Goal: Task Accomplishment & Management: Complete application form

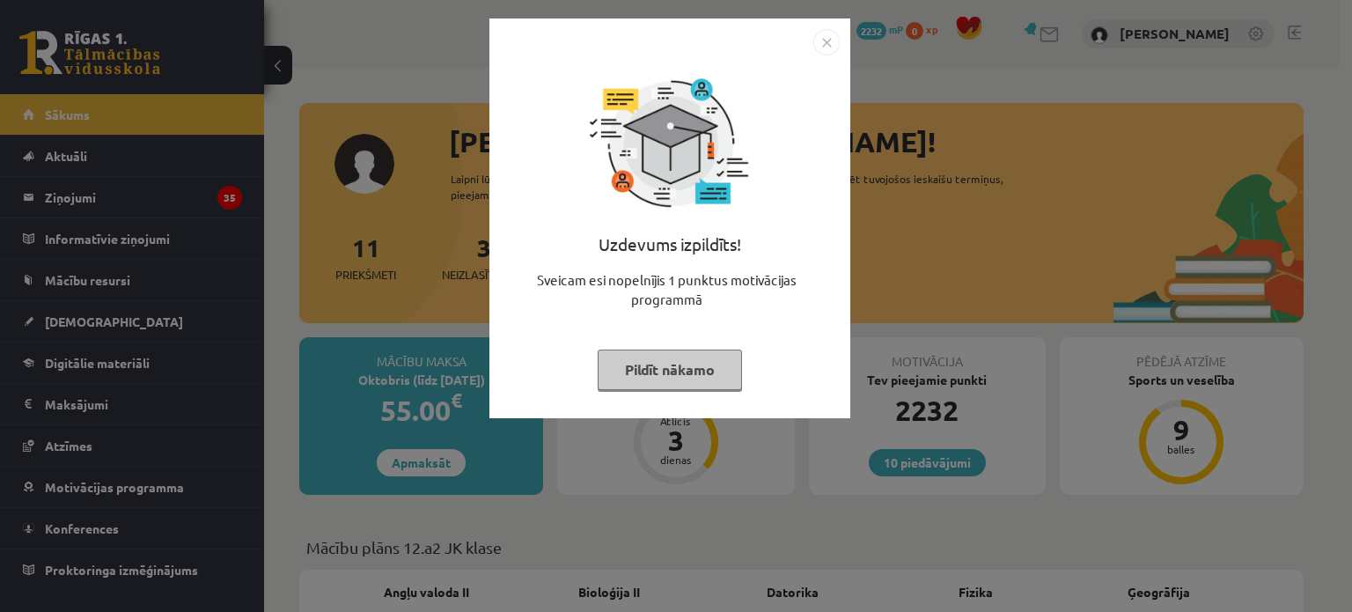
click at [628, 360] on button "Pildīt nākamo" at bounding box center [670, 369] width 144 height 40
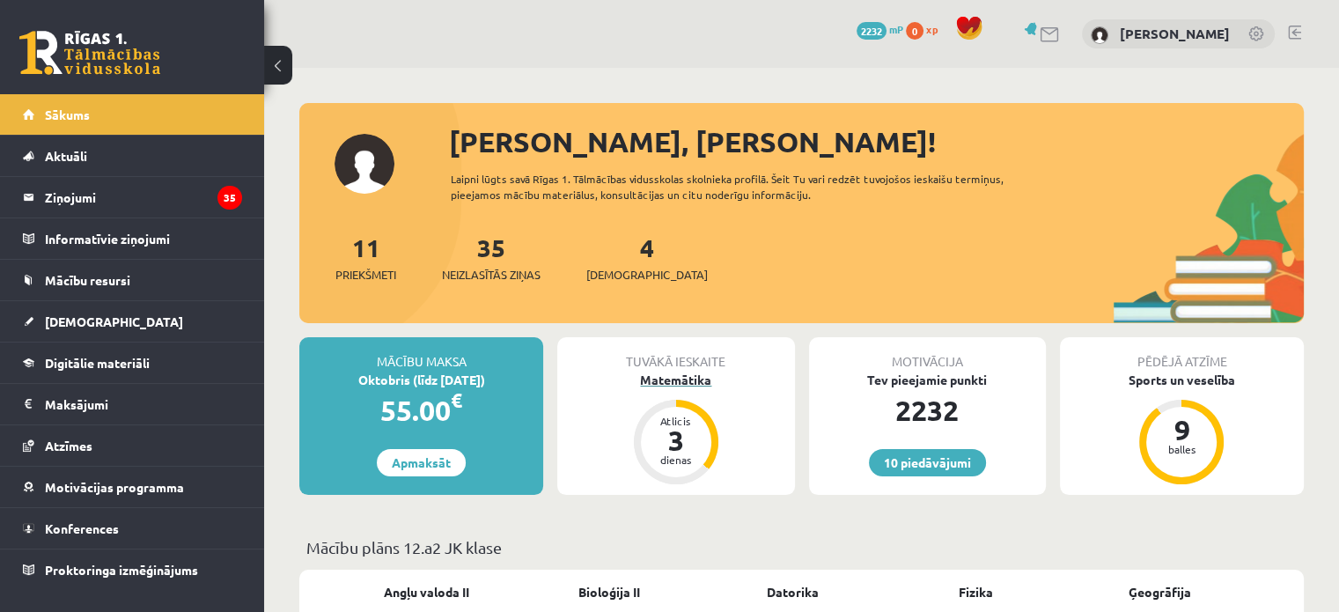
click at [672, 377] on div "Matemātika" at bounding box center [675, 380] width 237 height 18
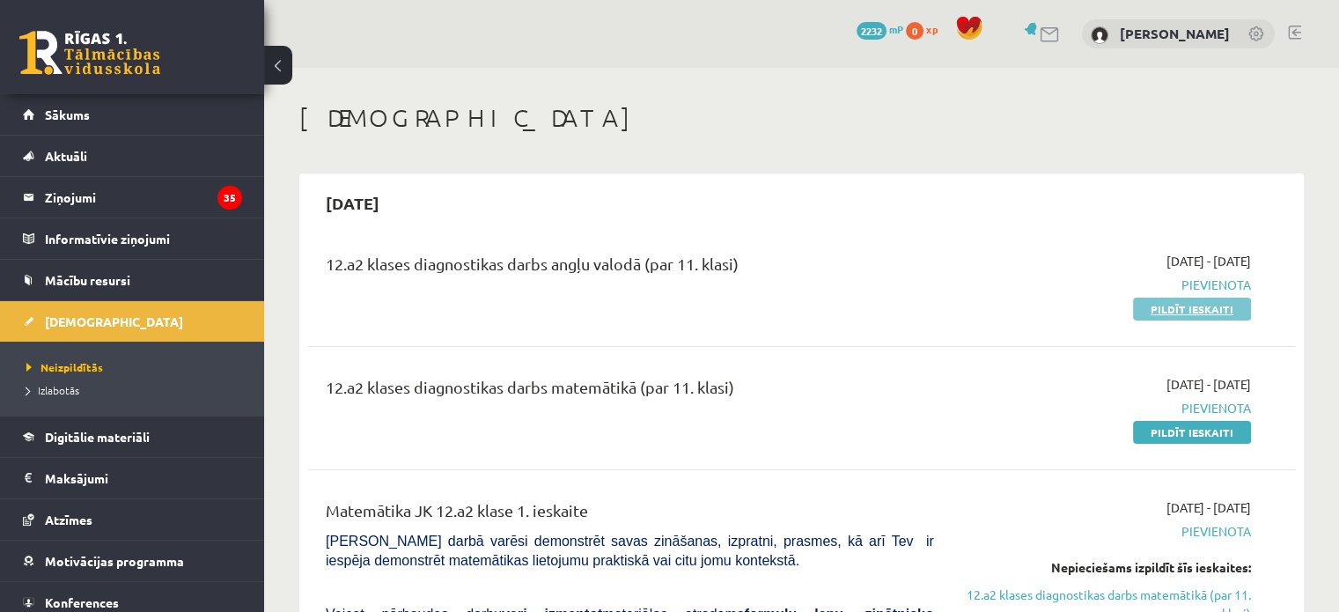
click at [1162, 312] on link "Pildīt ieskaiti" at bounding box center [1192, 308] width 118 height 23
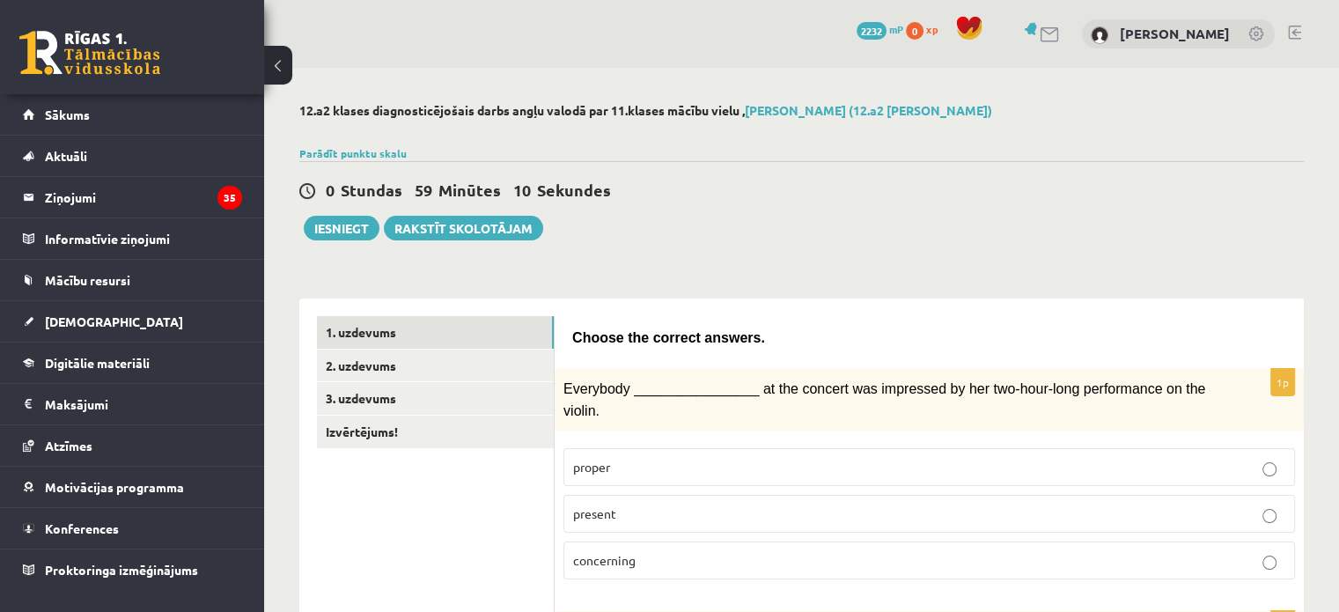
click at [651, 504] on p "present" at bounding box center [929, 513] width 712 height 18
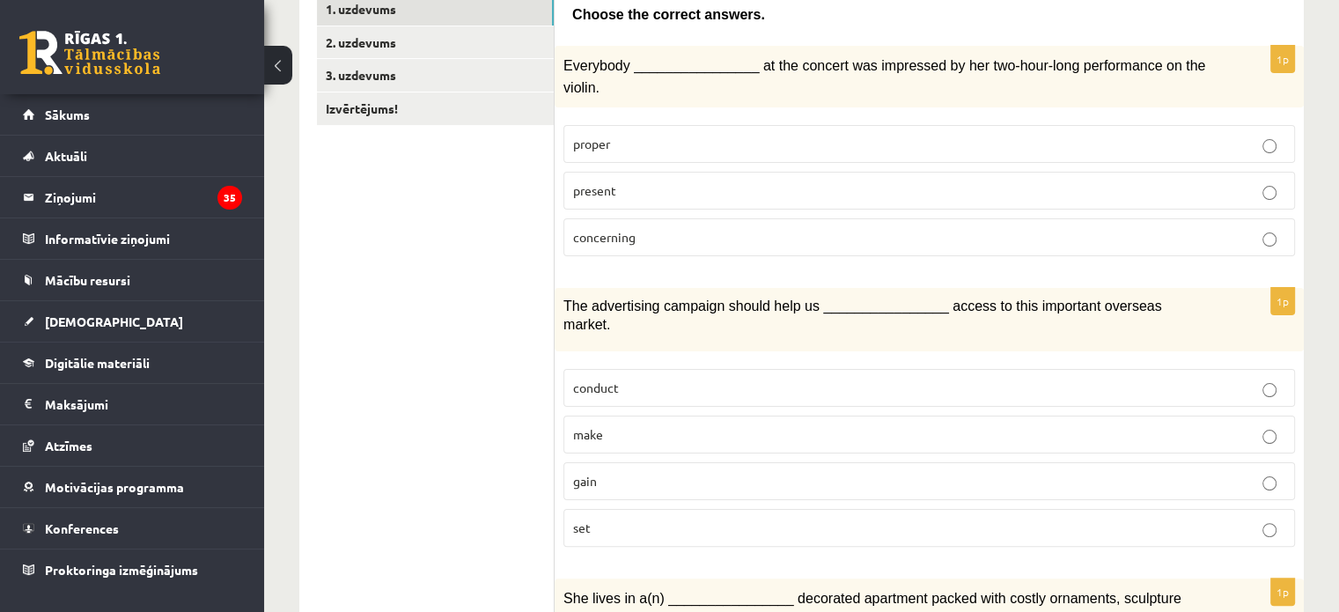
scroll to position [352, 0]
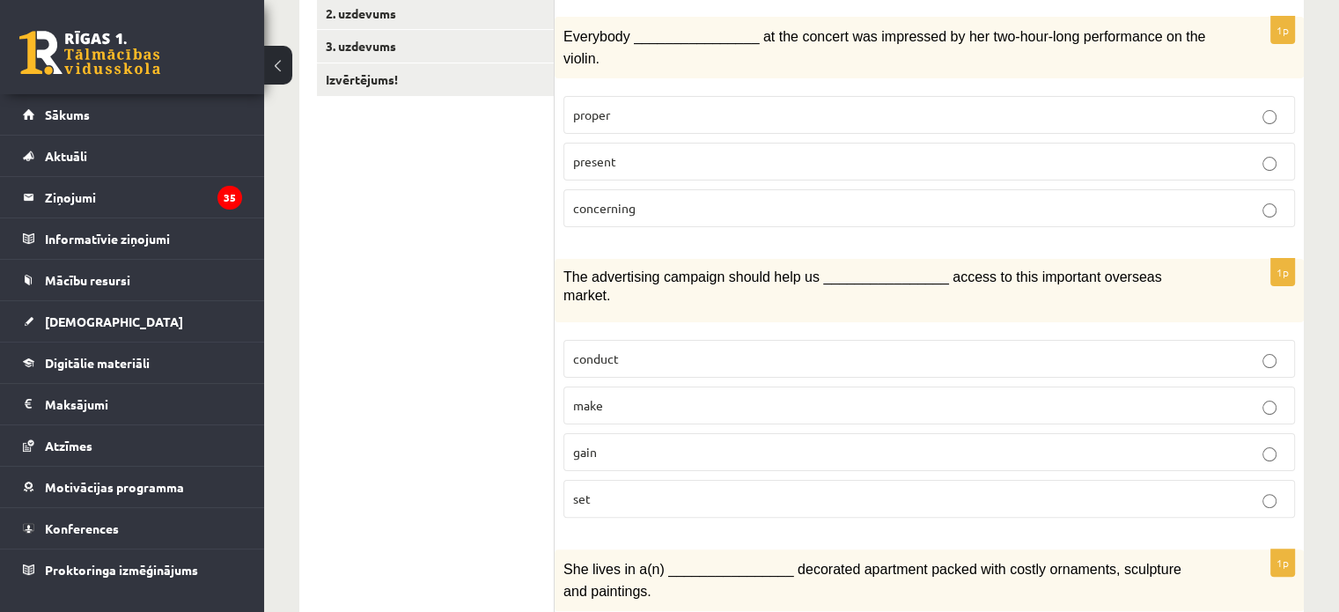
click at [598, 443] on p "gain" at bounding box center [929, 452] width 712 height 18
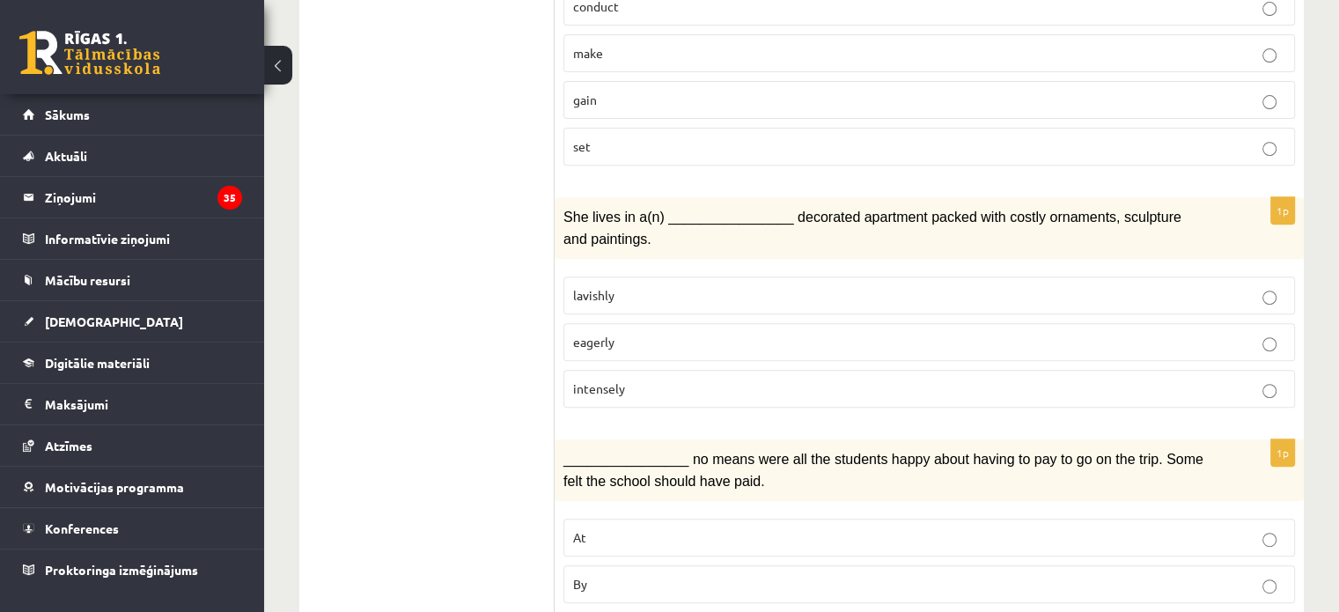
scroll to position [616, 0]
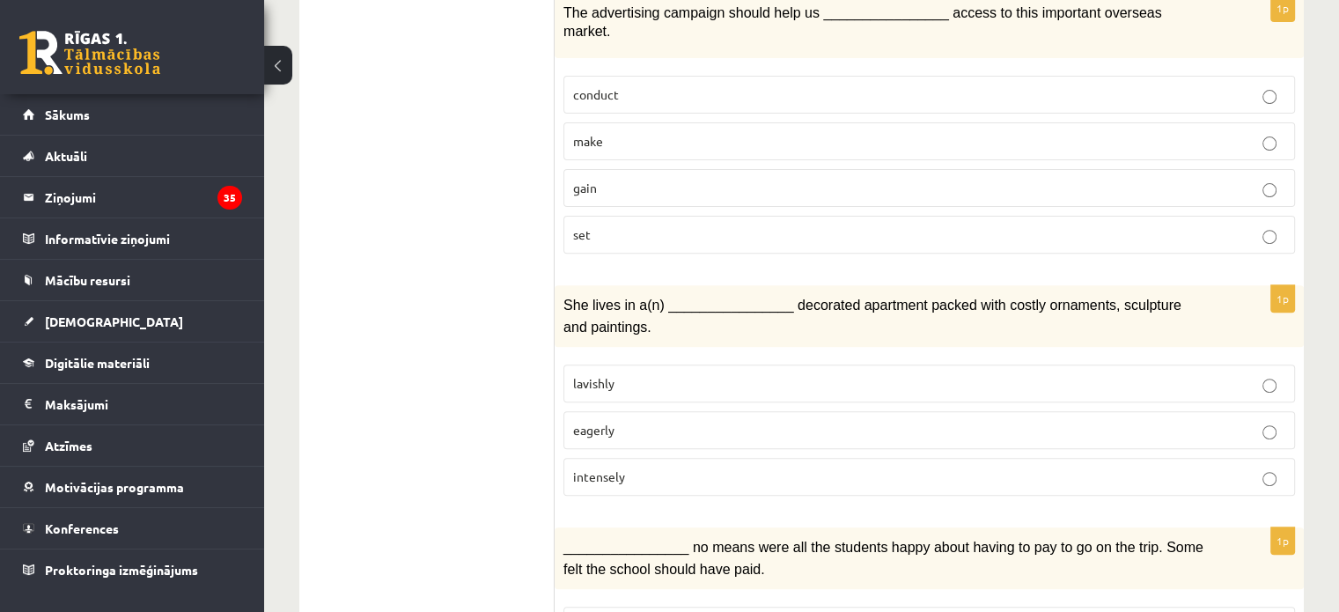
click at [595, 375] on span "lavishly" at bounding box center [593, 383] width 41 height 16
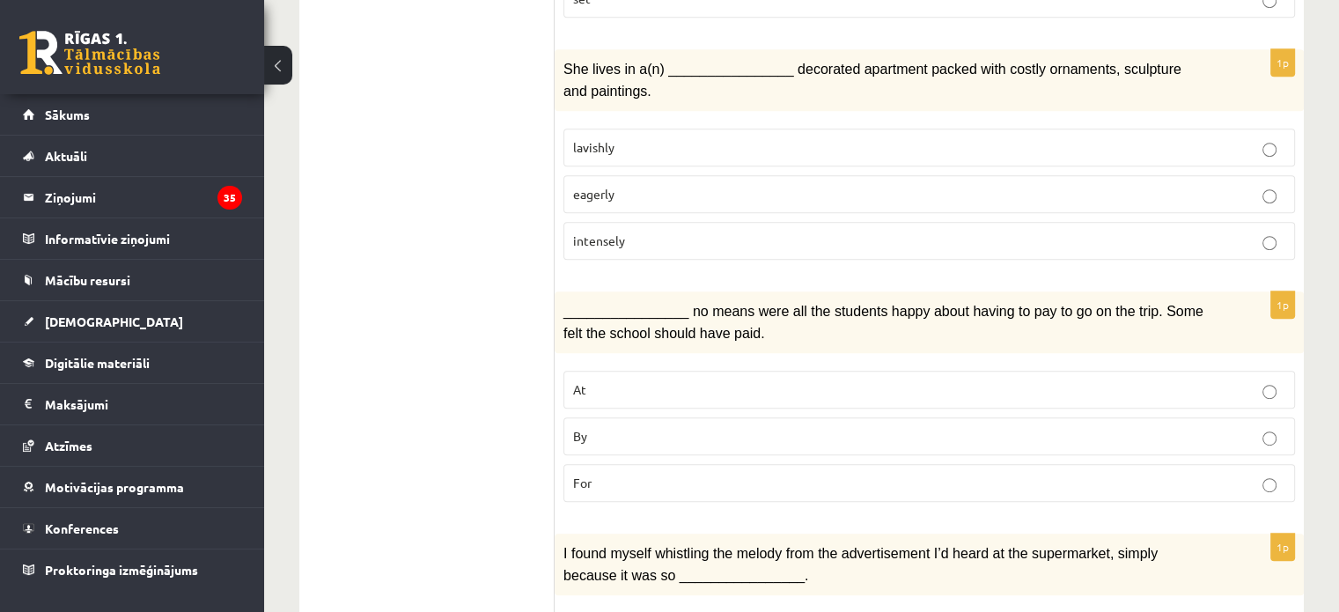
scroll to position [880, 0]
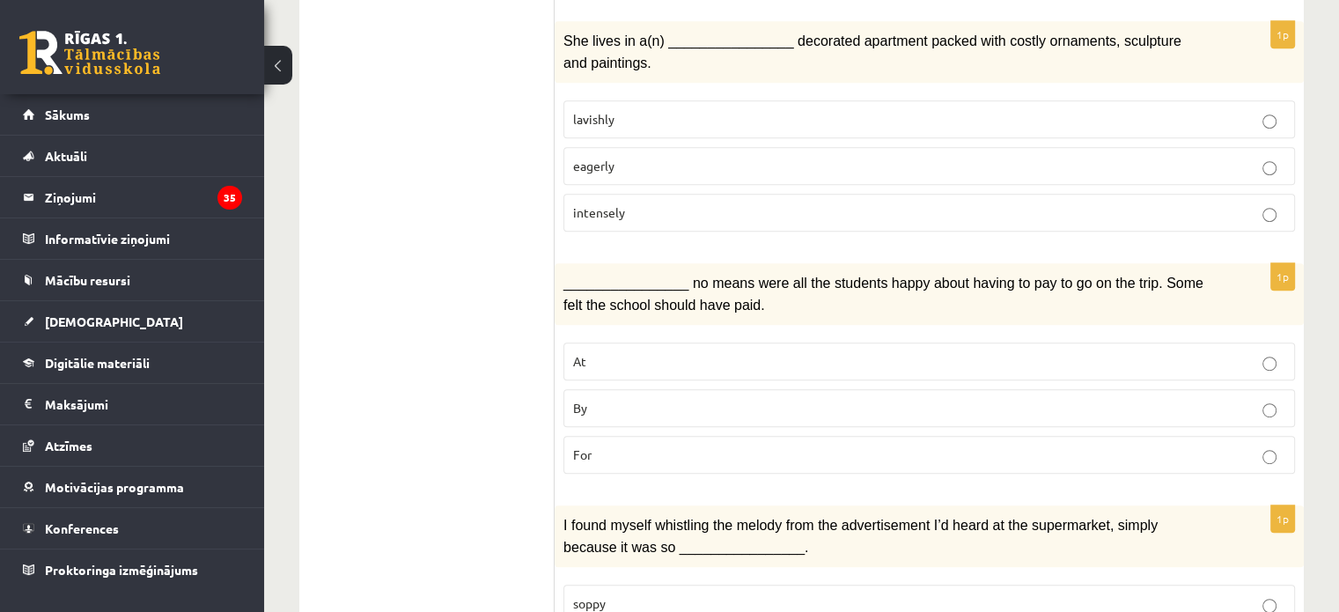
click at [642, 399] on p "By" at bounding box center [929, 408] width 712 height 18
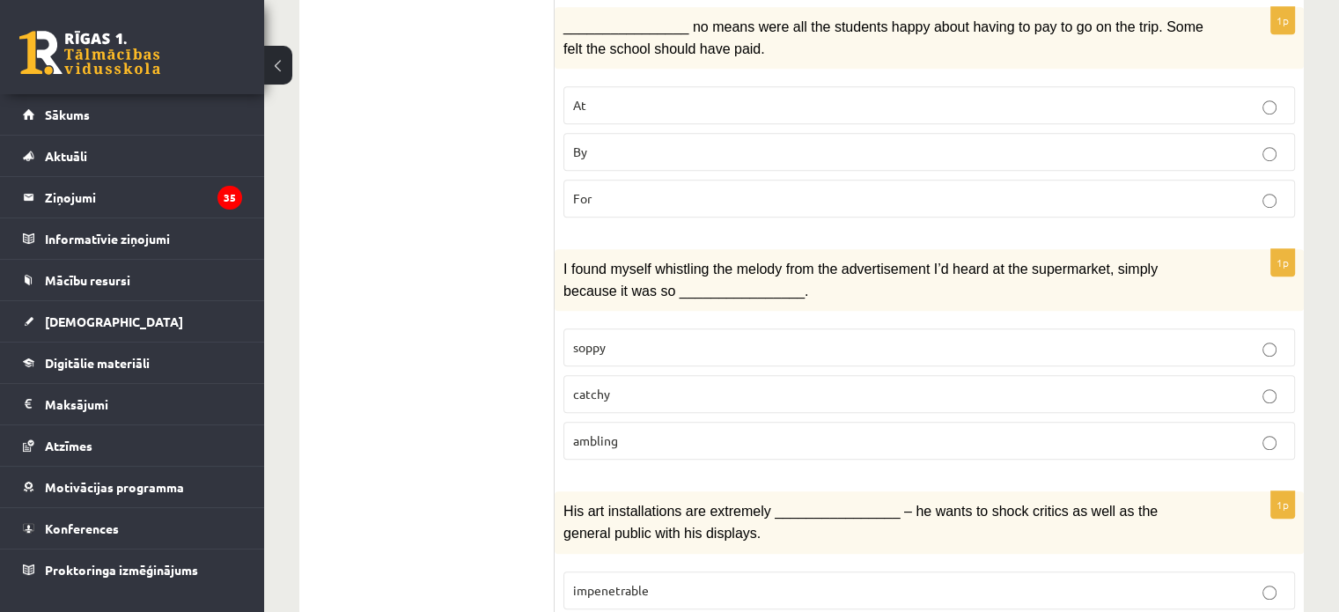
scroll to position [1232, 0]
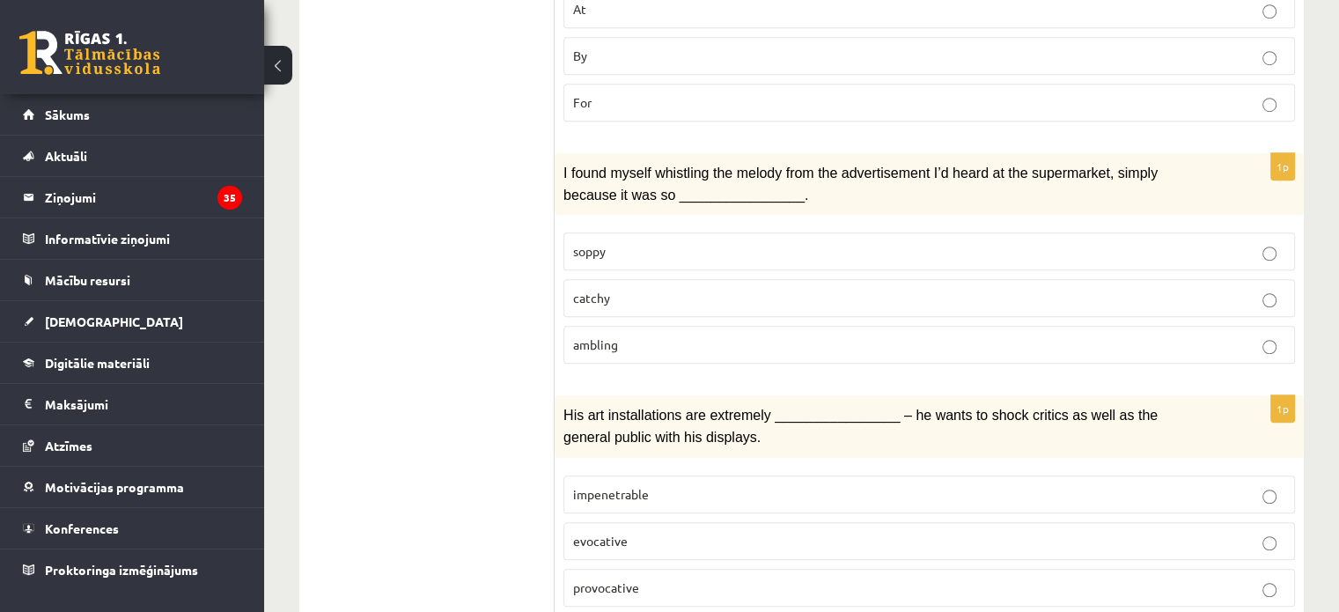
click at [634, 289] on p "catchy" at bounding box center [929, 298] width 712 height 18
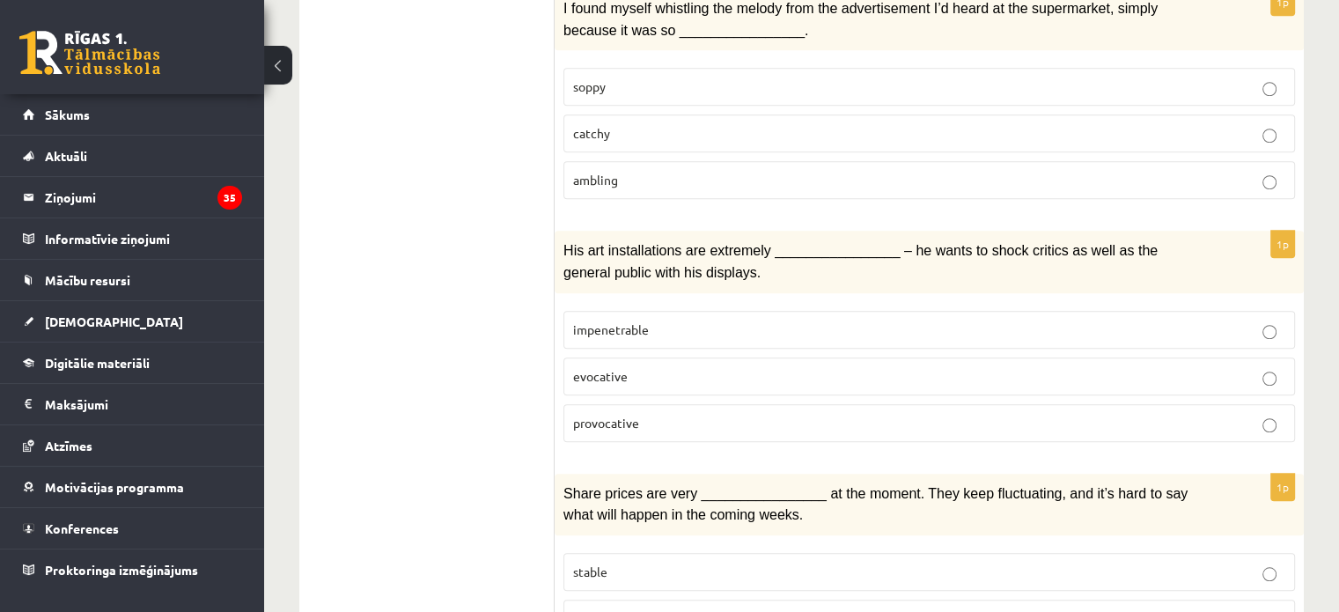
scroll to position [1408, 0]
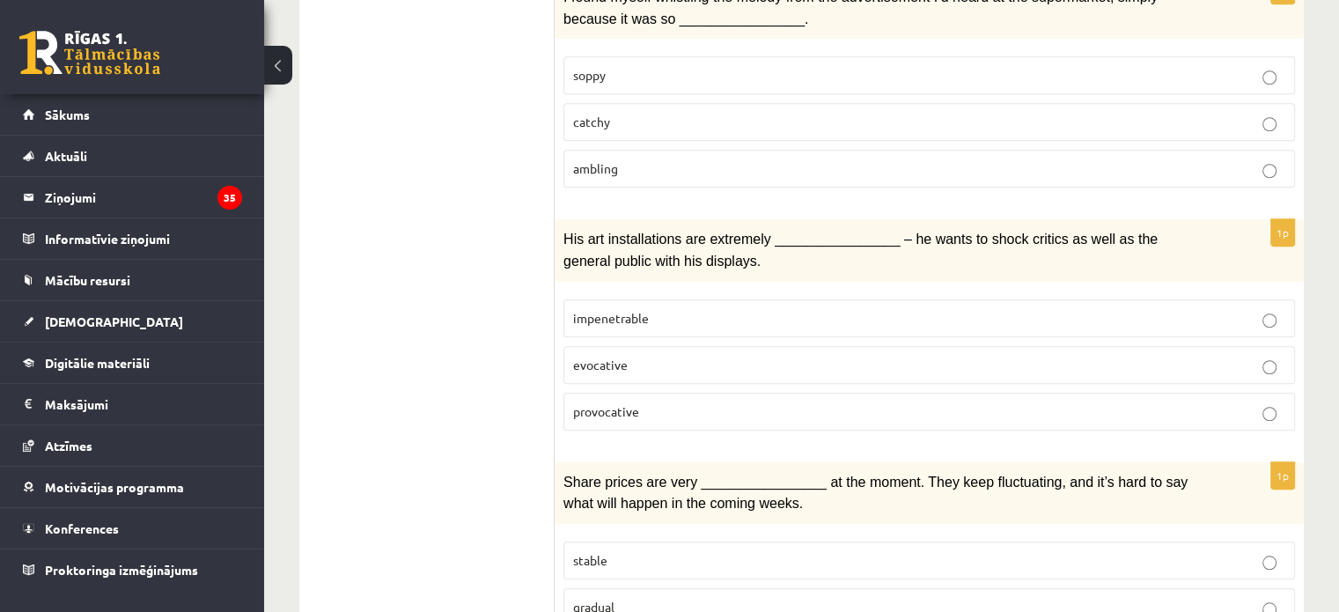
click at [604, 403] on span "provocative" at bounding box center [606, 411] width 66 height 16
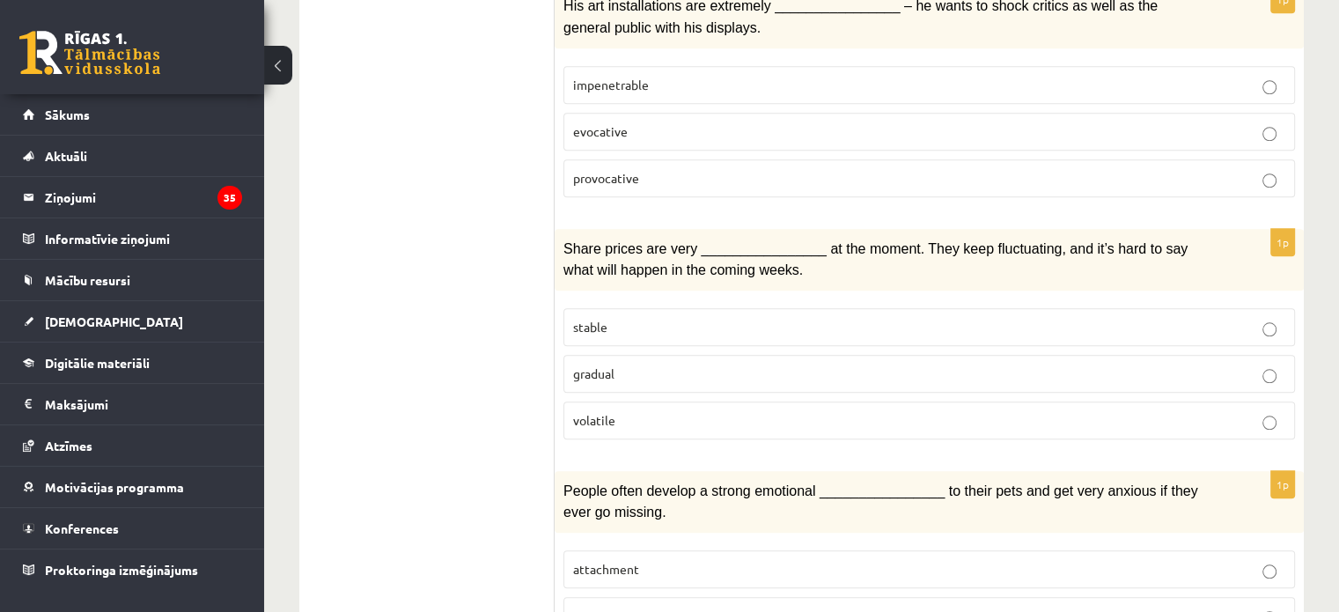
scroll to position [1672, 0]
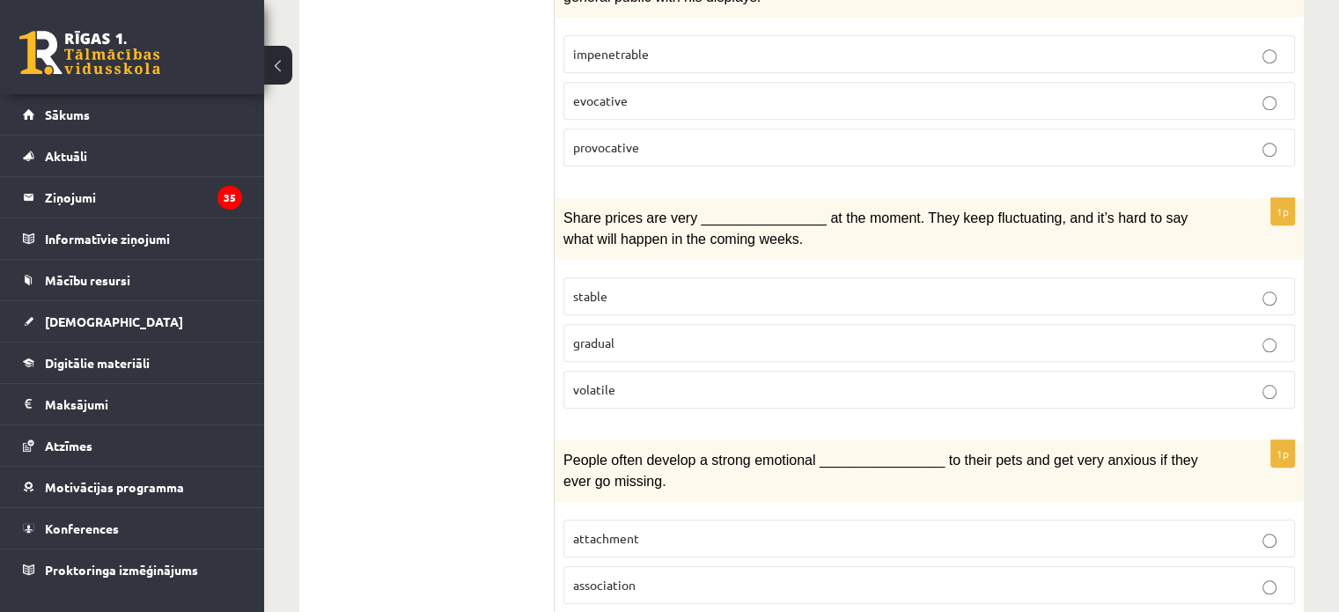
click at [618, 380] on p "volatile" at bounding box center [929, 389] width 712 height 18
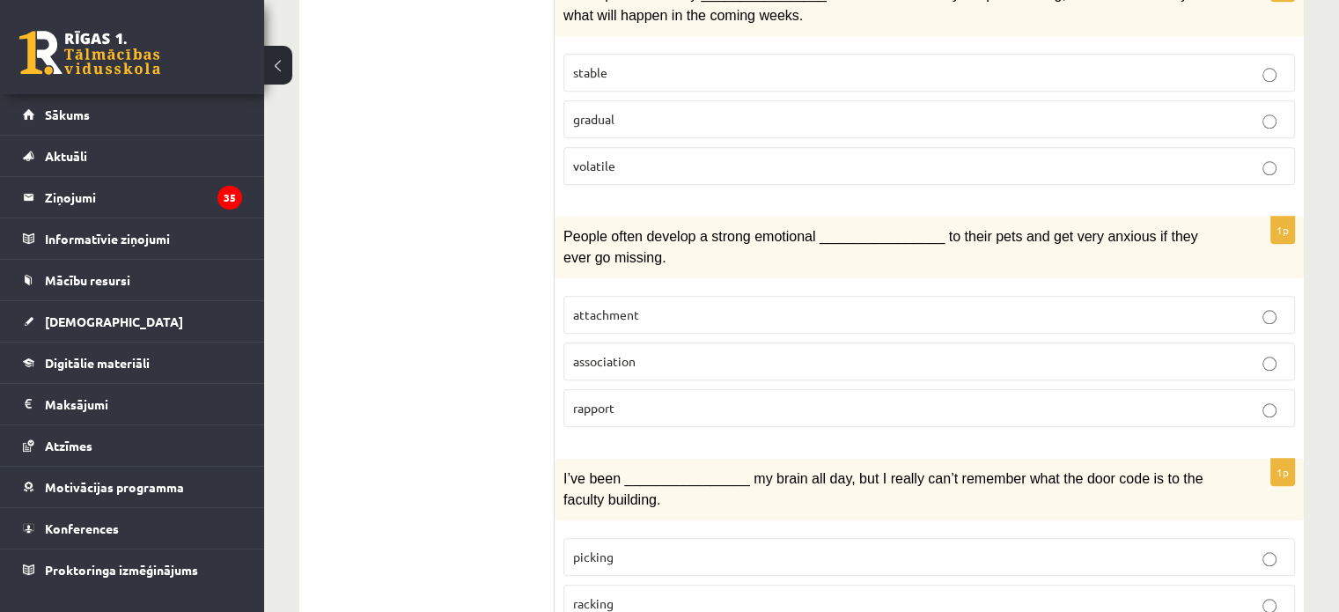
scroll to position [1936, 0]
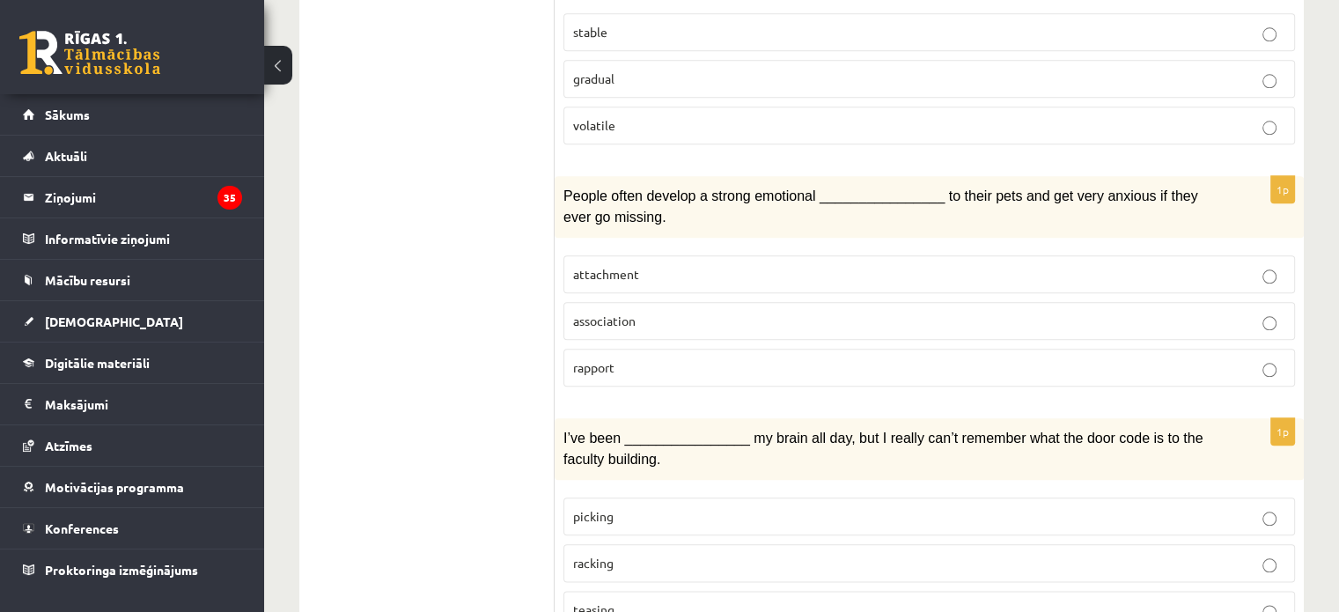
click at [622, 266] on span "attachment" at bounding box center [606, 274] width 66 height 16
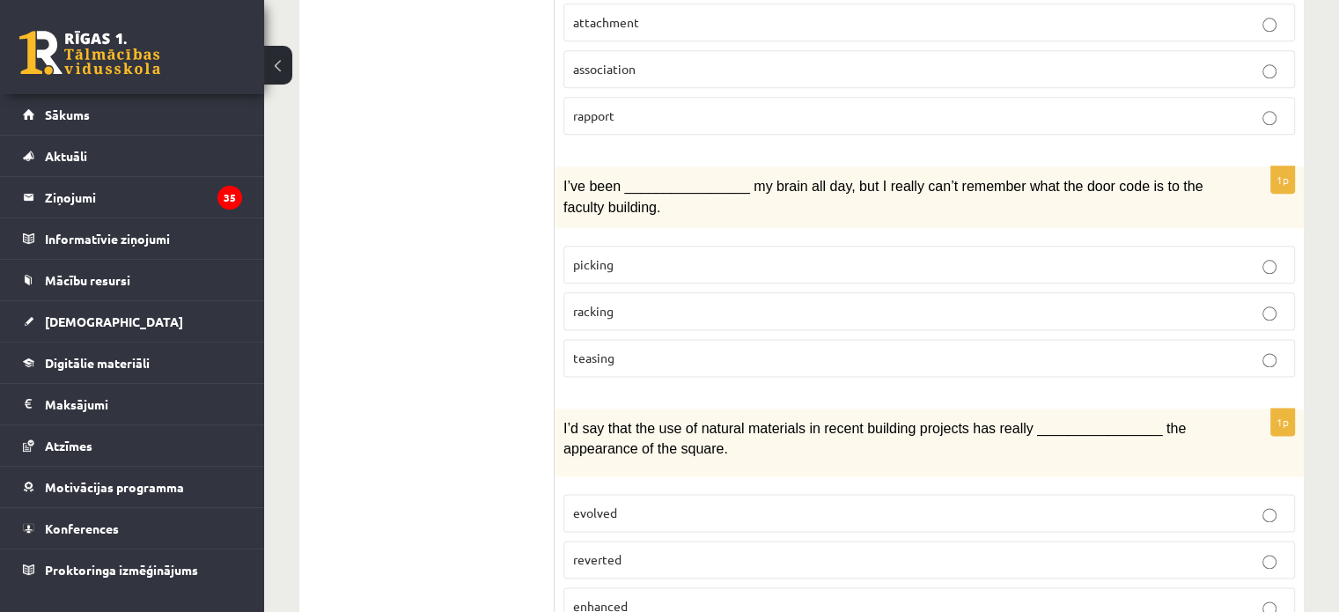
scroll to position [2200, 0]
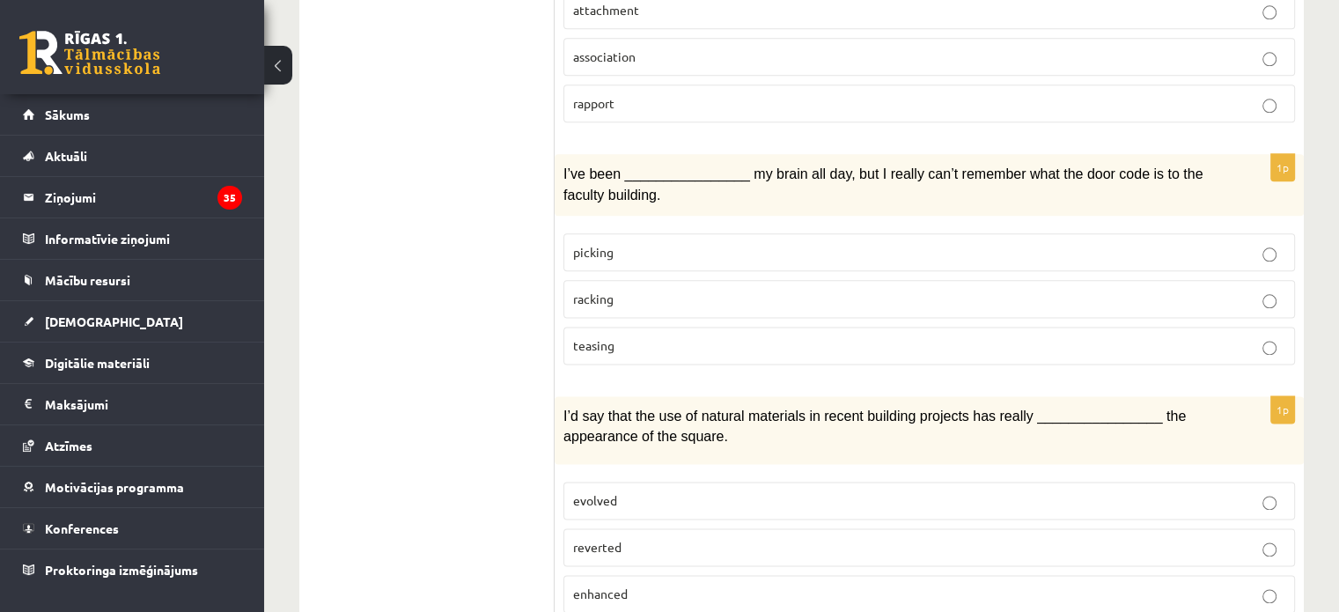
click at [600, 290] on span "racking" at bounding box center [593, 298] width 40 height 16
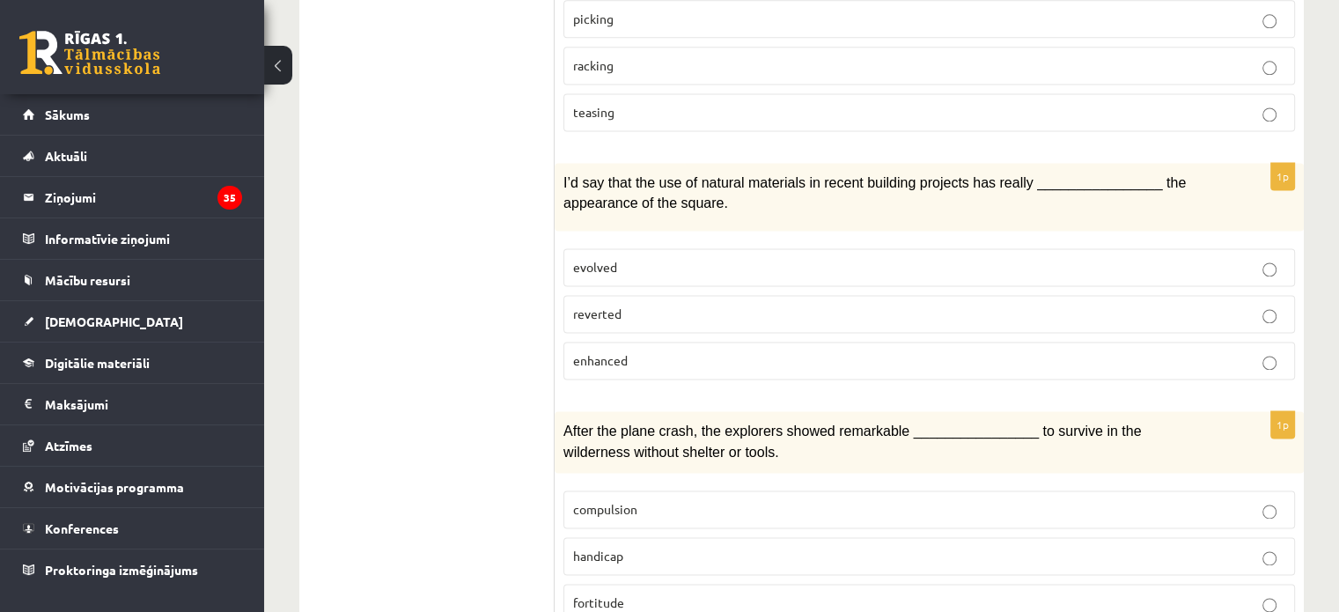
scroll to position [2464, 0]
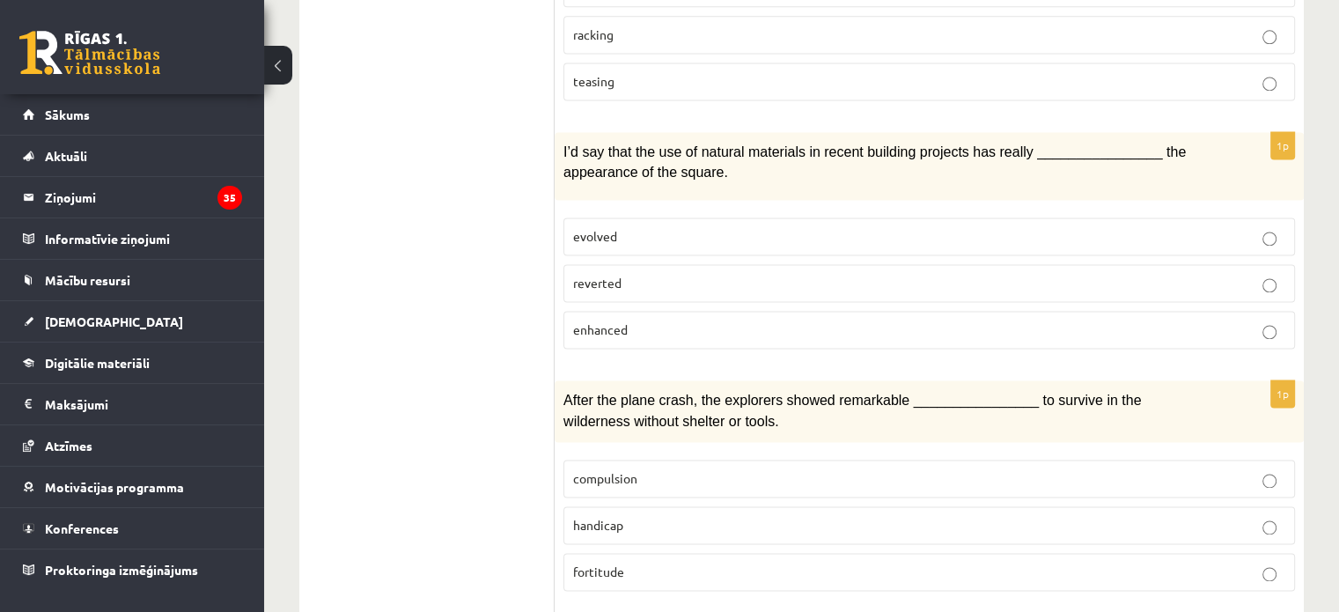
click at [615, 321] on span "enhanced" at bounding box center [600, 329] width 55 height 16
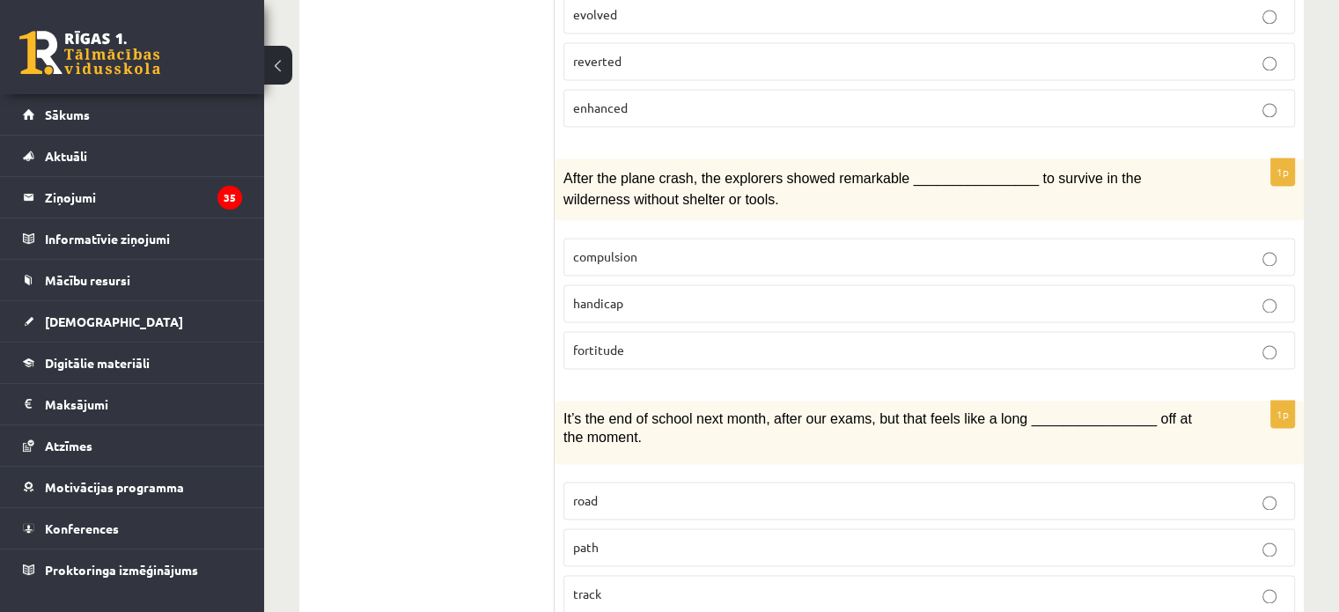
scroll to position [2715, 0]
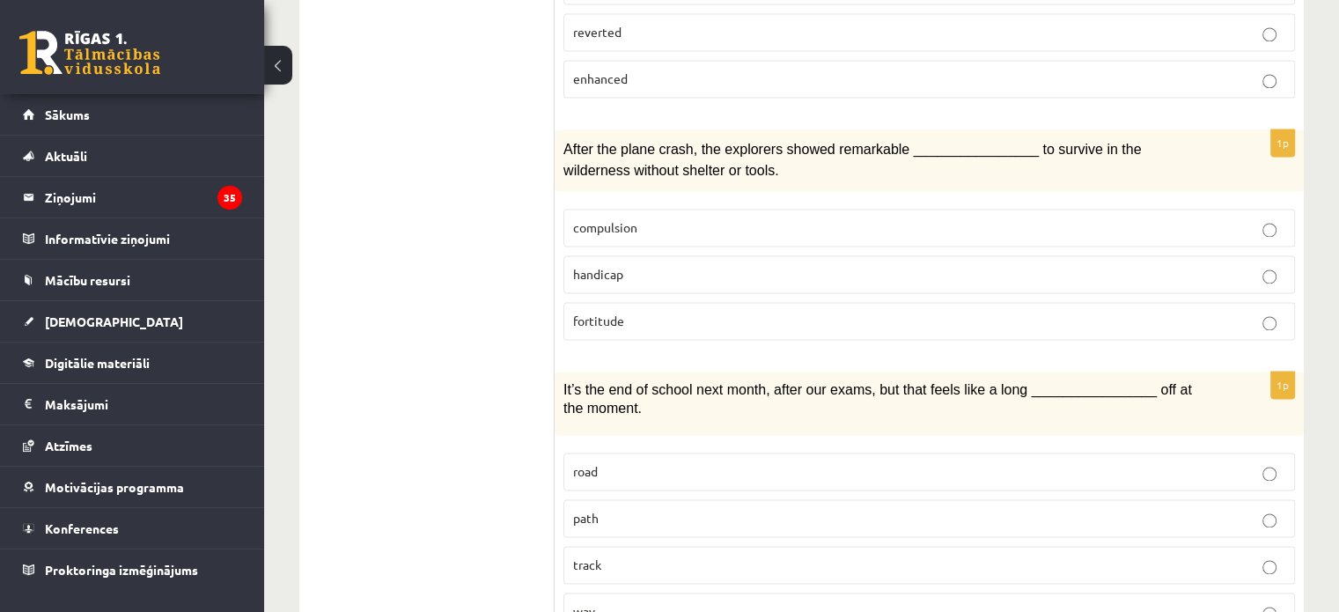
click at [605, 312] on span "fortitude" at bounding box center [598, 320] width 51 height 16
click at [621, 602] on p "way" at bounding box center [929, 611] width 712 height 18
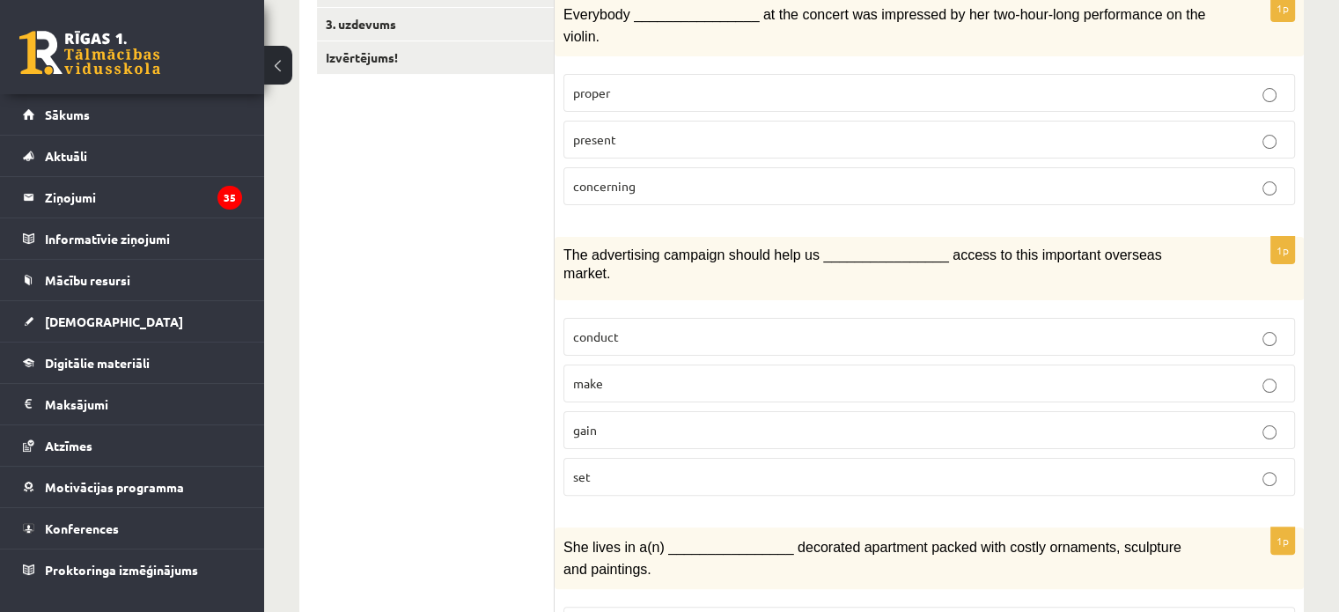
scroll to position [75, 0]
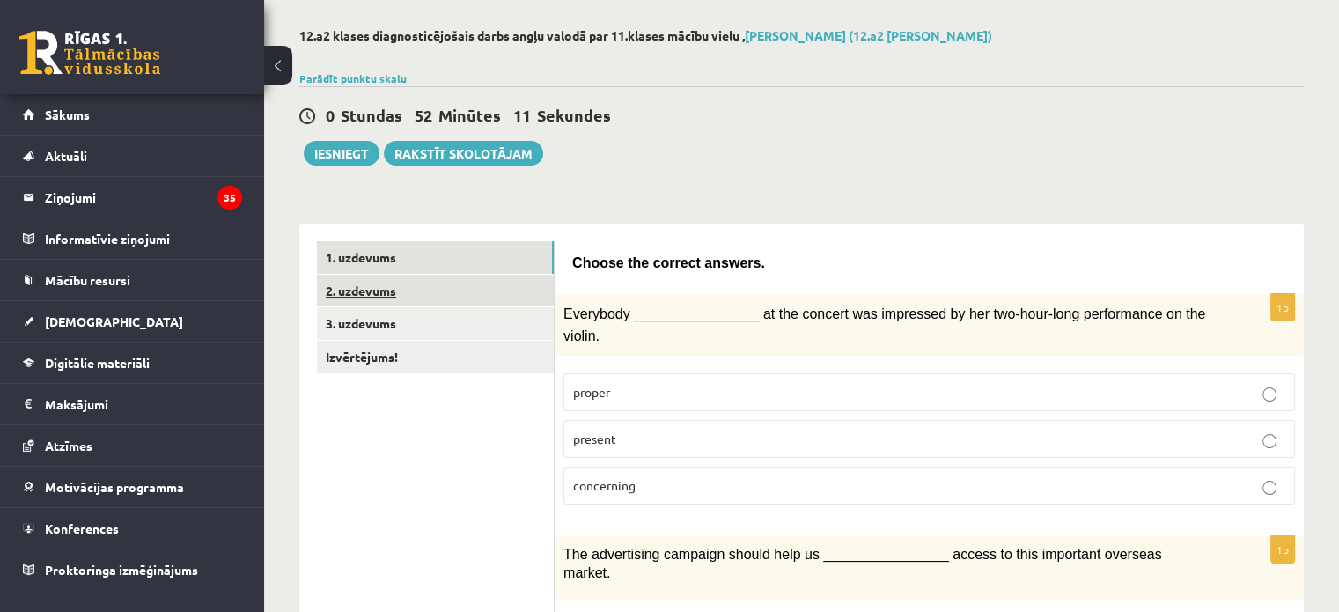
click at [408, 290] on link "2. uzdevums" at bounding box center [435, 291] width 237 height 33
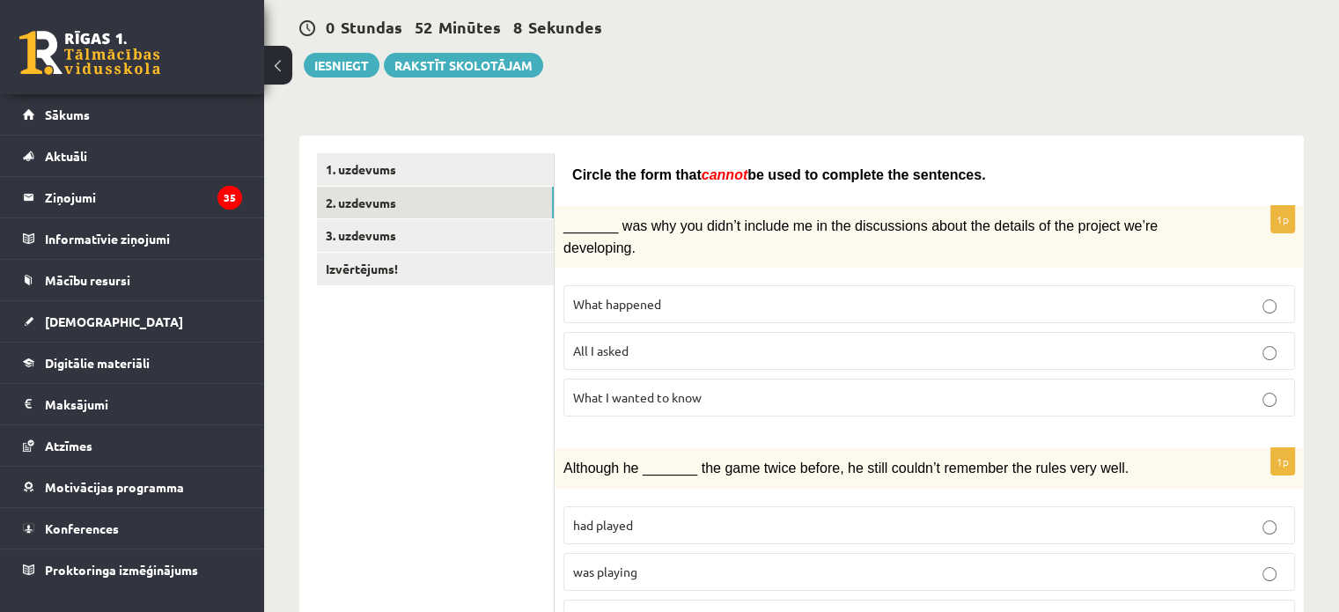
scroll to position [251, 0]
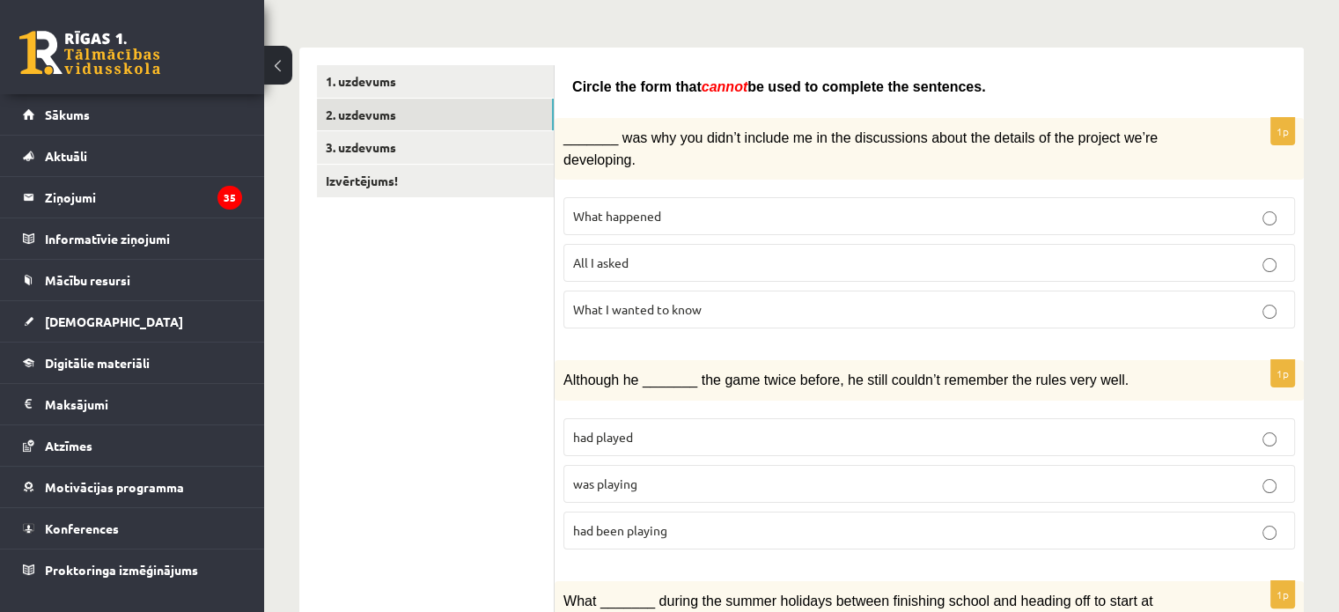
click at [691, 207] on p "What happened" at bounding box center [929, 216] width 712 height 18
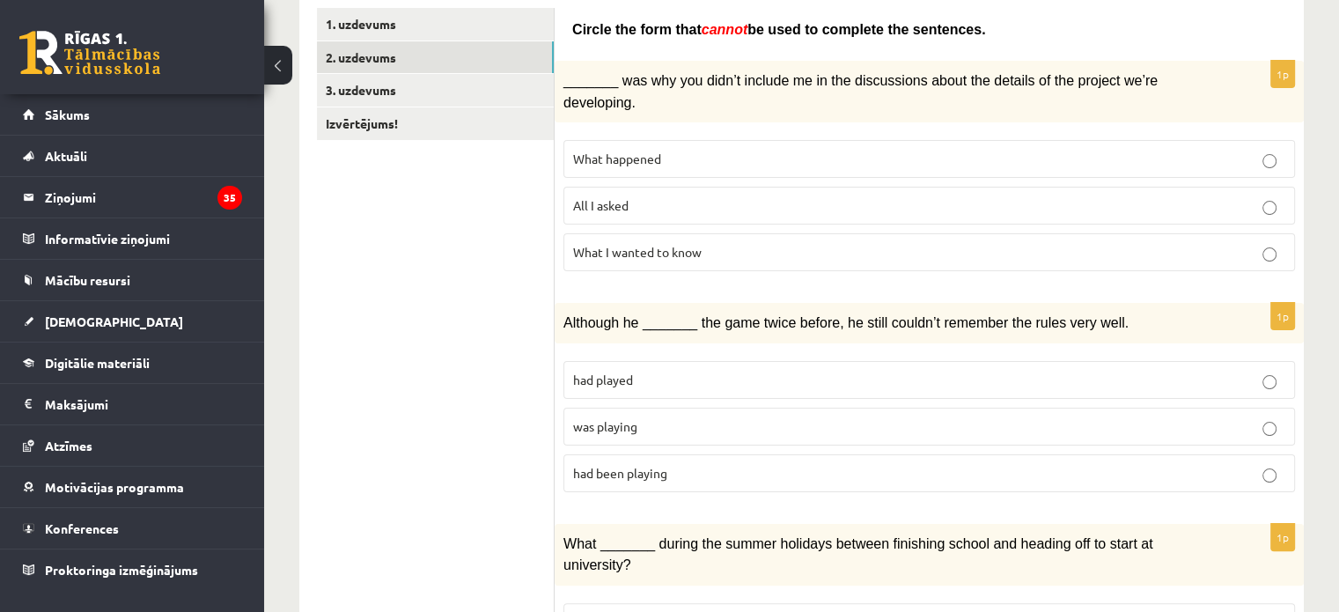
scroll to position [427, 0]
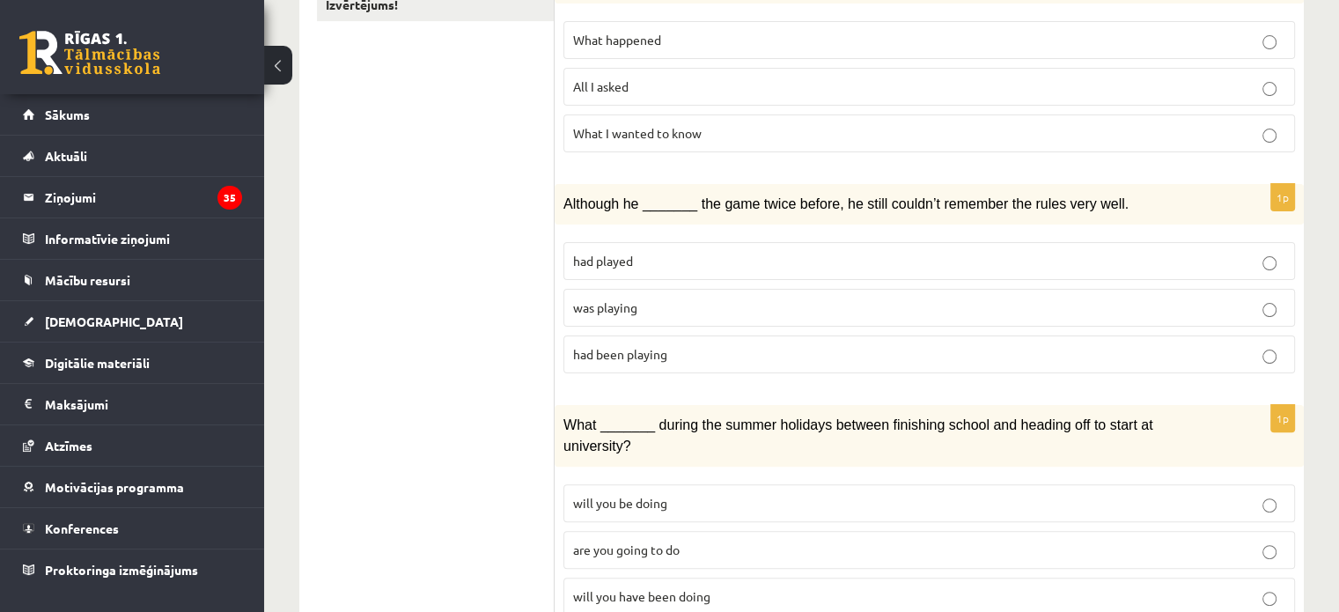
click at [658, 289] on label "was playing" at bounding box center [928, 308] width 731 height 38
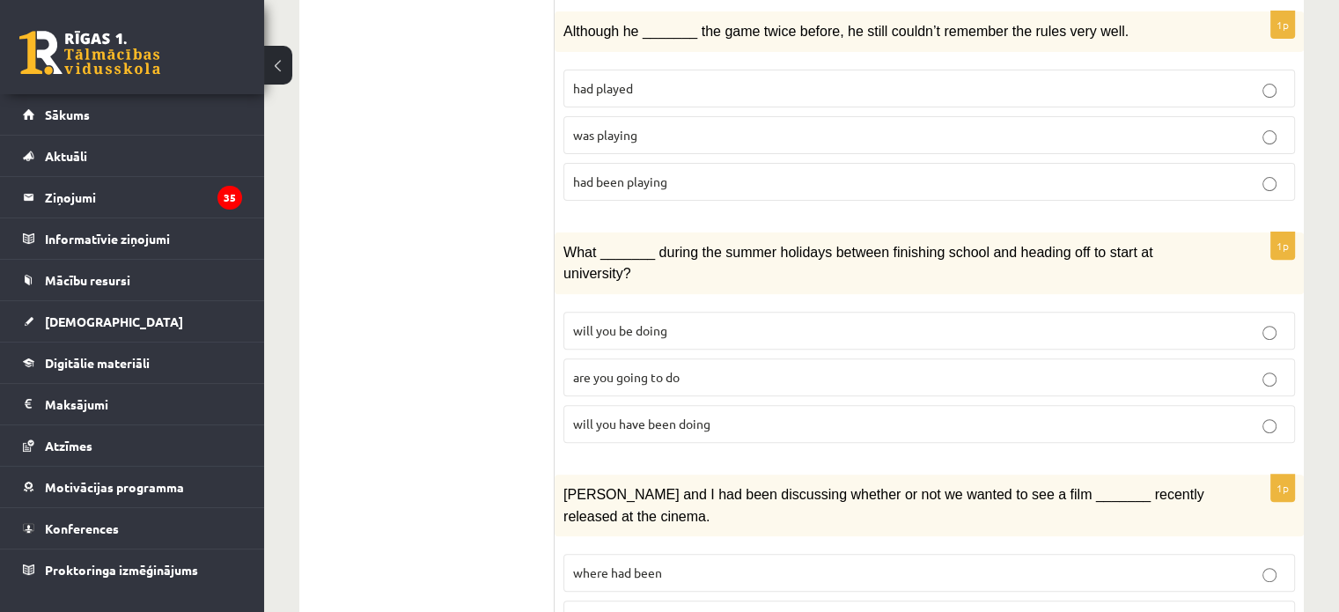
scroll to position [603, 0]
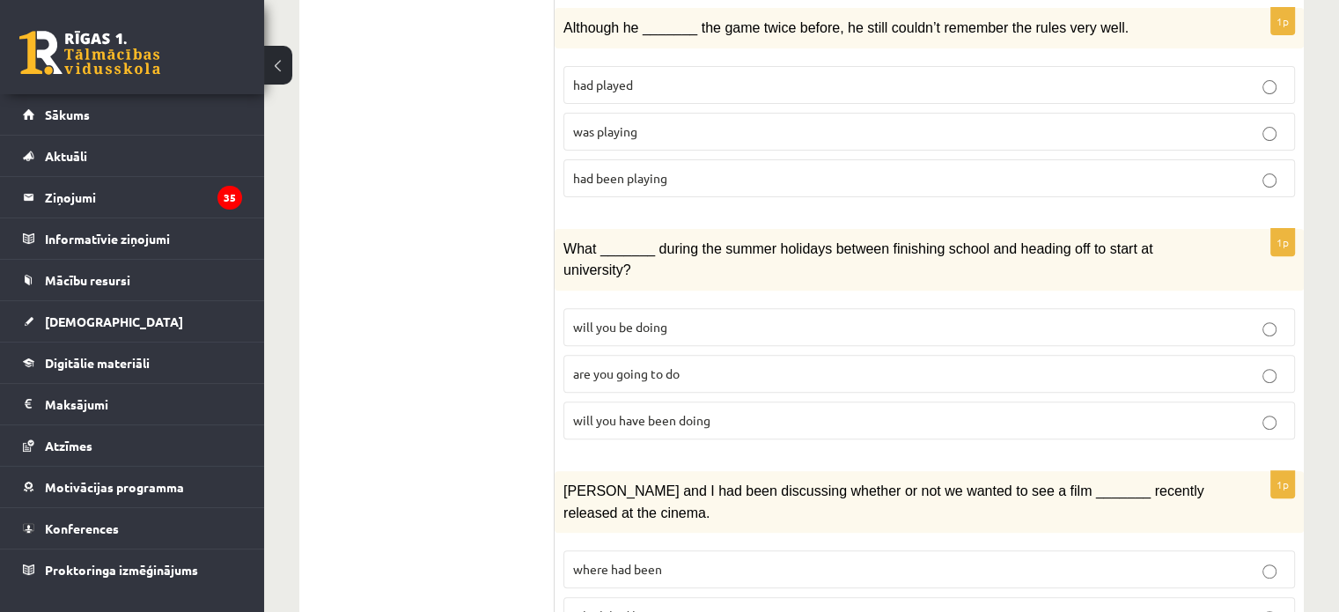
click at [665, 412] on span "will you have been doing" at bounding box center [641, 420] width 137 height 16
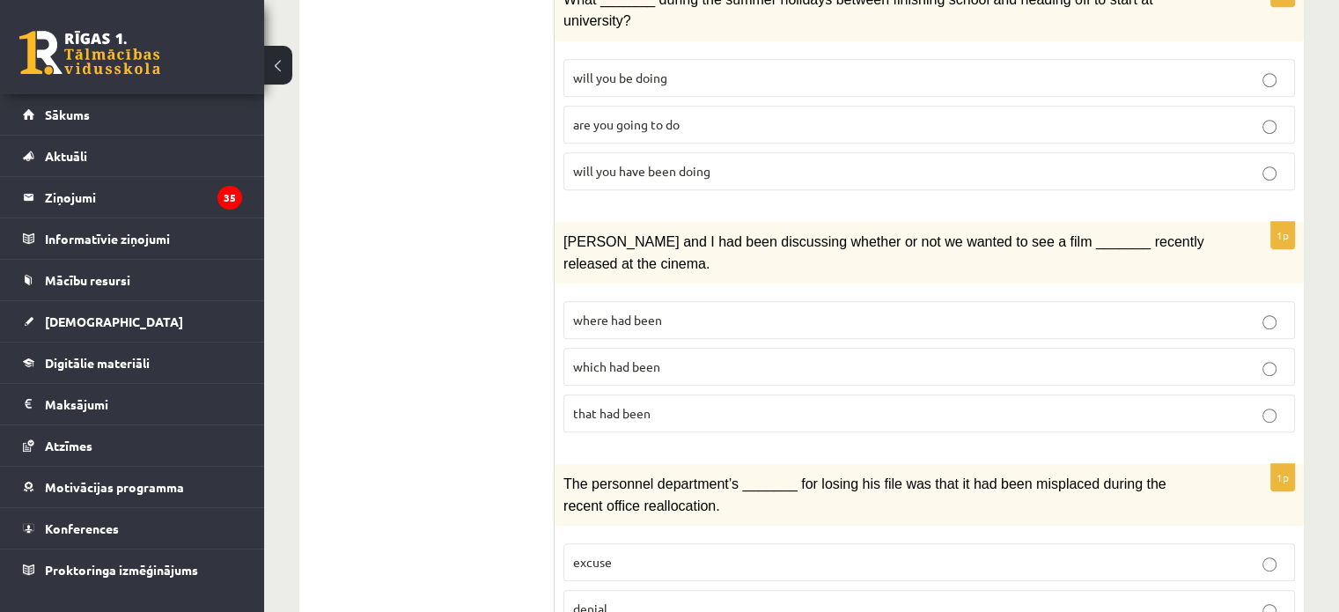
scroll to position [880, 0]
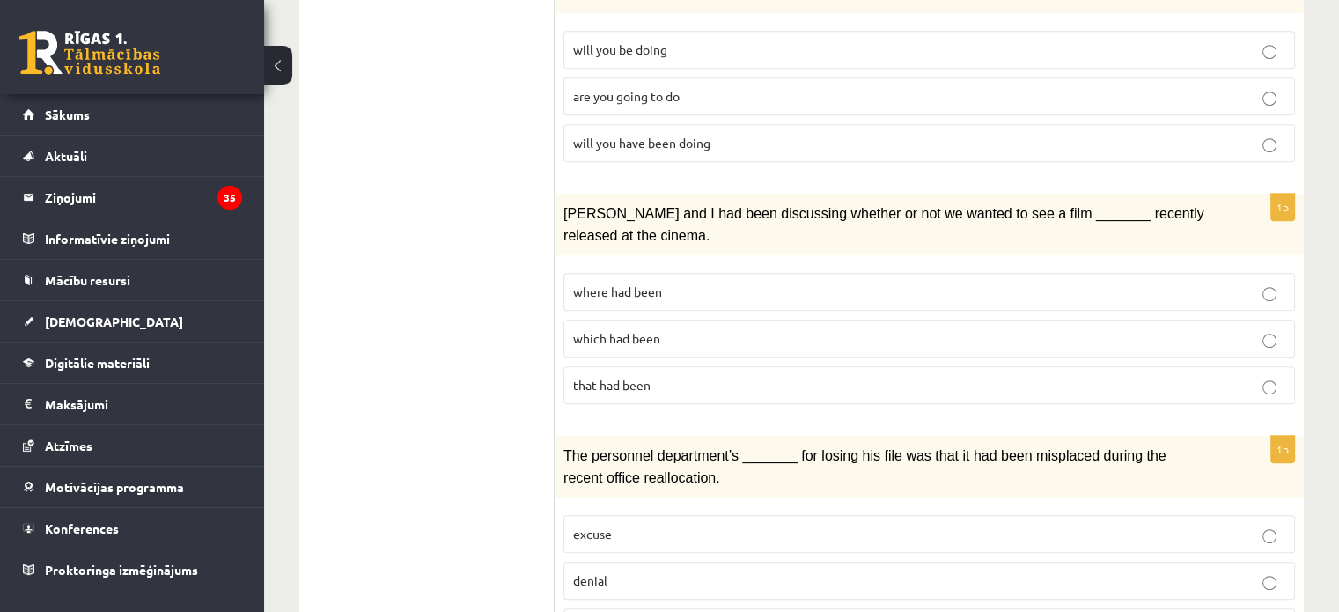
click at [613, 283] on span "where had been" at bounding box center [617, 291] width 89 height 16
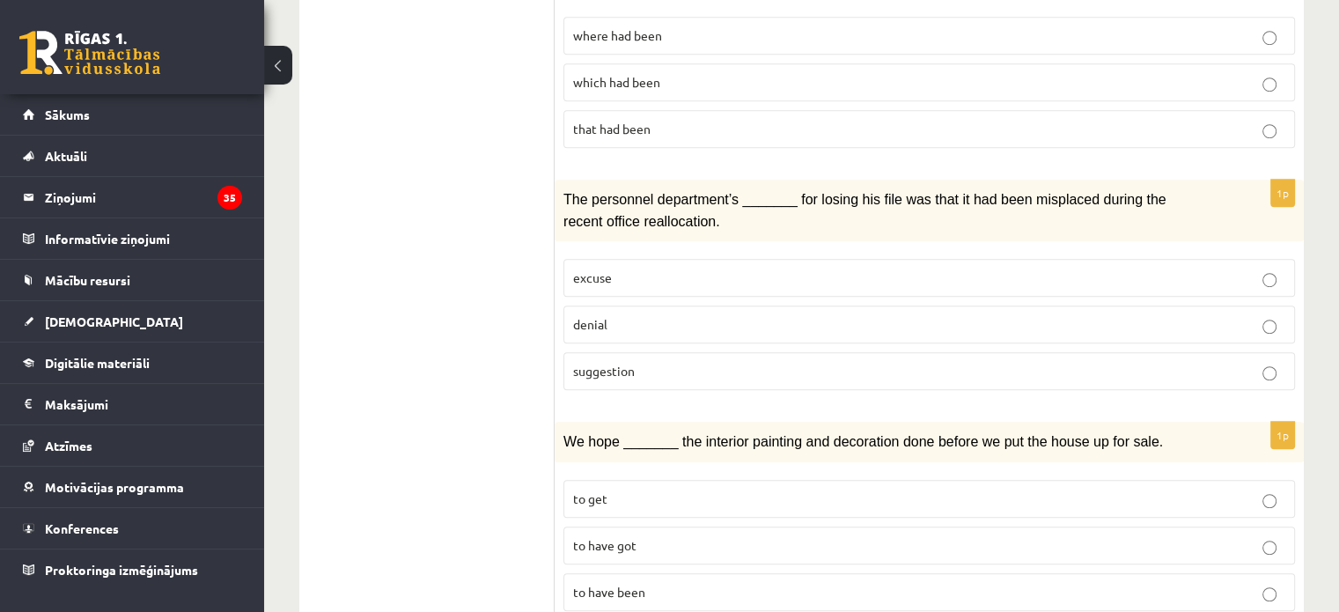
scroll to position [1144, 0]
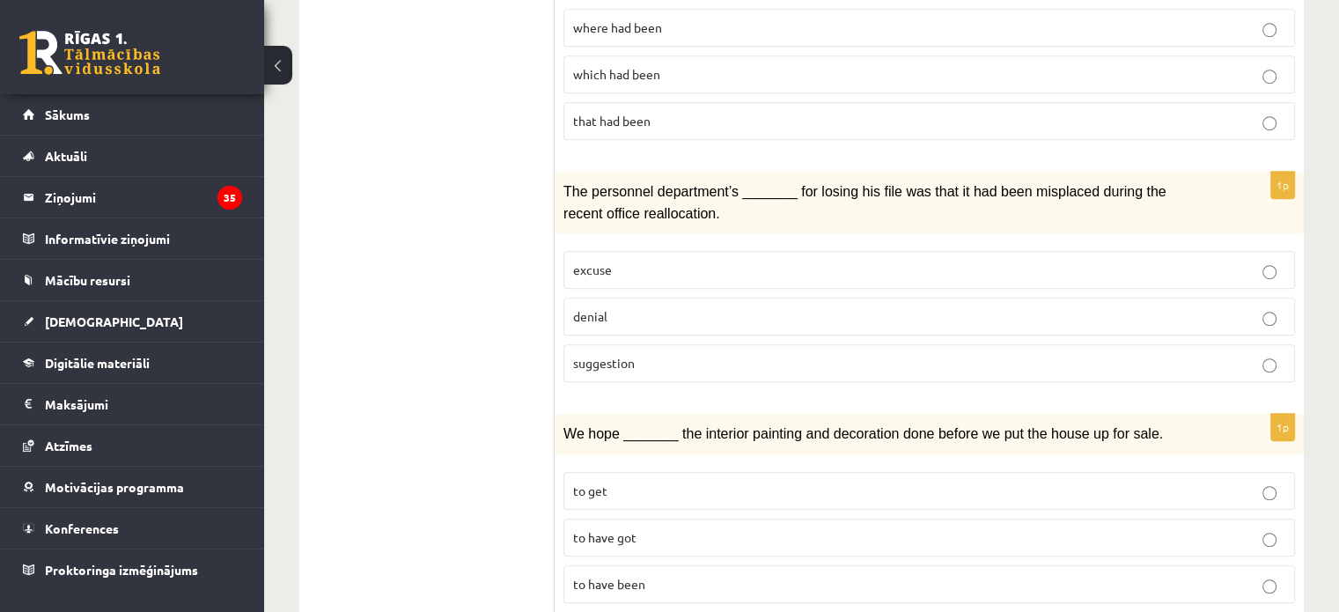
click at [609, 297] on label "denial" at bounding box center [928, 316] width 731 height 38
click at [598, 308] on span "denial" at bounding box center [590, 316] width 34 height 16
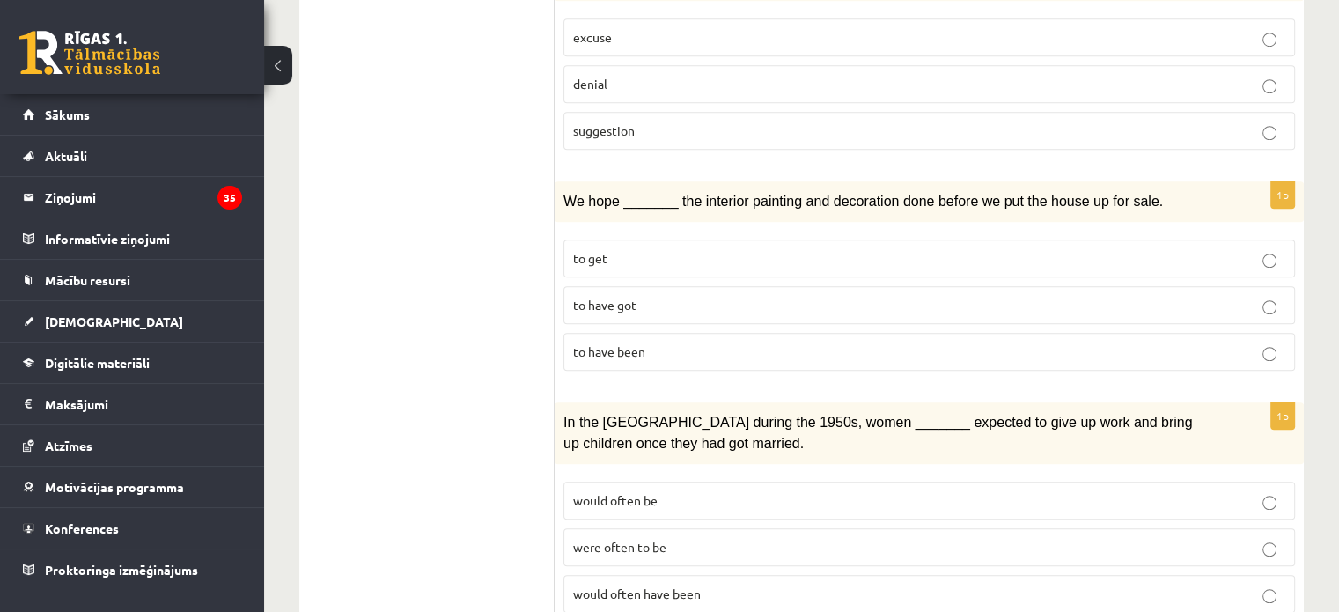
scroll to position [1408, 0]
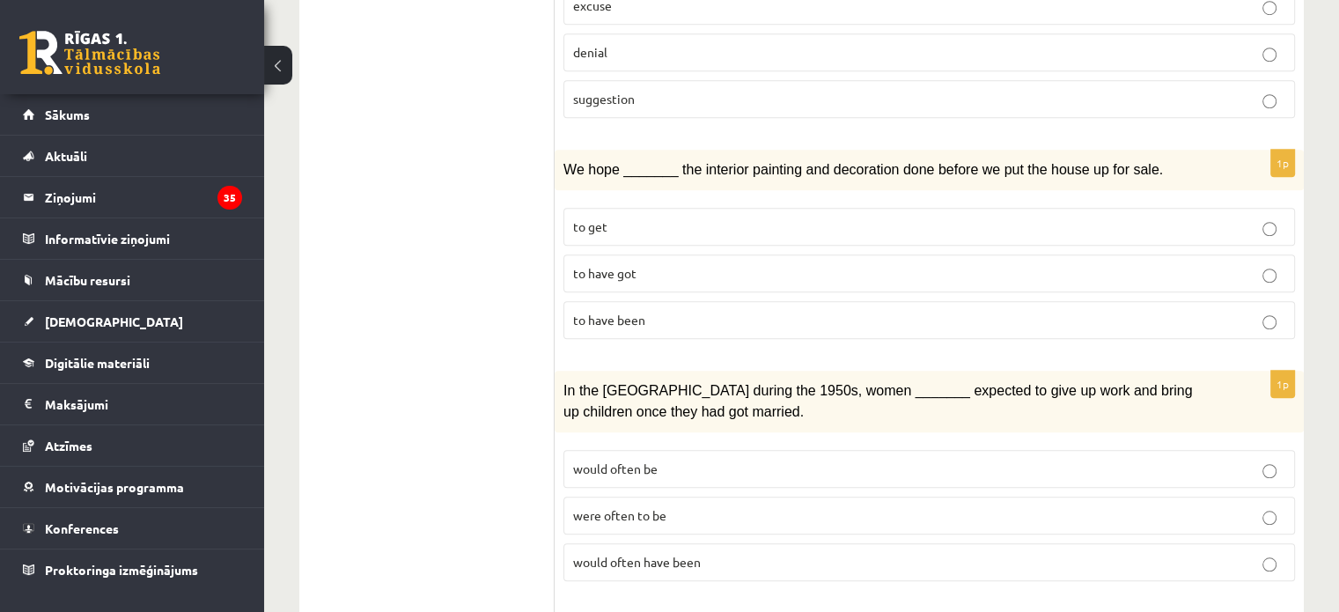
click at [623, 312] on span "to have been" at bounding box center [609, 320] width 72 height 16
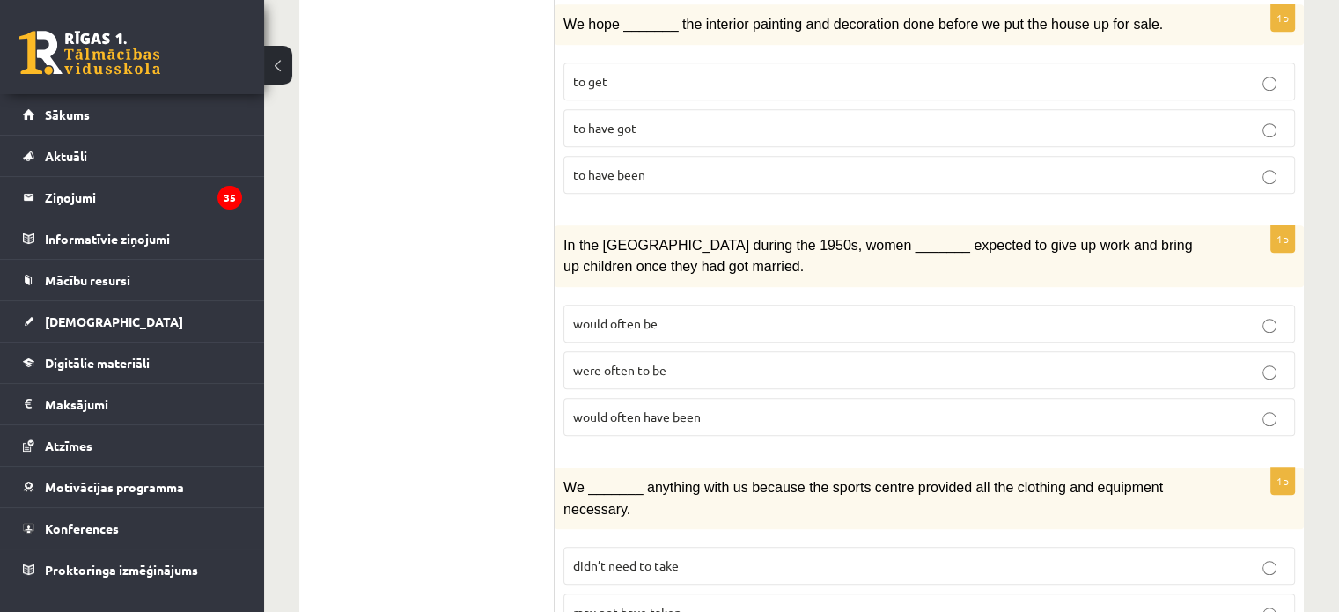
scroll to position [1584, 0]
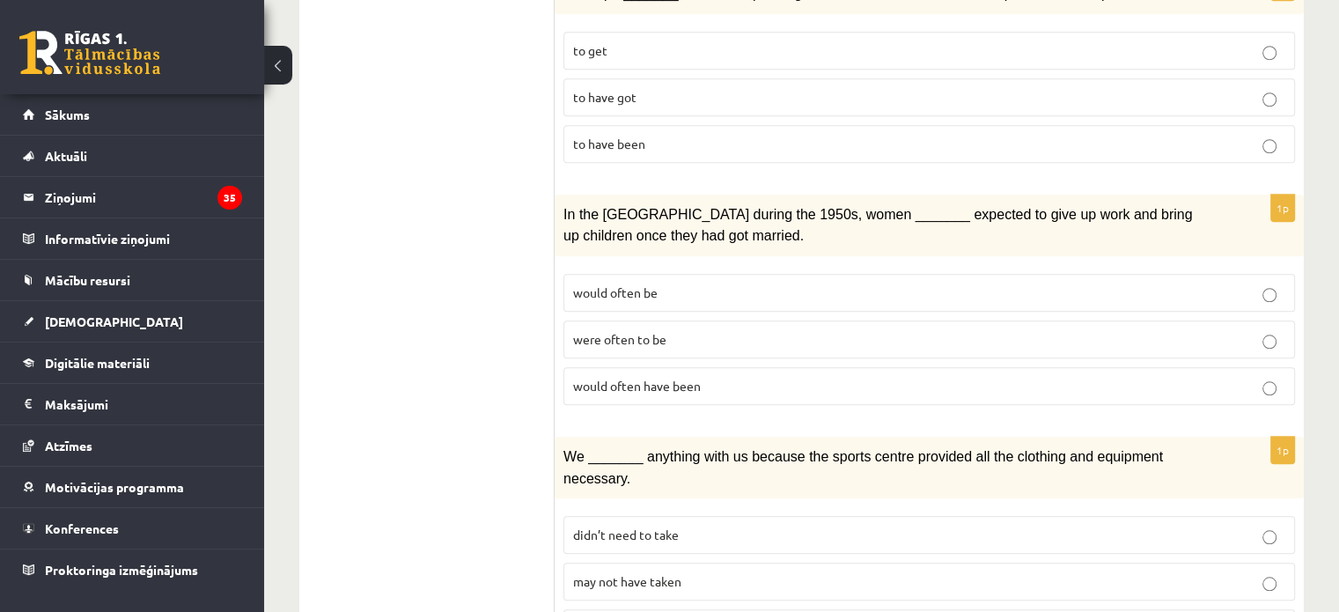
click at [662, 377] on p "would often have been" at bounding box center [929, 386] width 712 height 18
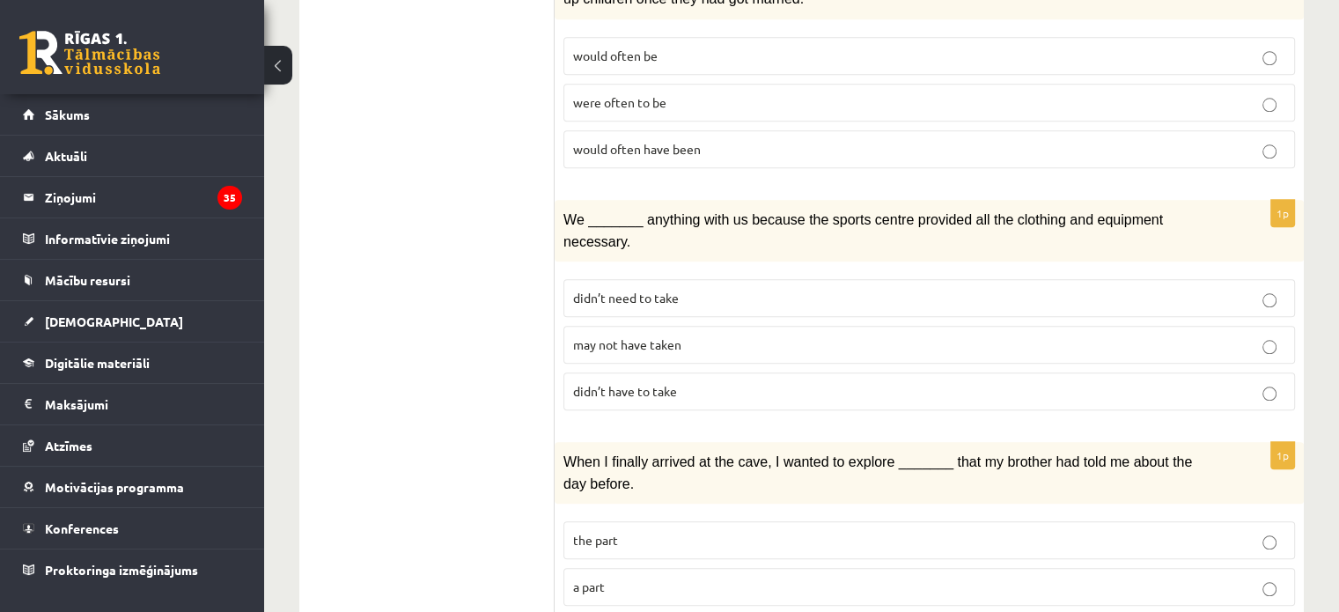
scroll to position [1848, 0]
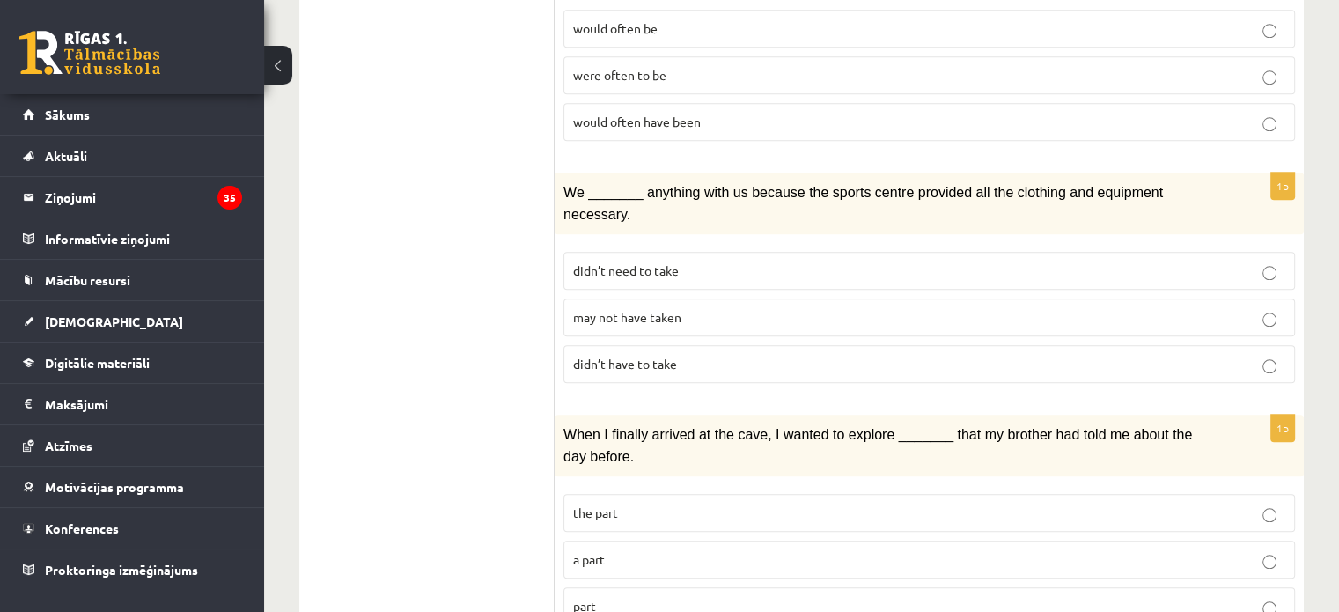
click at [660, 309] on span "may not have taken" at bounding box center [627, 317] width 108 height 16
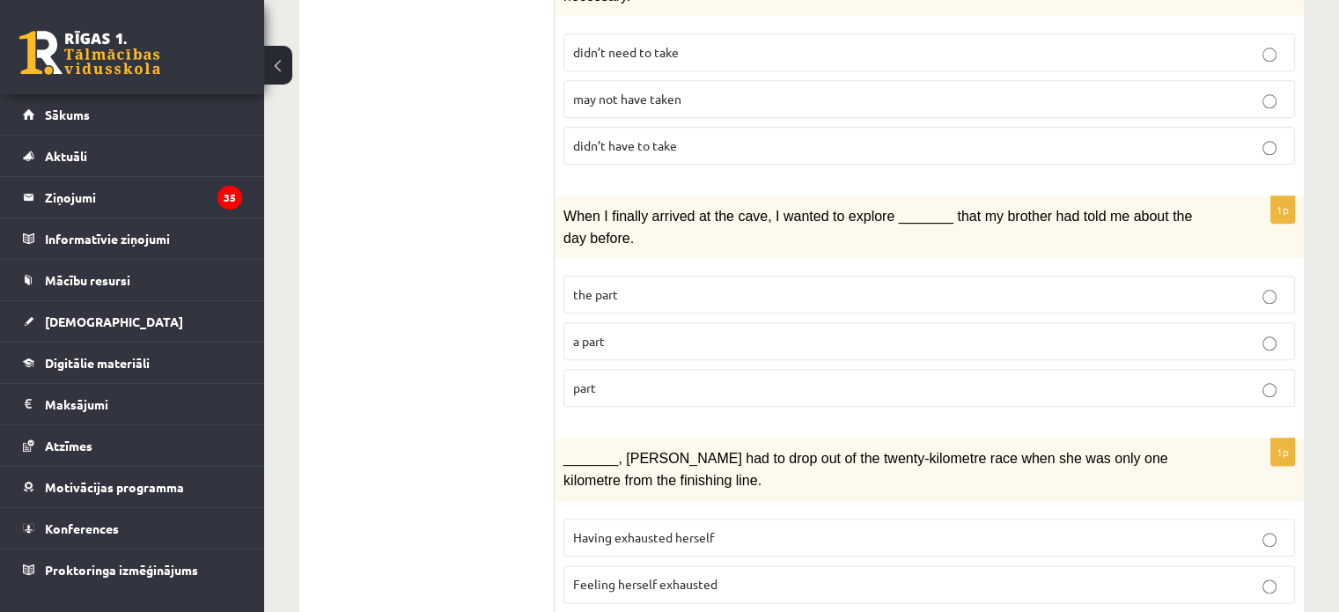
scroll to position [2067, 0]
click at [636, 284] on p "the part" at bounding box center [929, 293] width 712 height 18
click at [602, 368] on label "part" at bounding box center [928, 387] width 731 height 38
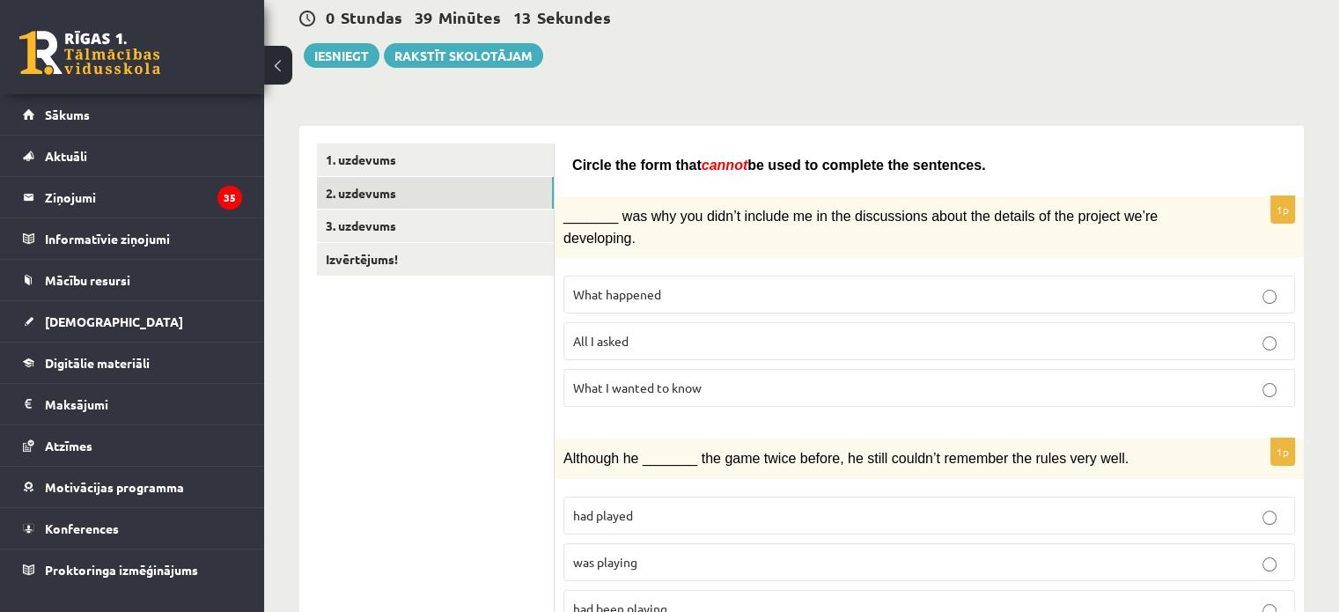
scroll to position [0, 0]
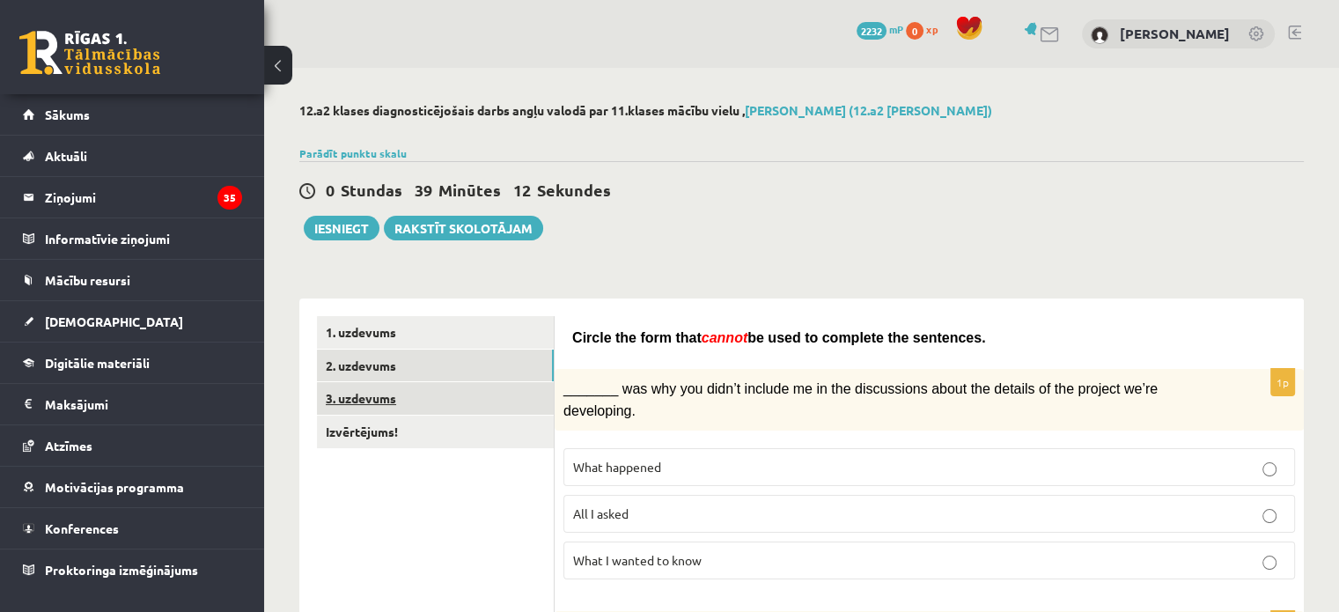
click at [508, 397] on link "3. uzdevums" at bounding box center [435, 398] width 237 height 33
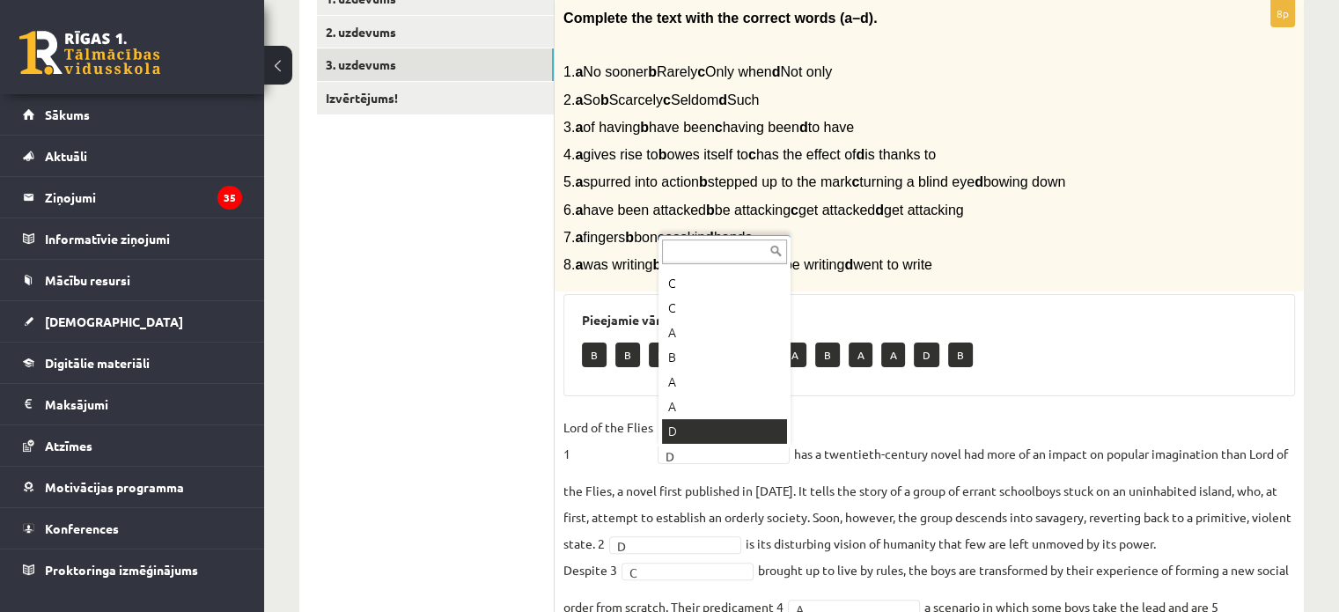
scroll to position [144, 0]
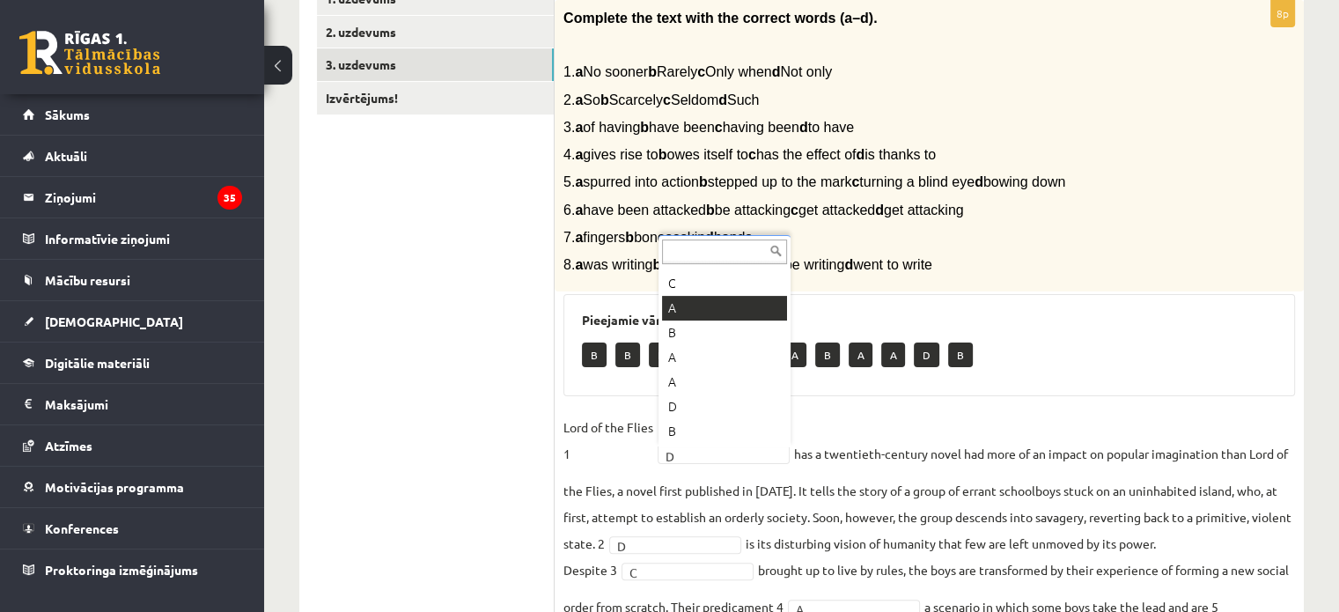
drag, startPoint x: 739, startPoint y: 309, endPoint x: 739, endPoint y: 320, distance: 11.4
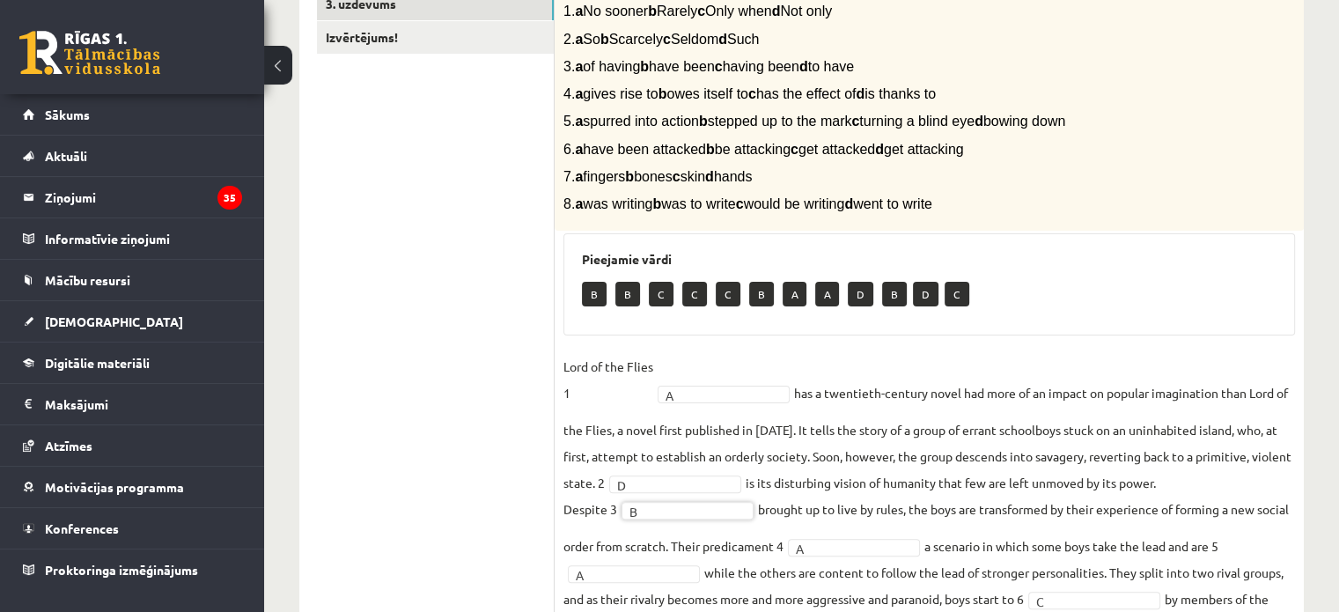
scroll to position [158, 0]
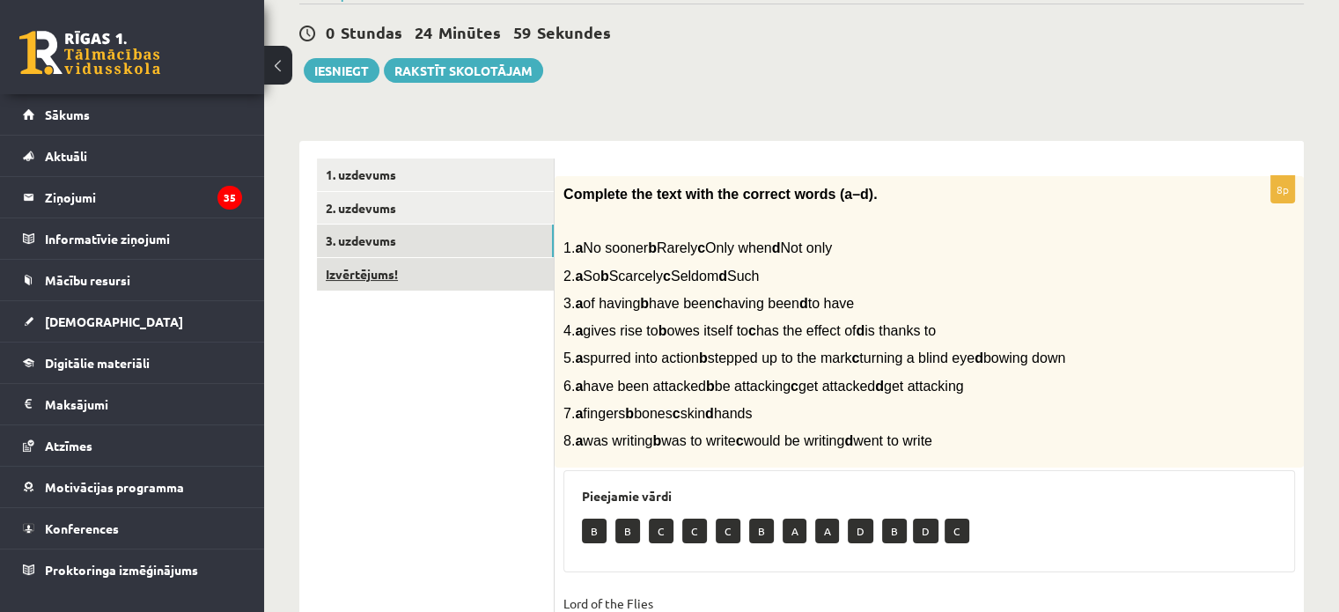
click at [443, 283] on link "Izvērtējums!" at bounding box center [435, 274] width 237 height 33
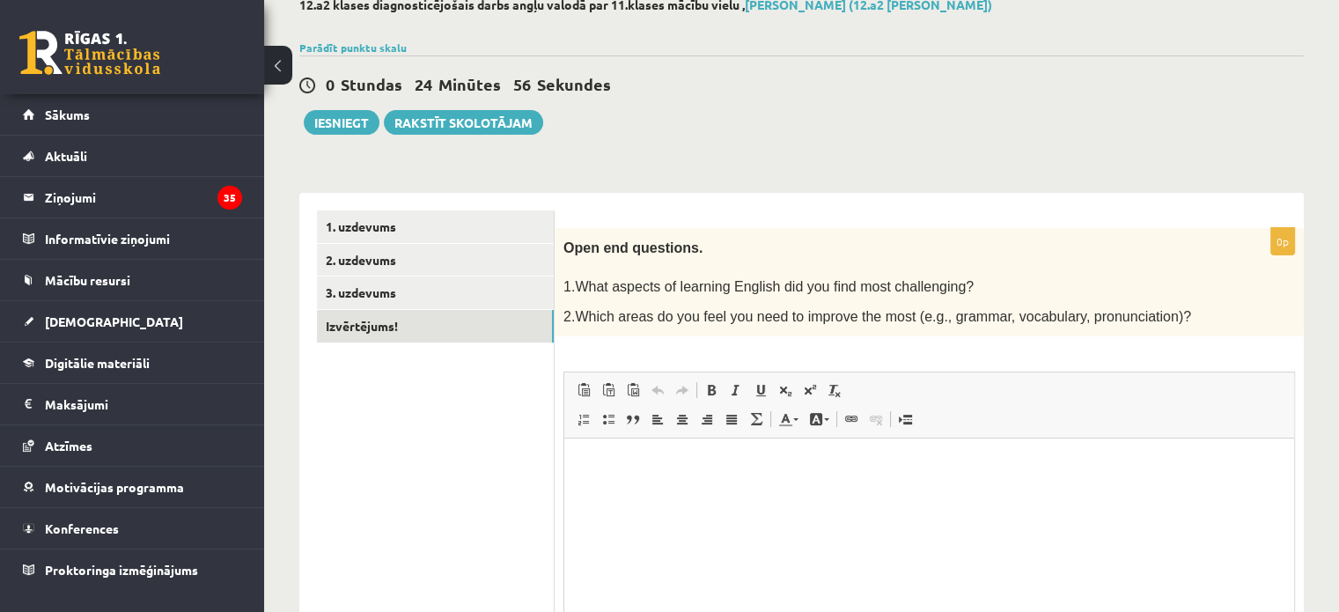
scroll to position [0, 0]
click at [328, 122] on button "Iesniegt" at bounding box center [342, 122] width 76 height 25
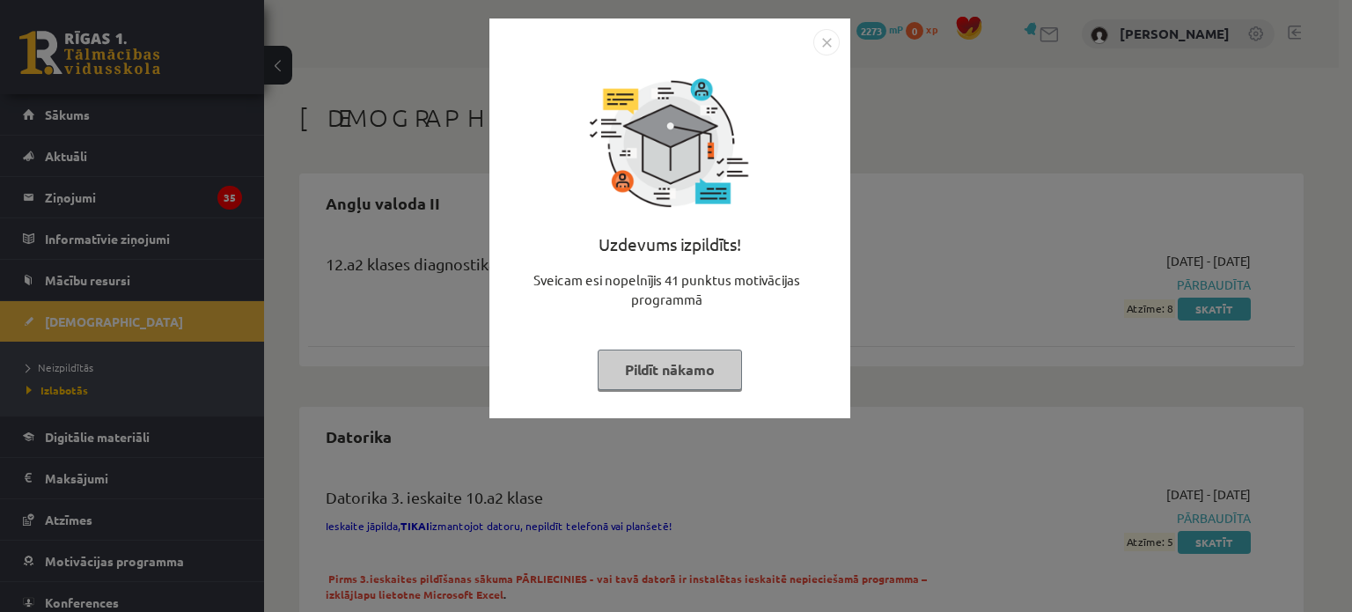
click at [679, 363] on button "Pildīt nākamo" at bounding box center [670, 369] width 144 height 40
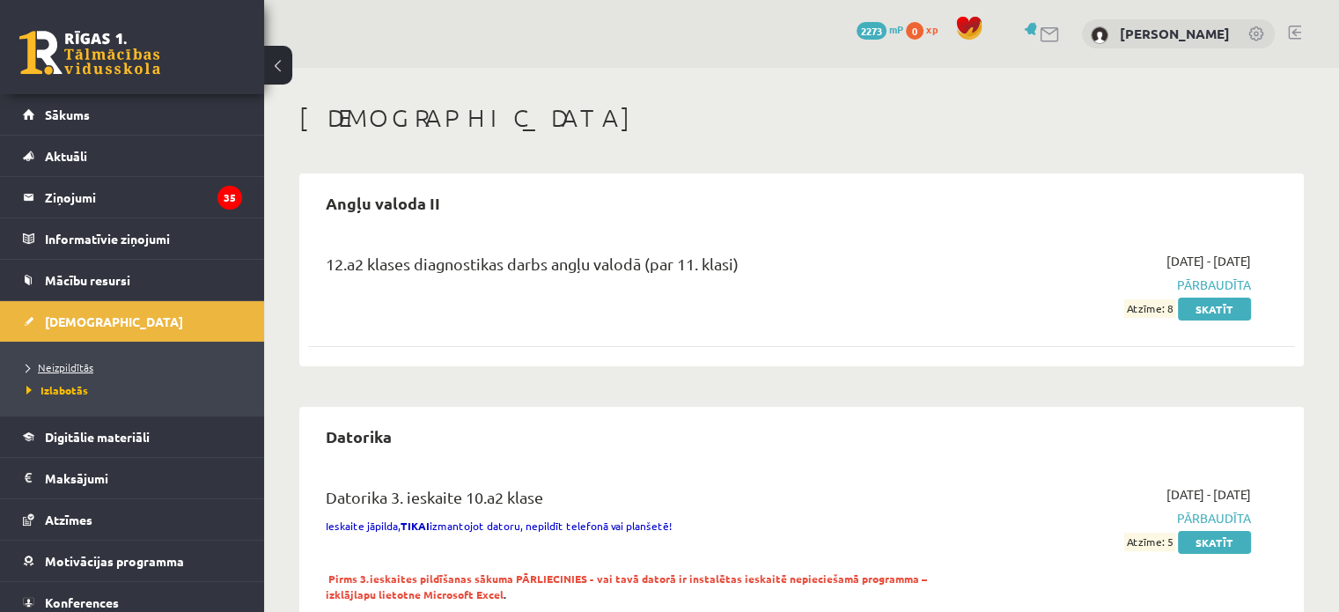
click at [74, 365] on span "Neizpildītās" at bounding box center [59, 367] width 67 height 14
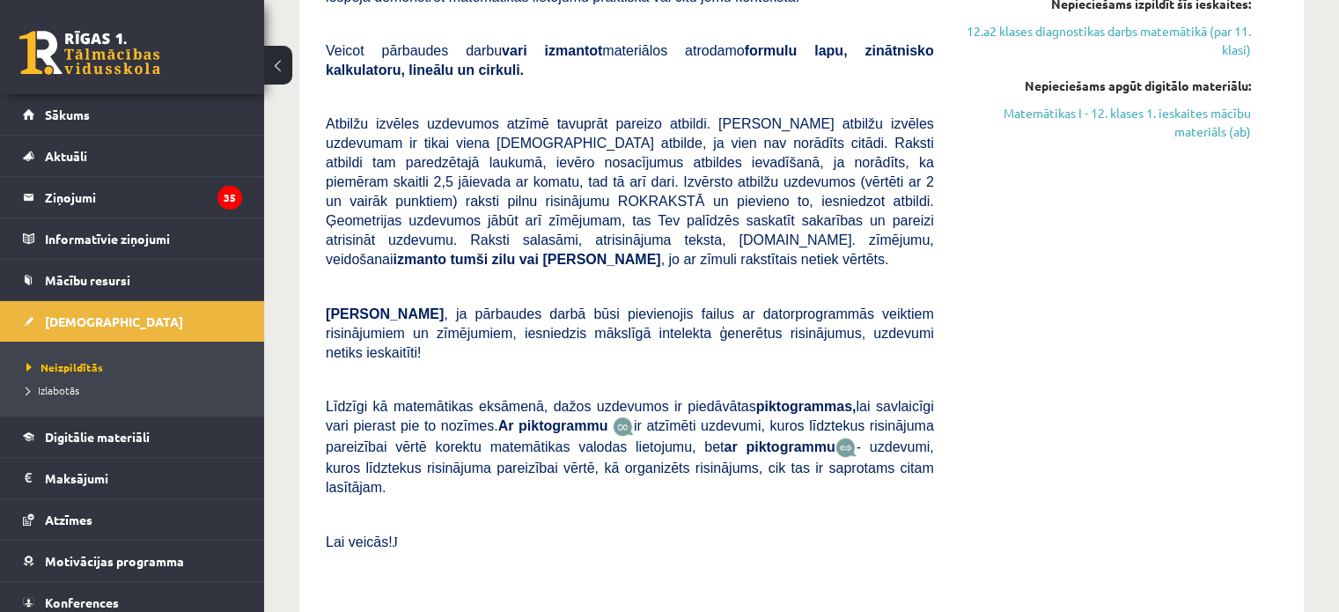
scroll to position [792, 0]
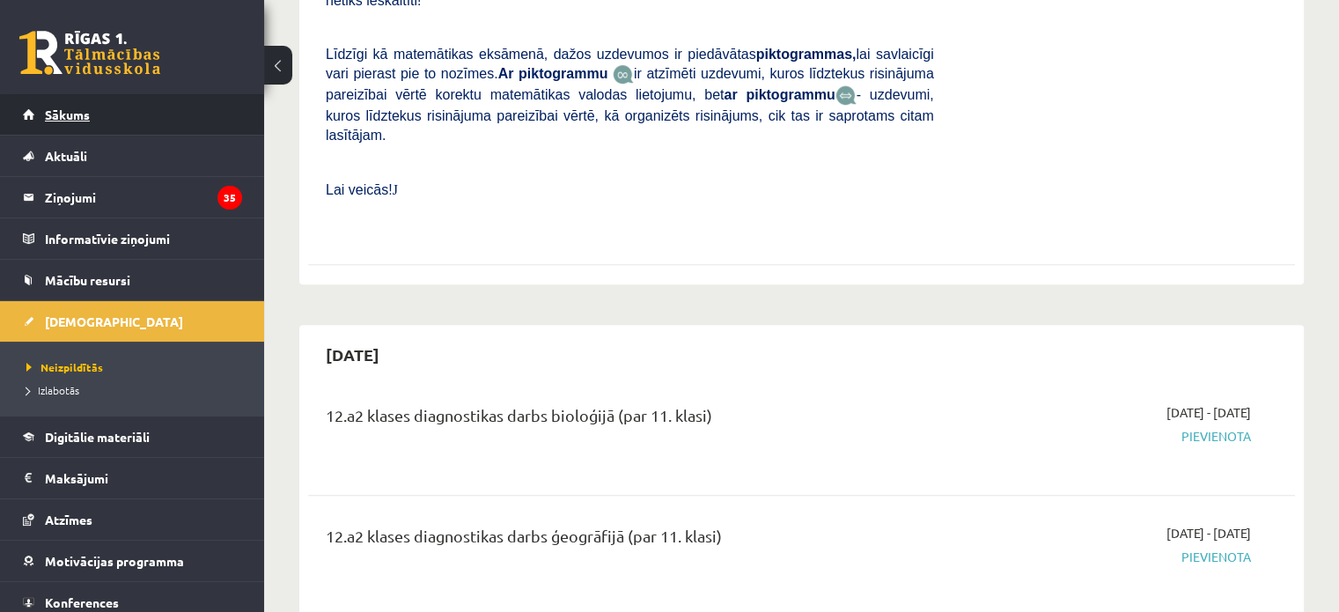
click at [93, 126] on link "Sākums" at bounding box center [132, 114] width 219 height 40
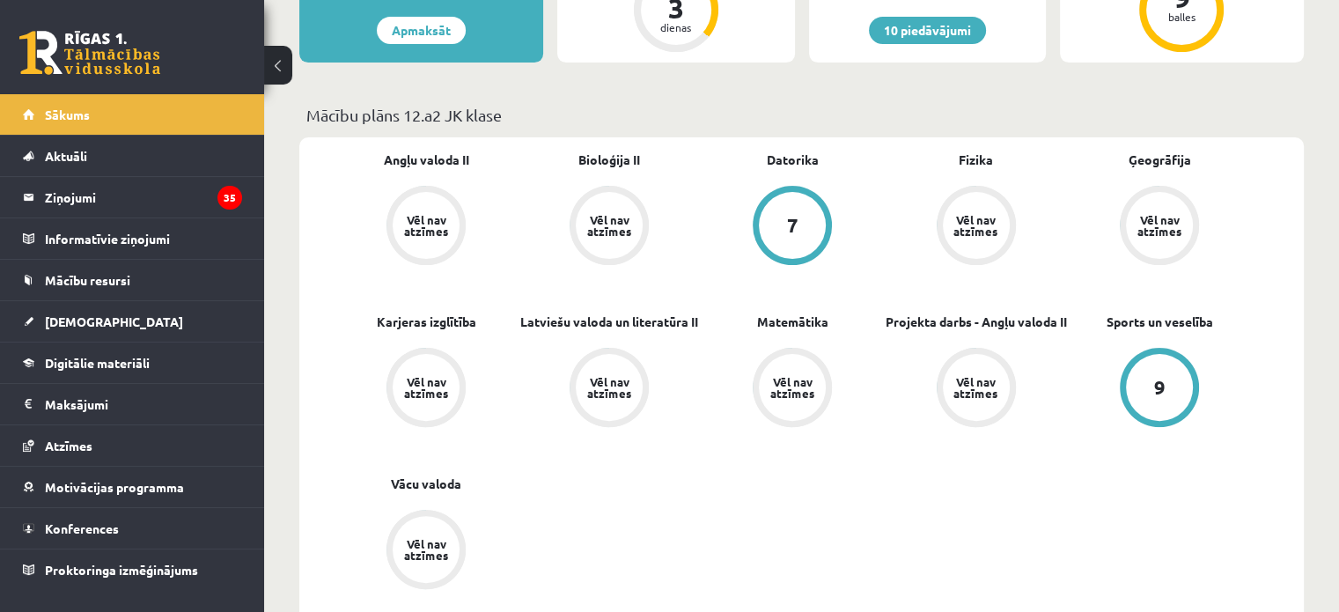
scroll to position [440, 0]
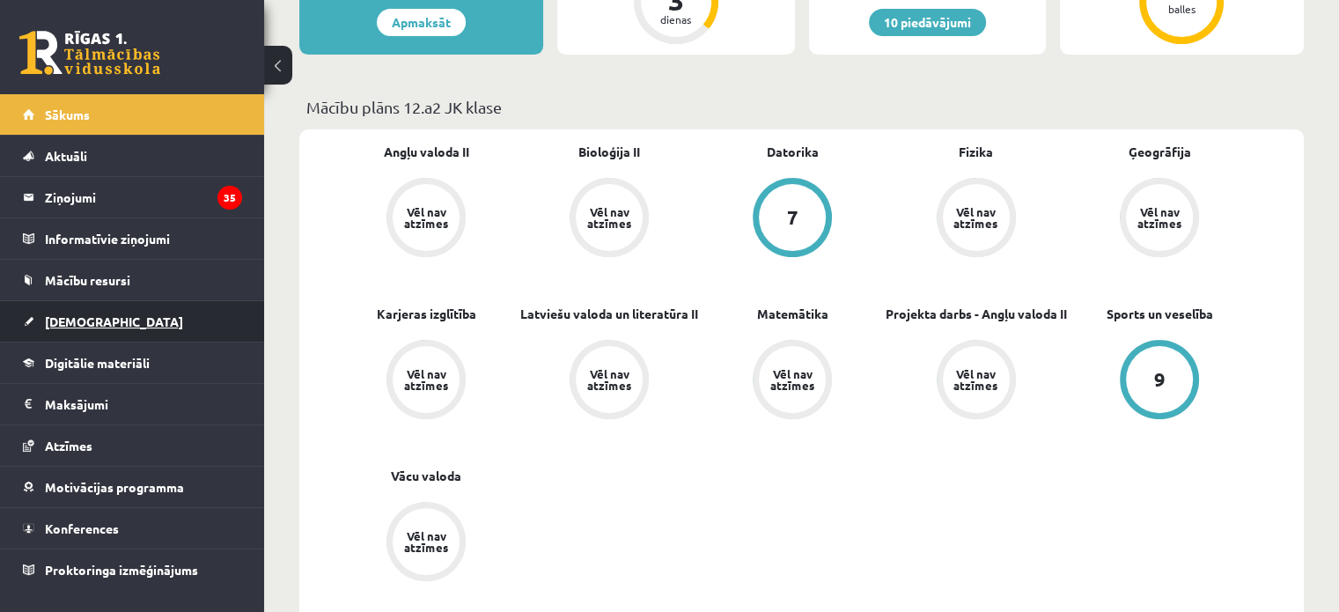
click at [178, 334] on link "[DEMOGRAPHIC_DATA]" at bounding box center [132, 321] width 219 height 40
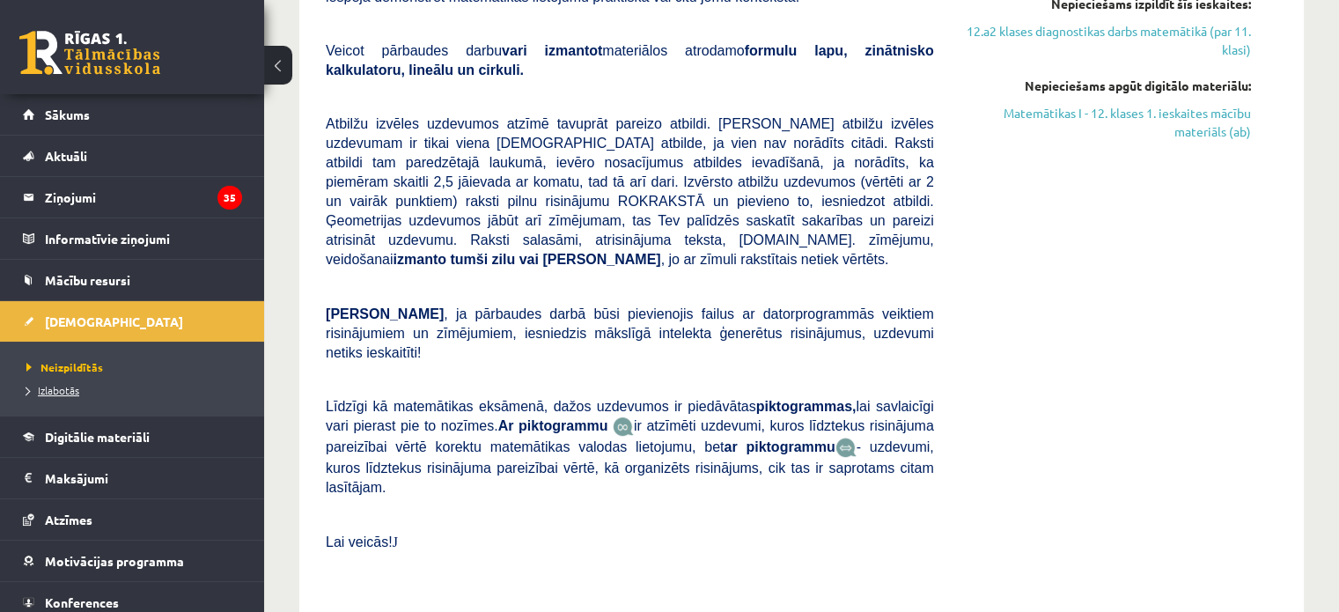
click at [50, 393] on span "Izlabotās" at bounding box center [52, 390] width 53 height 14
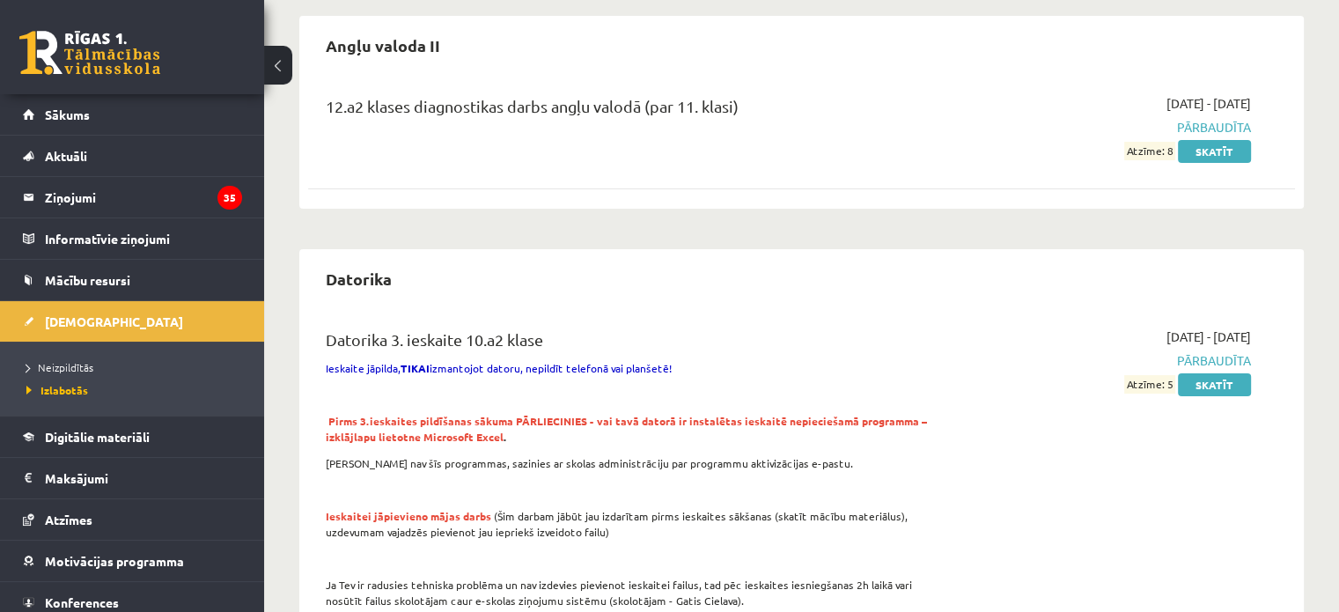
scroll to position [88, 0]
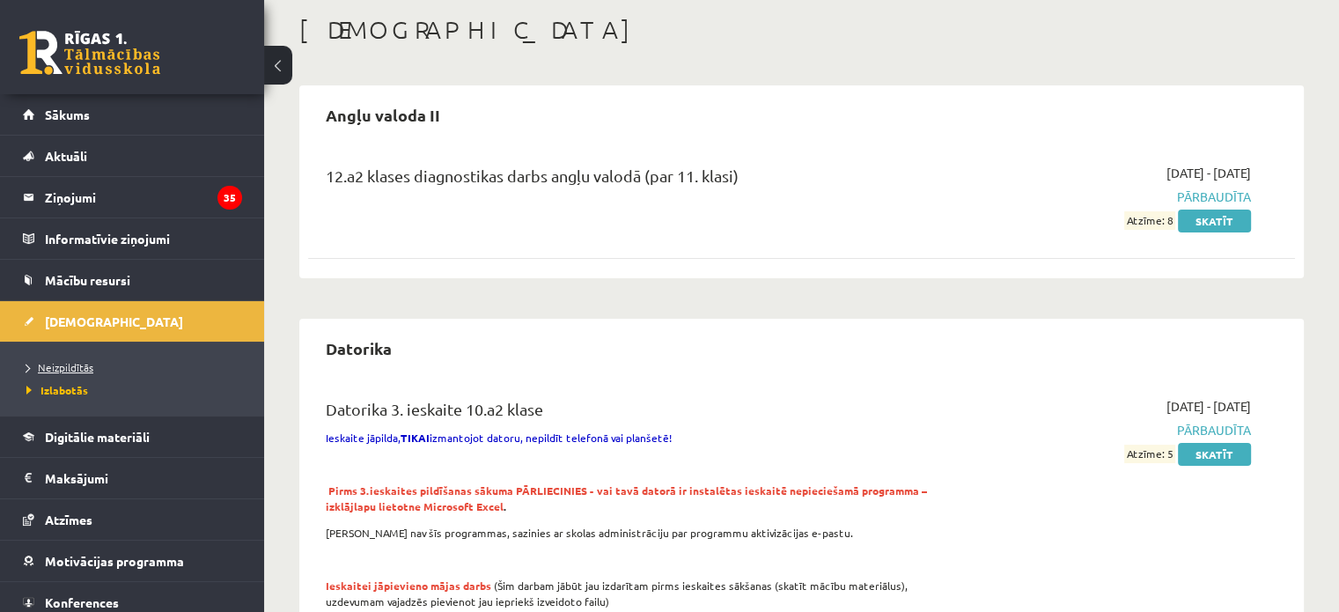
click at [74, 366] on span "Neizpildītās" at bounding box center [59, 367] width 67 height 14
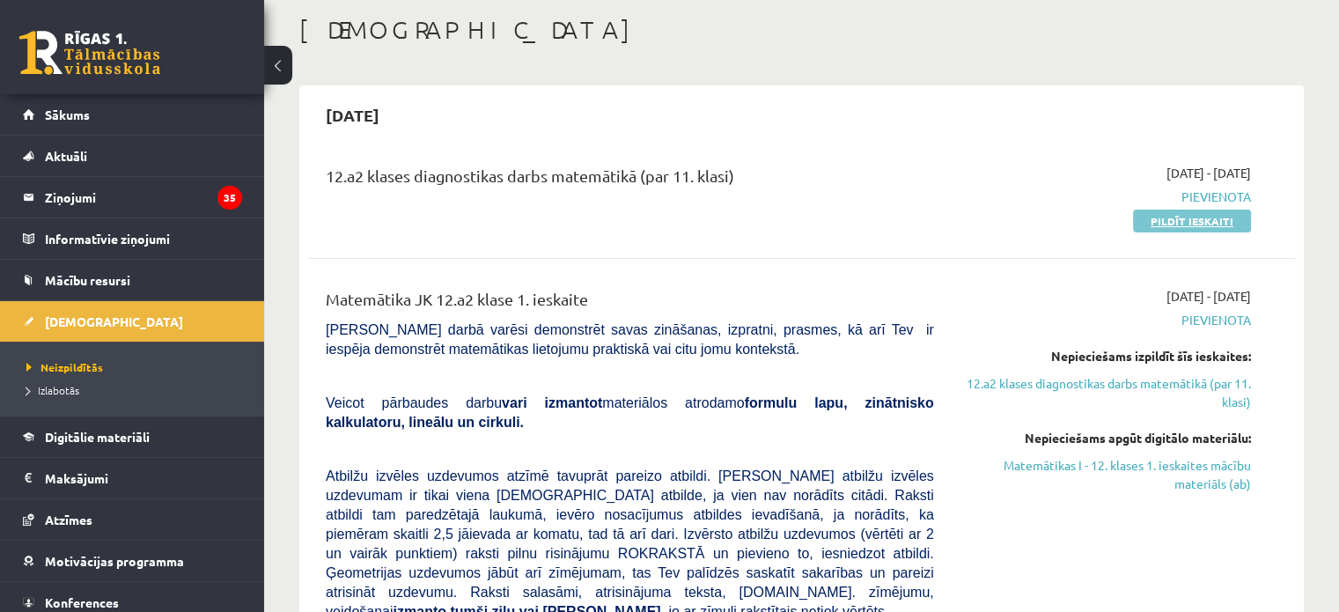
click at [1193, 222] on link "Pildīt ieskaiti" at bounding box center [1192, 220] width 118 height 23
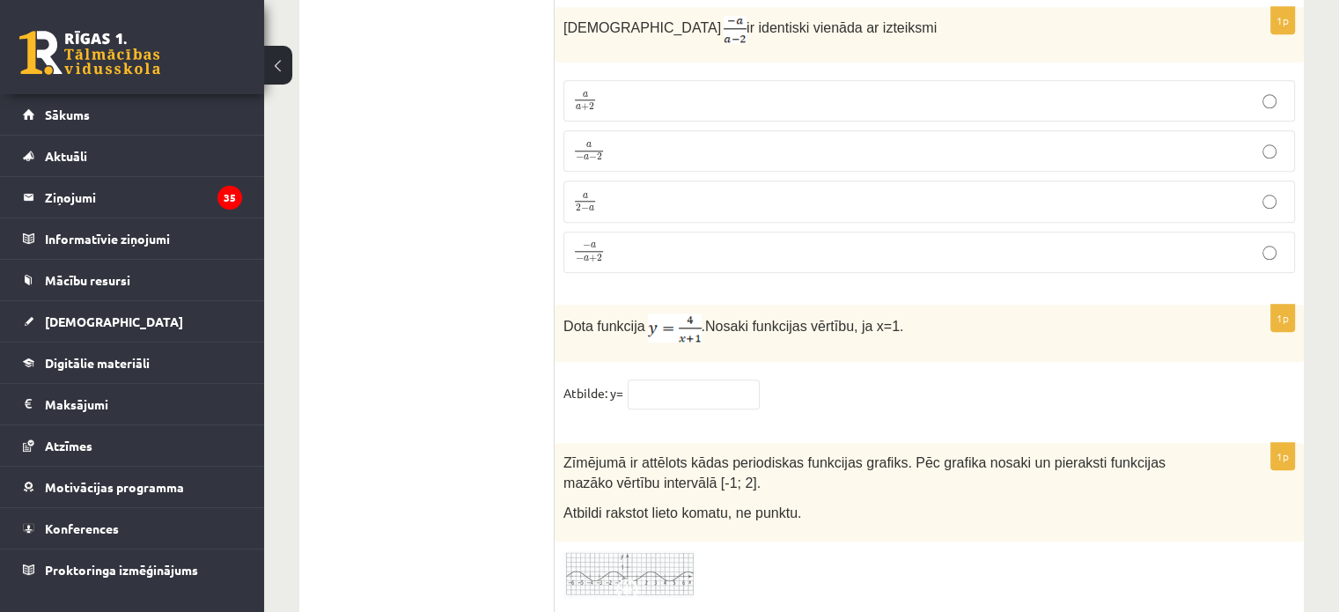
scroll to position [8206, 0]
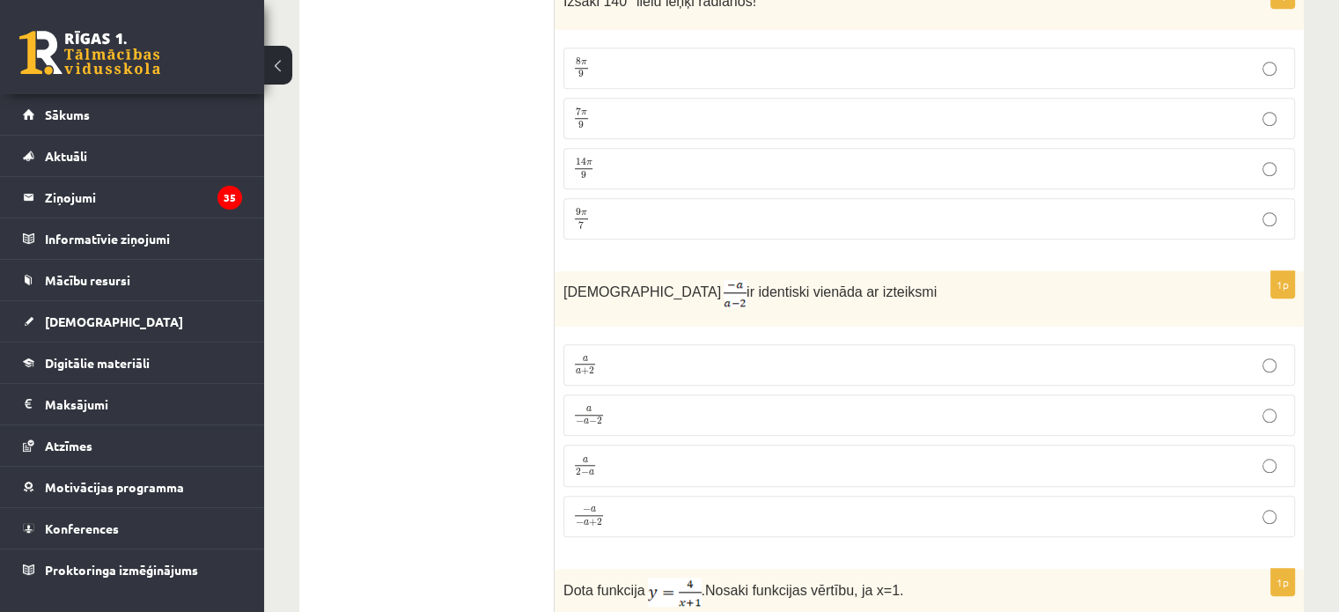
click at [633, 505] on p "− a − a + 2 − a − a + 2" at bounding box center [929, 516] width 712 height 23
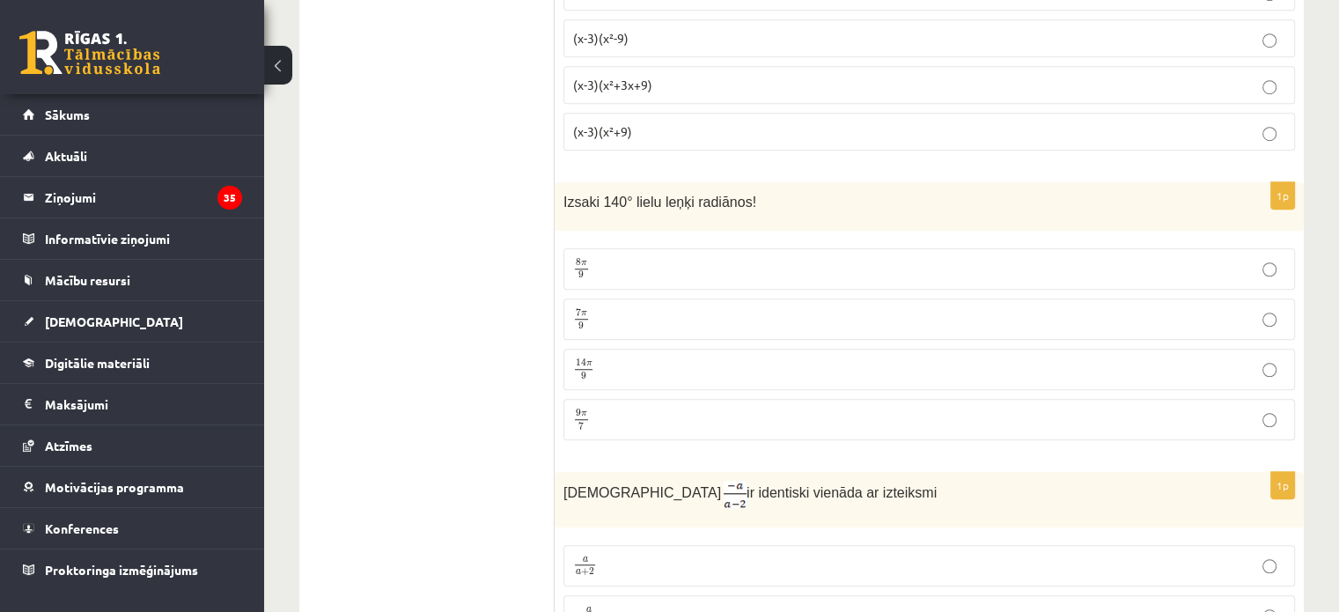
scroll to position [7942, 0]
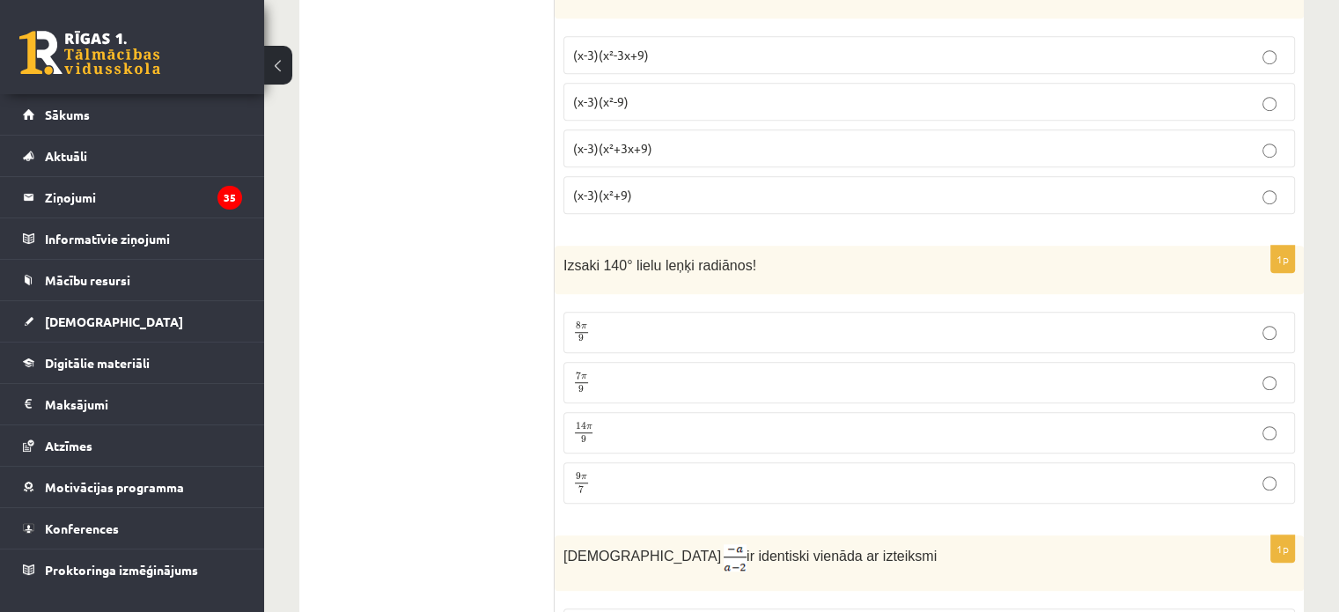
click at [616, 371] on p "7 π 9 7 π 9" at bounding box center [929, 382] width 712 height 22
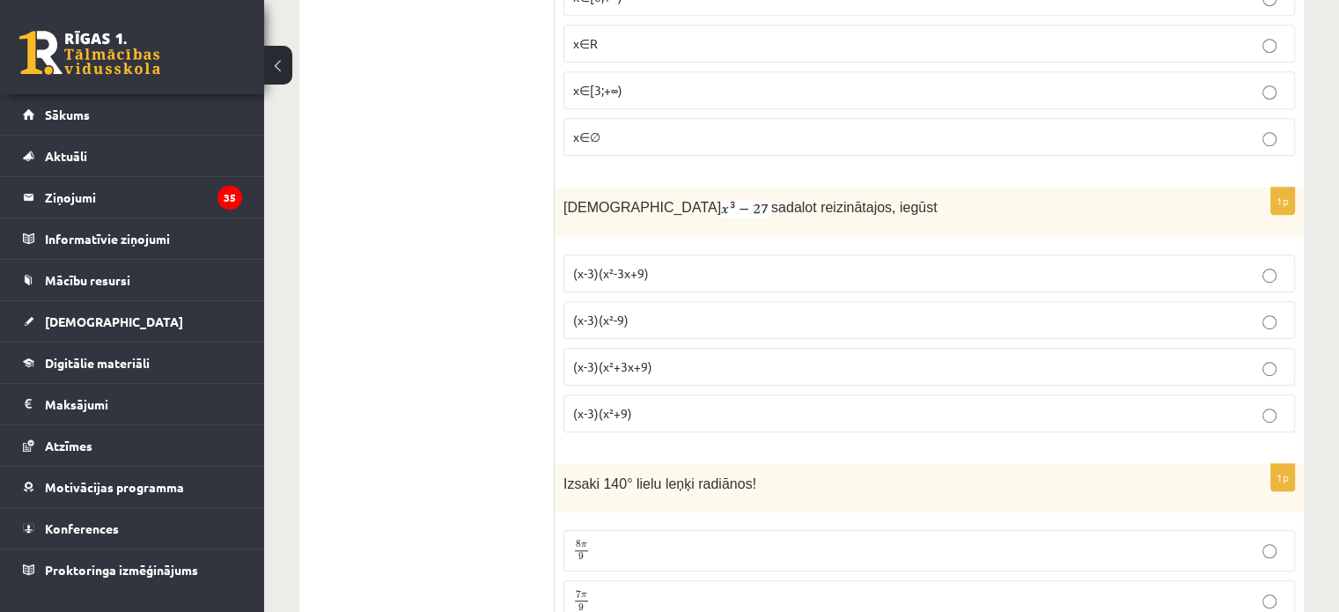
scroll to position [7678, 0]
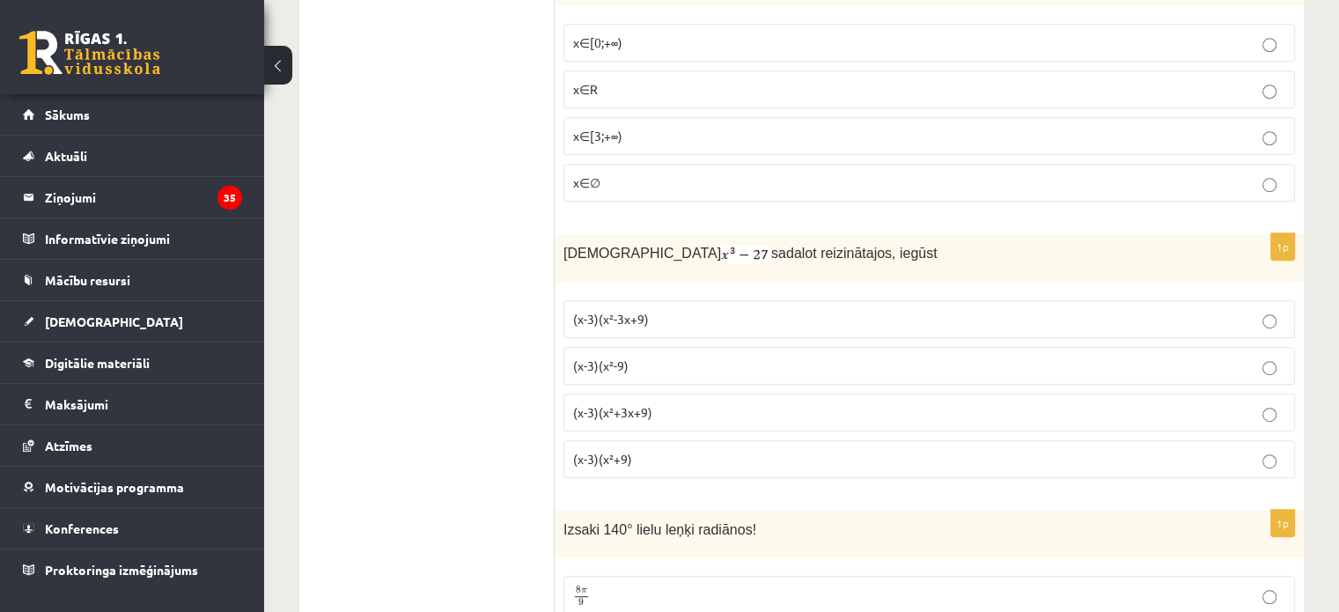
click at [627, 404] on span "(x-3)(x²+3x+9)" at bounding box center [612, 412] width 79 height 16
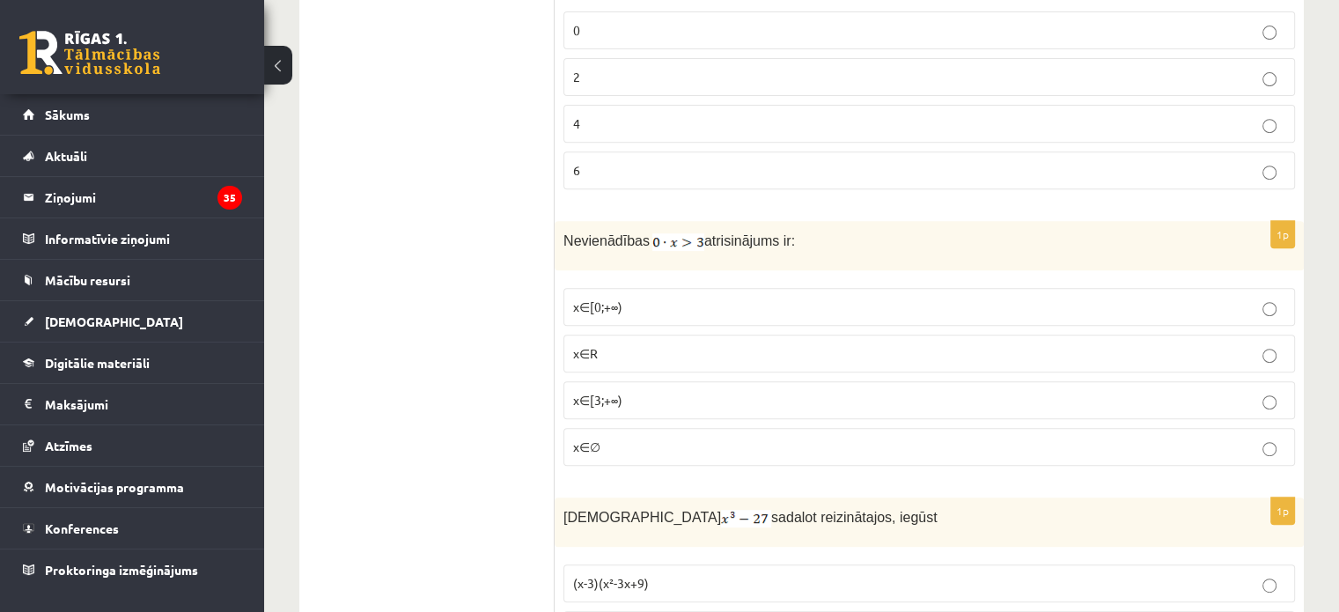
scroll to position [7326, 0]
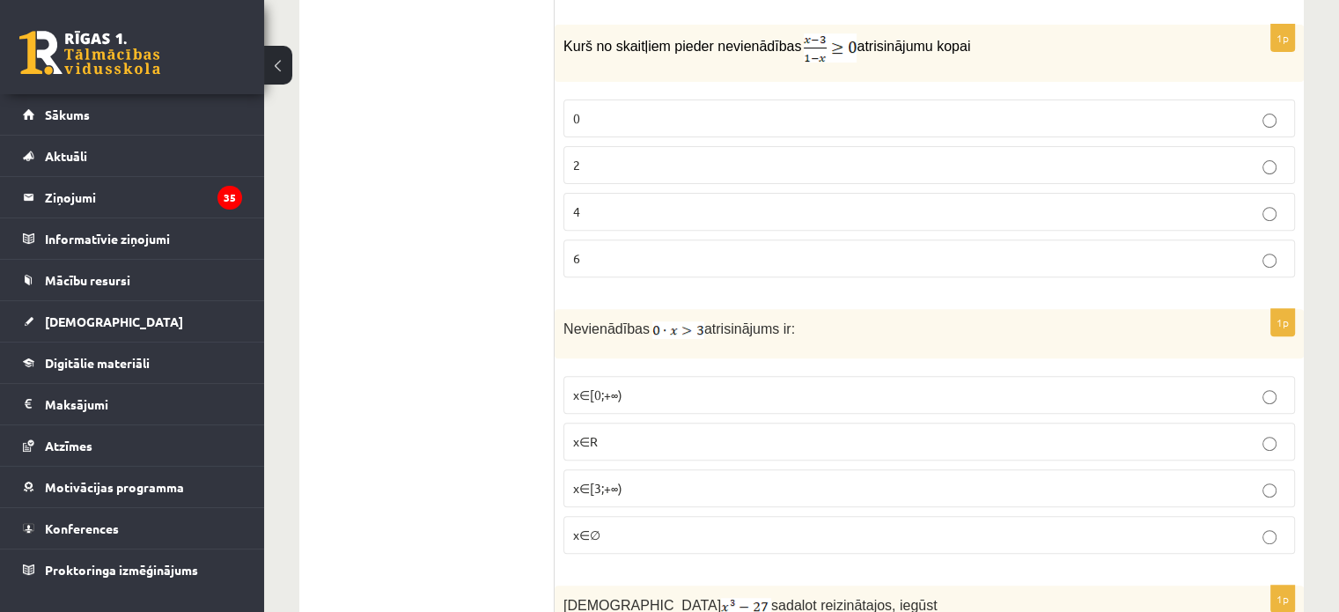
click at [589, 526] on span "x∈∅" at bounding box center [586, 534] width 27 height 16
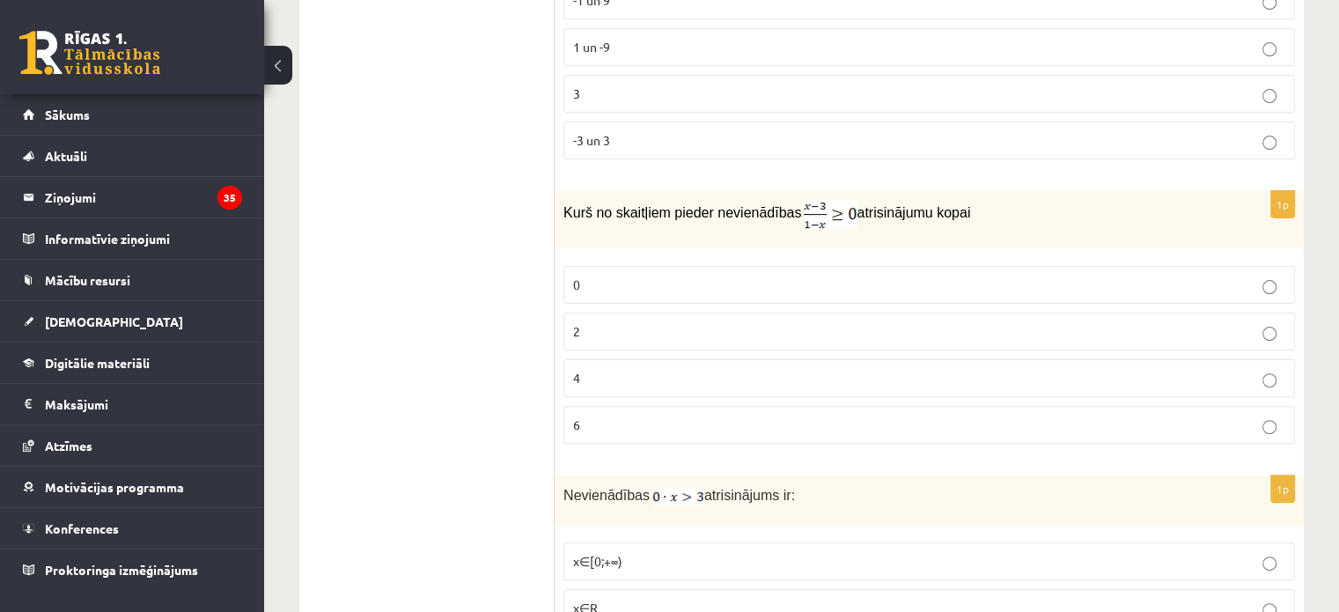
scroll to position [7150, 0]
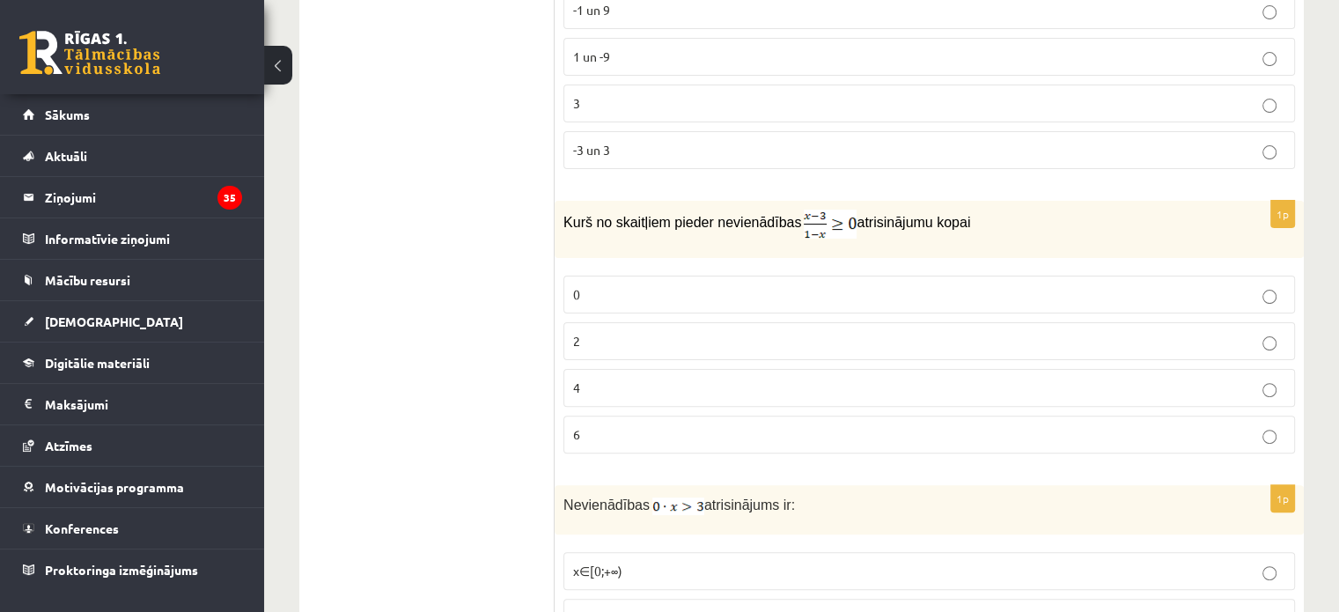
click at [701, 332] on p "2" at bounding box center [929, 341] width 712 height 18
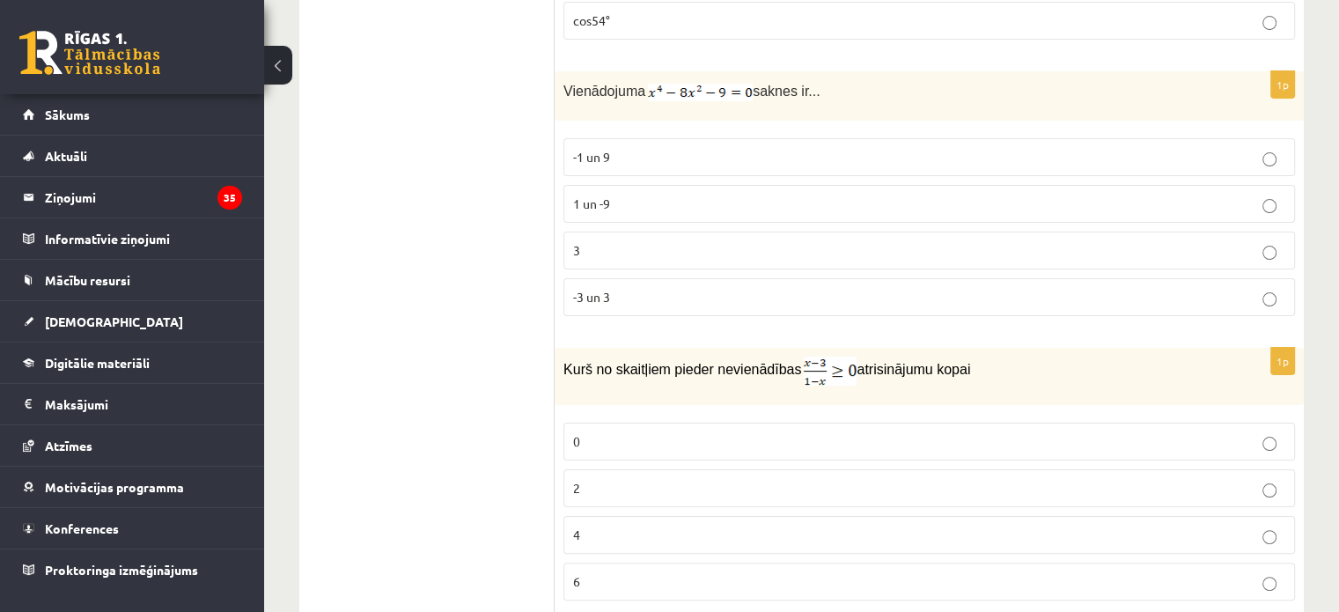
scroll to position [6886, 0]
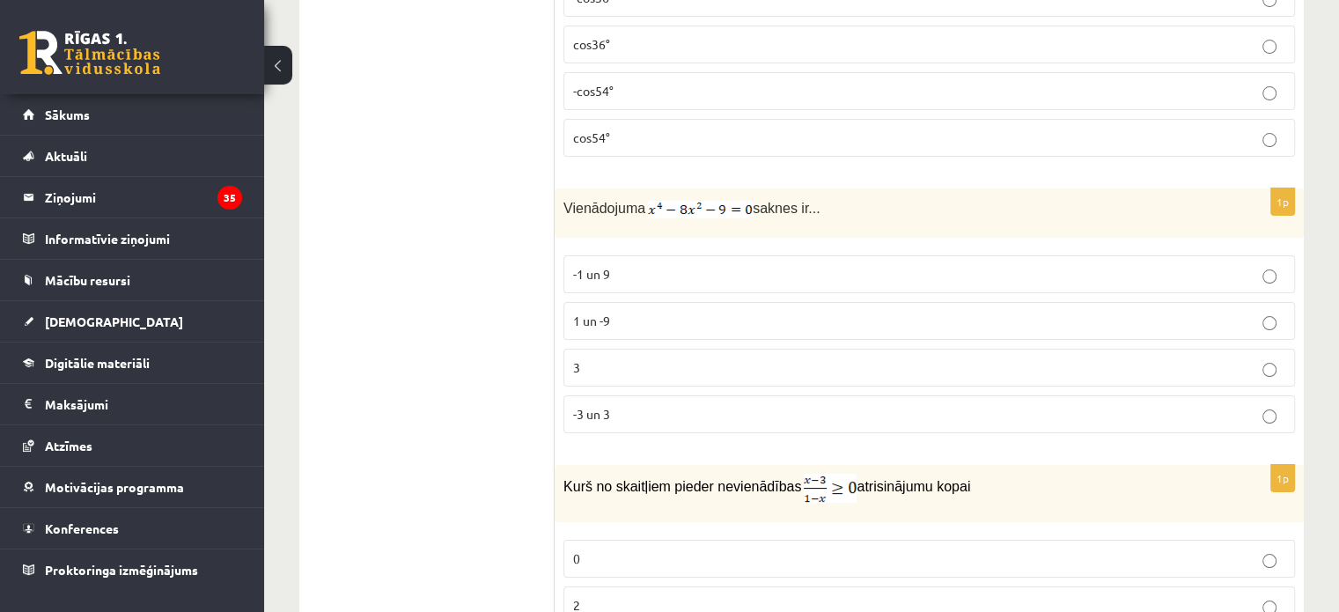
click at [609, 406] on span "-3 un 3" at bounding box center [591, 414] width 37 height 16
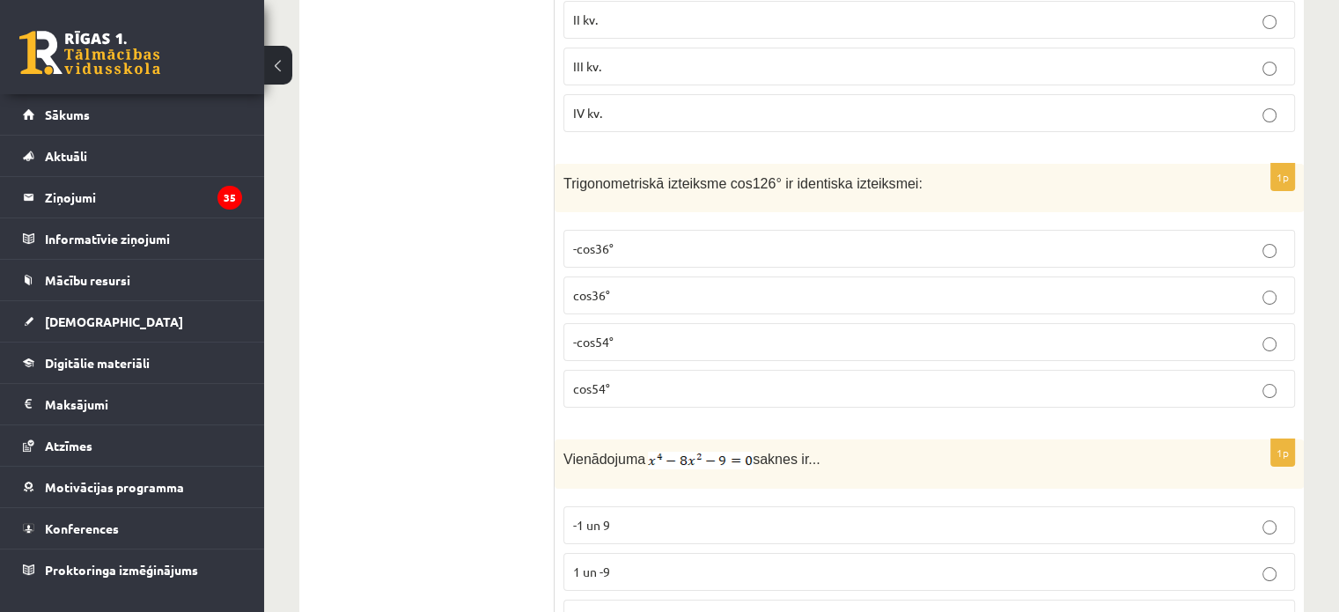
scroll to position [6622, 0]
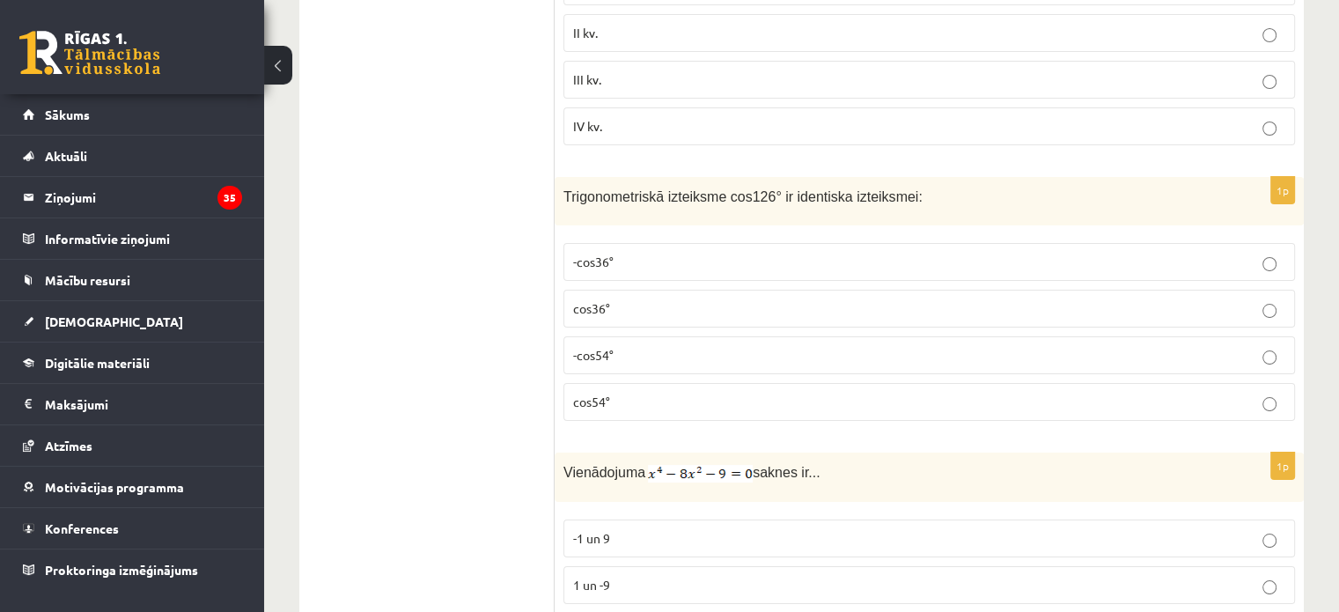
click at [601, 336] on label "-cos54°" at bounding box center [928, 355] width 731 height 38
click at [584, 393] on p "cos54°" at bounding box center [929, 402] width 712 height 18
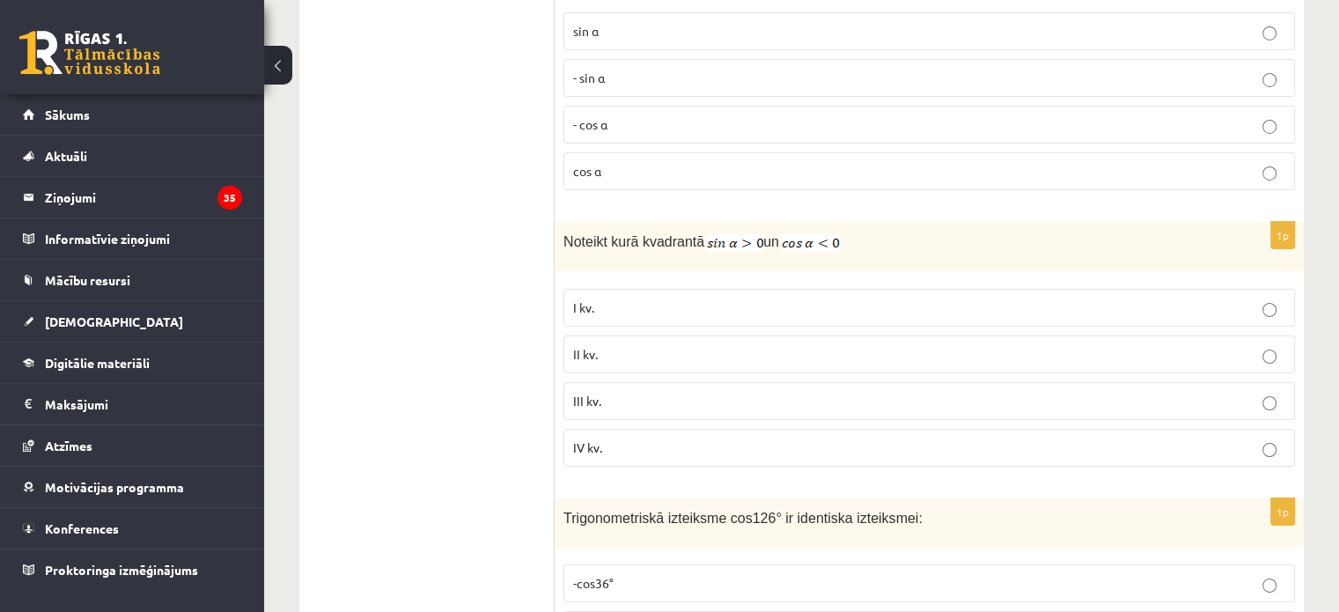
scroll to position [6270, 0]
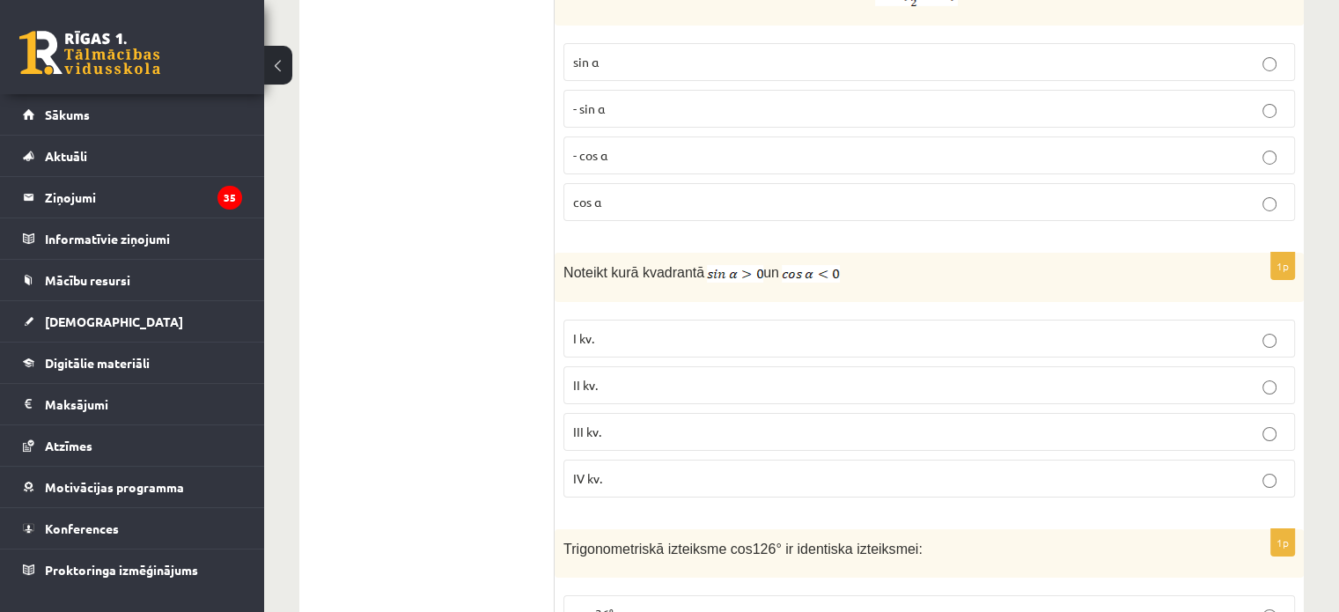
click at [607, 376] on p "II kv." at bounding box center [929, 385] width 712 height 18
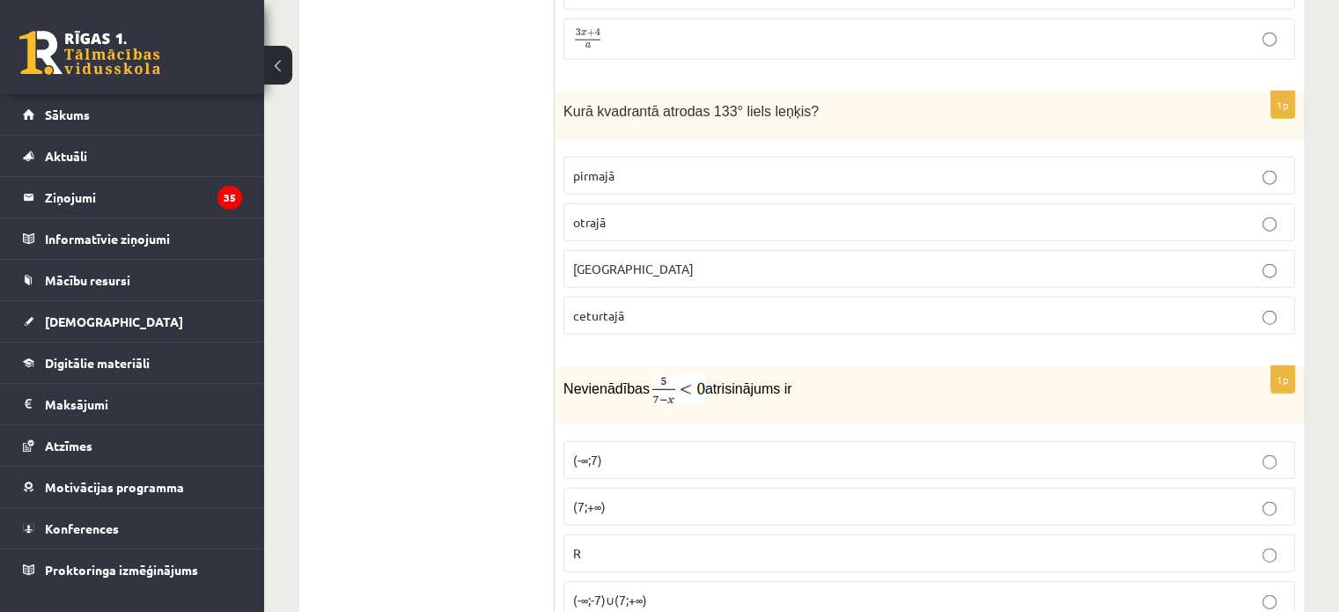
scroll to position [4158, 0]
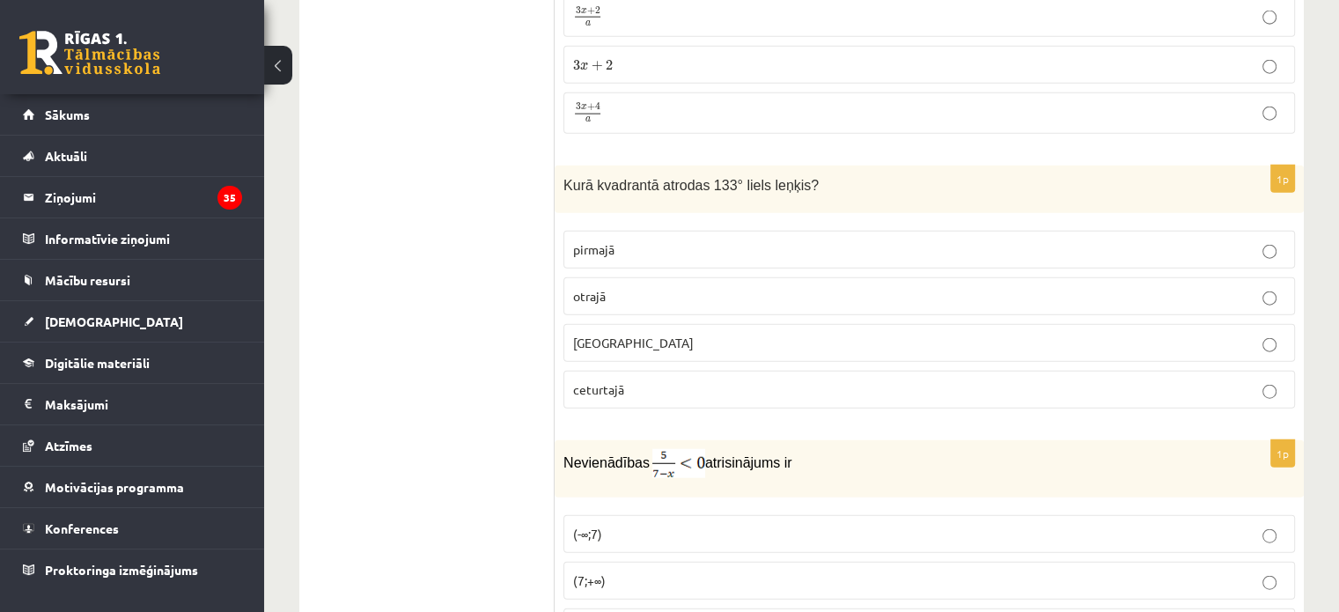
click at [634, 287] on p "otrajā" at bounding box center [929, 296] width 712 height 18
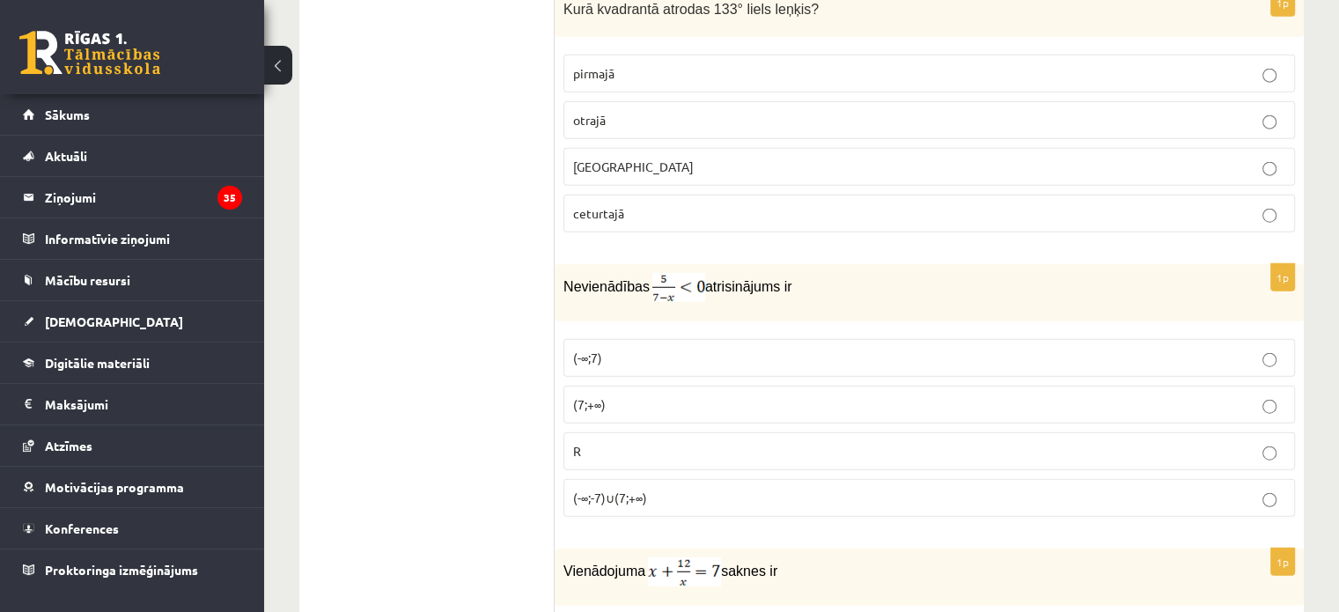
scroll to position [4422, 0]
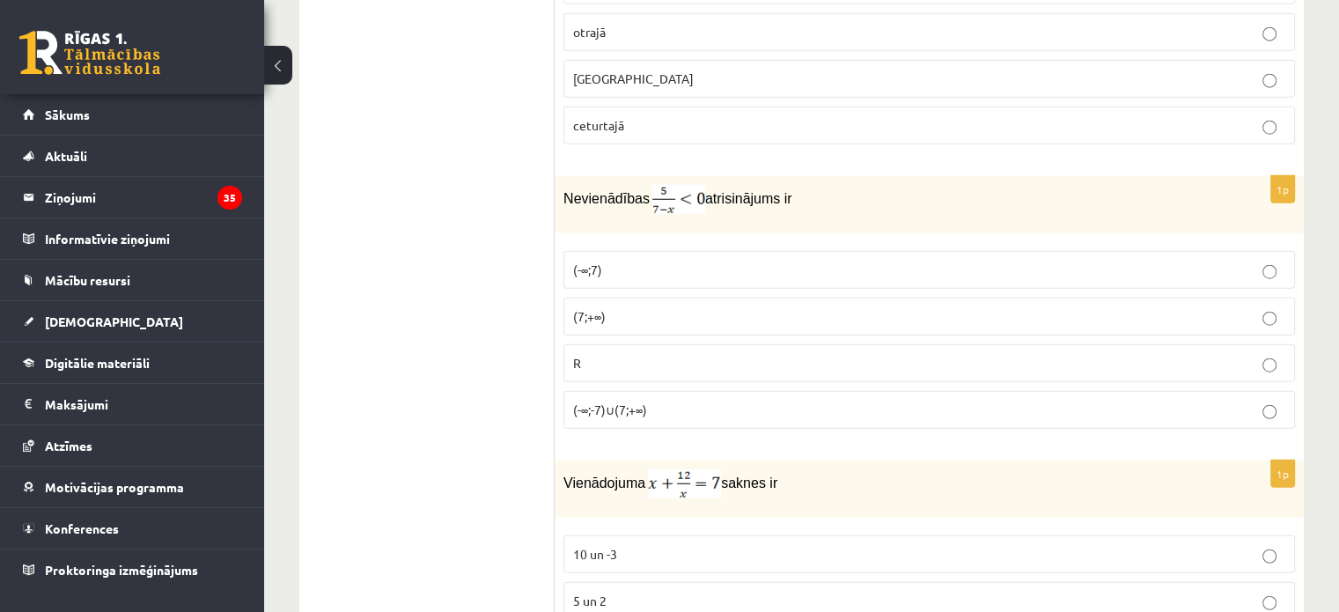
click at [609, 307] on p "(7;+∞)" at bounding box center [929, 316] width 712 height 18
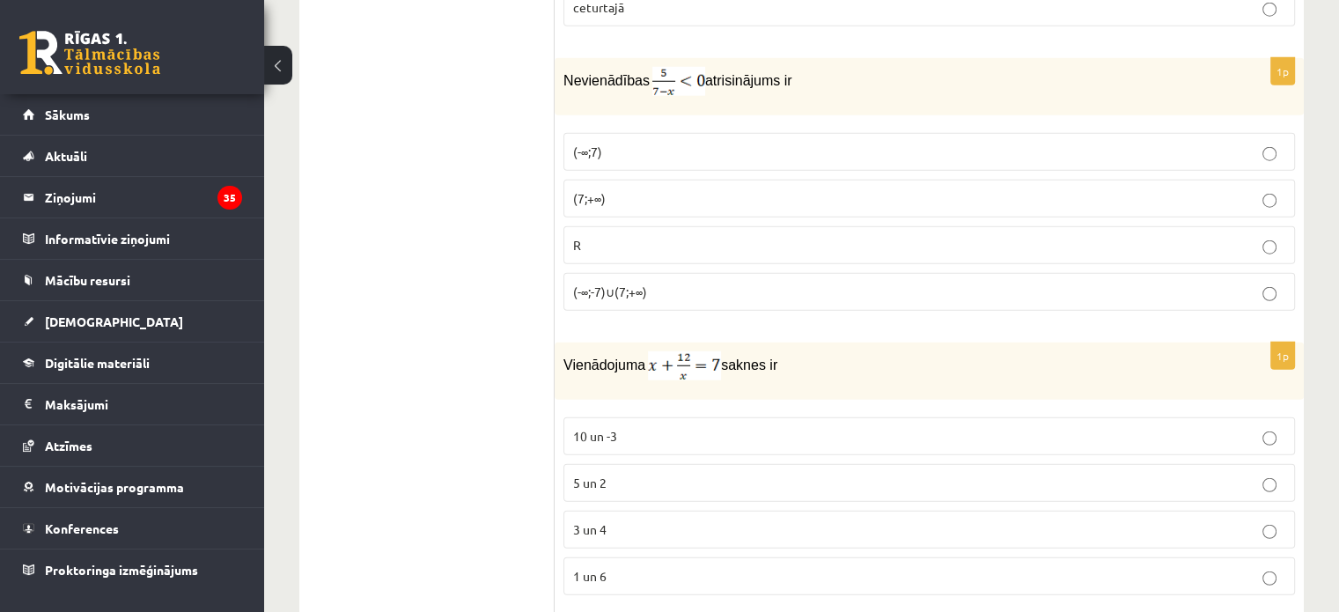
scroll to position [4686, 0]
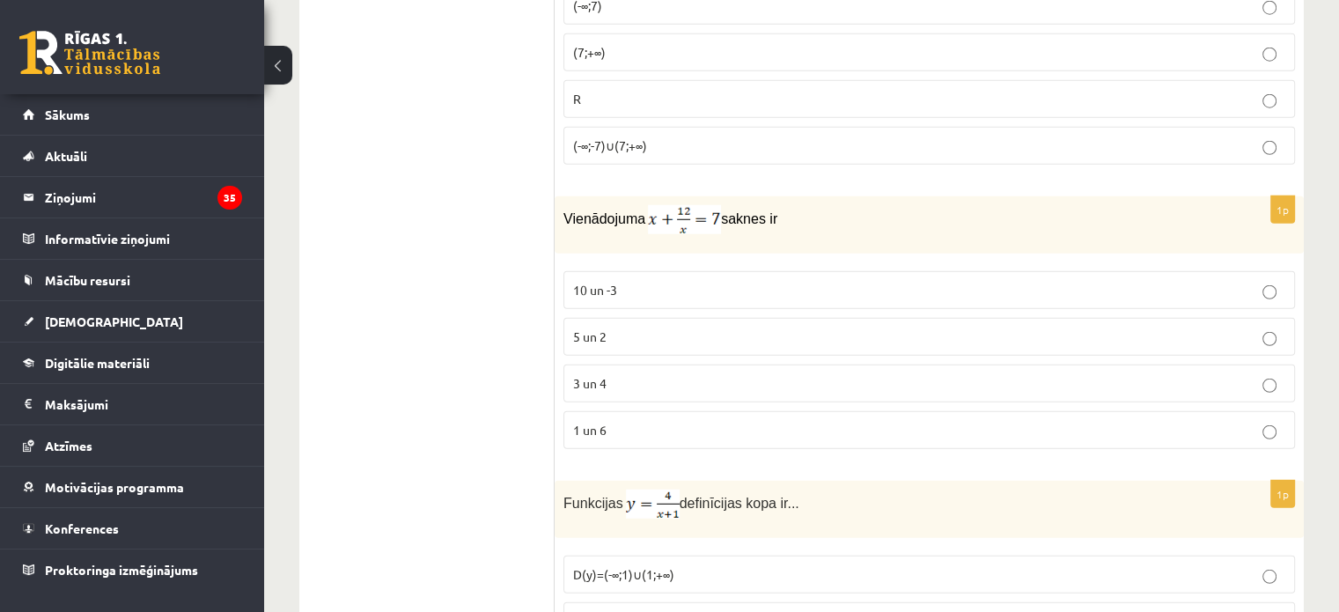
click at [593, 375] on span "3 un 4" at bounding box center [589, 383] width 33 height 16
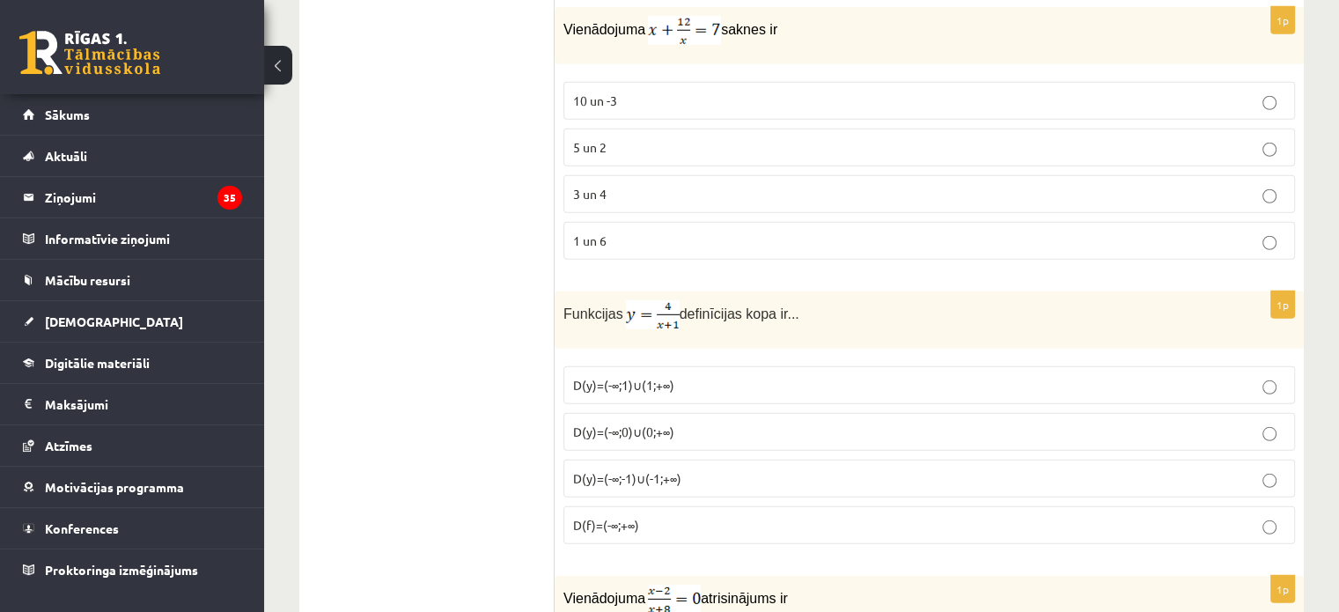
scroll to position [4950, 0]
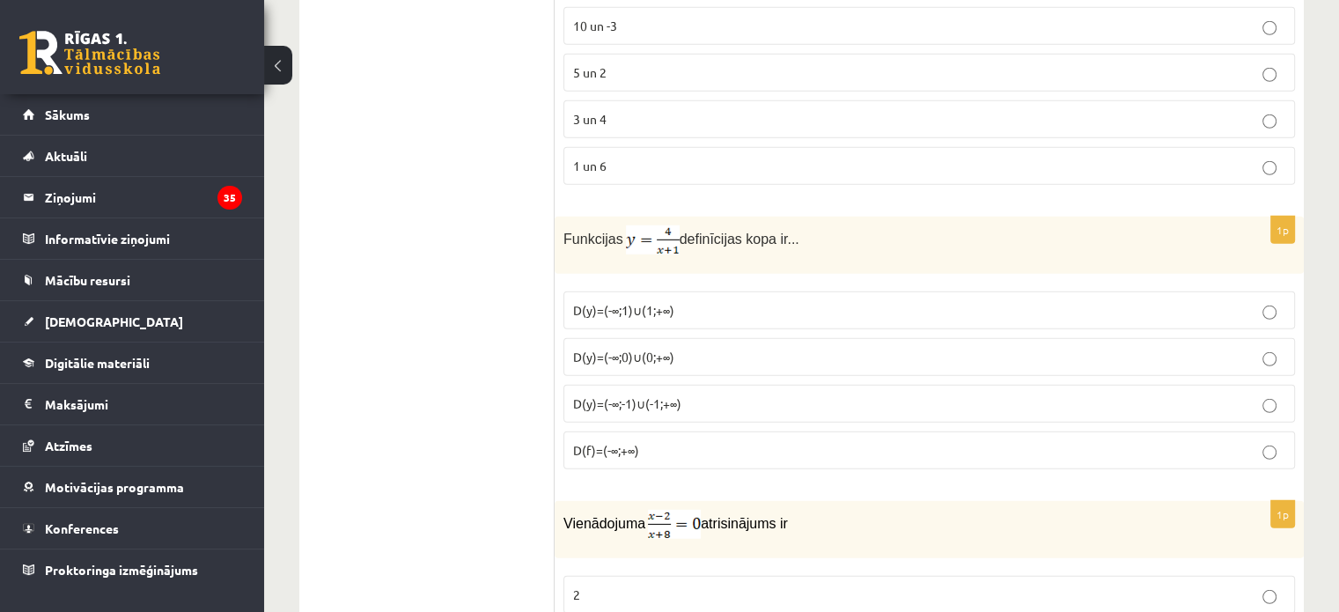
click at [620, 395] on span "D(y)=(-∞;-1)∪(-1;+∞)" at bounding box center [627, 403] width 108 height 16
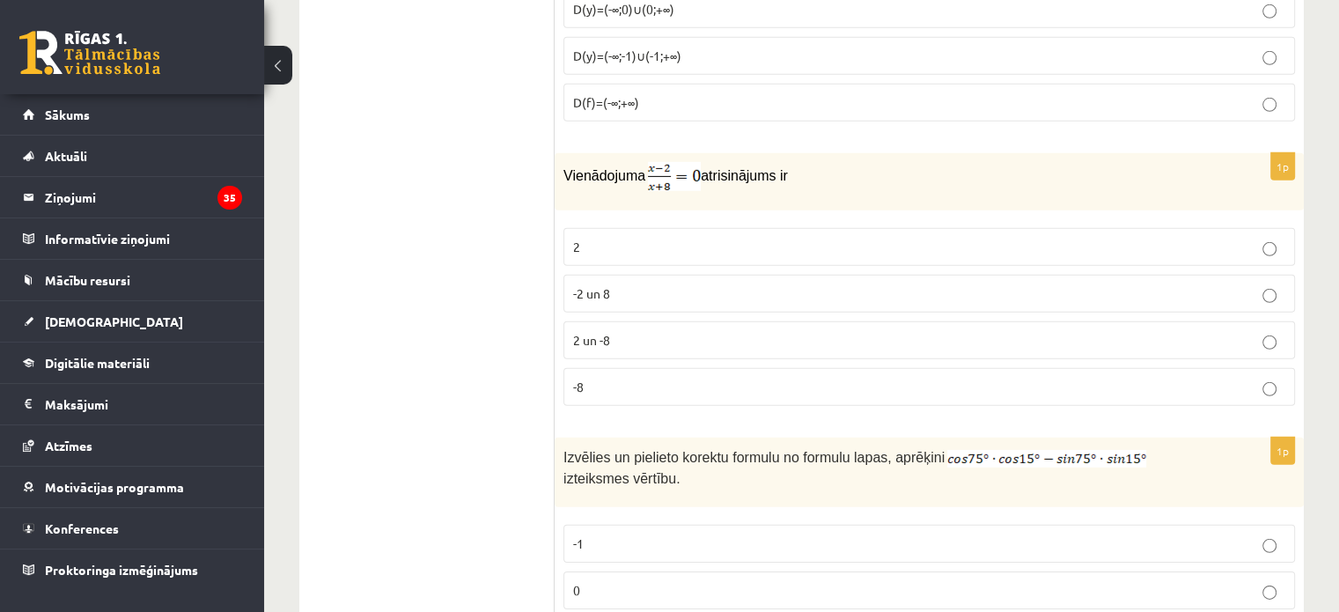
scroll to position [5302, 0]
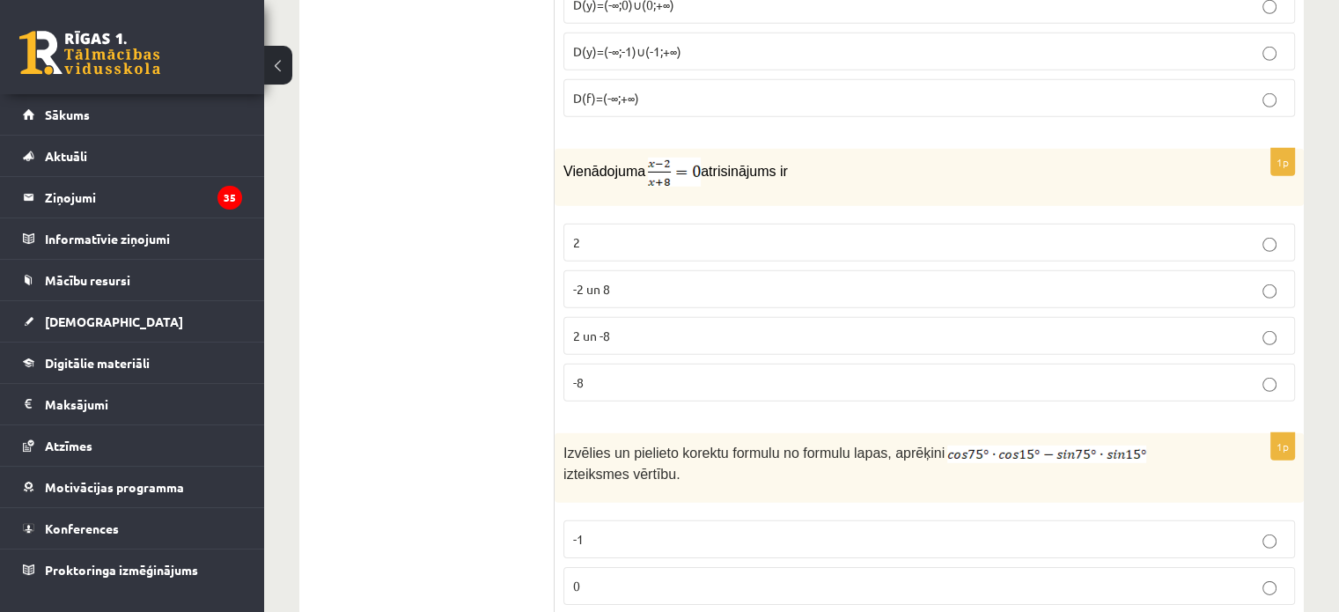
click at [577, 234] on span "2" at bounding box center [576, 242] width 7 height 16
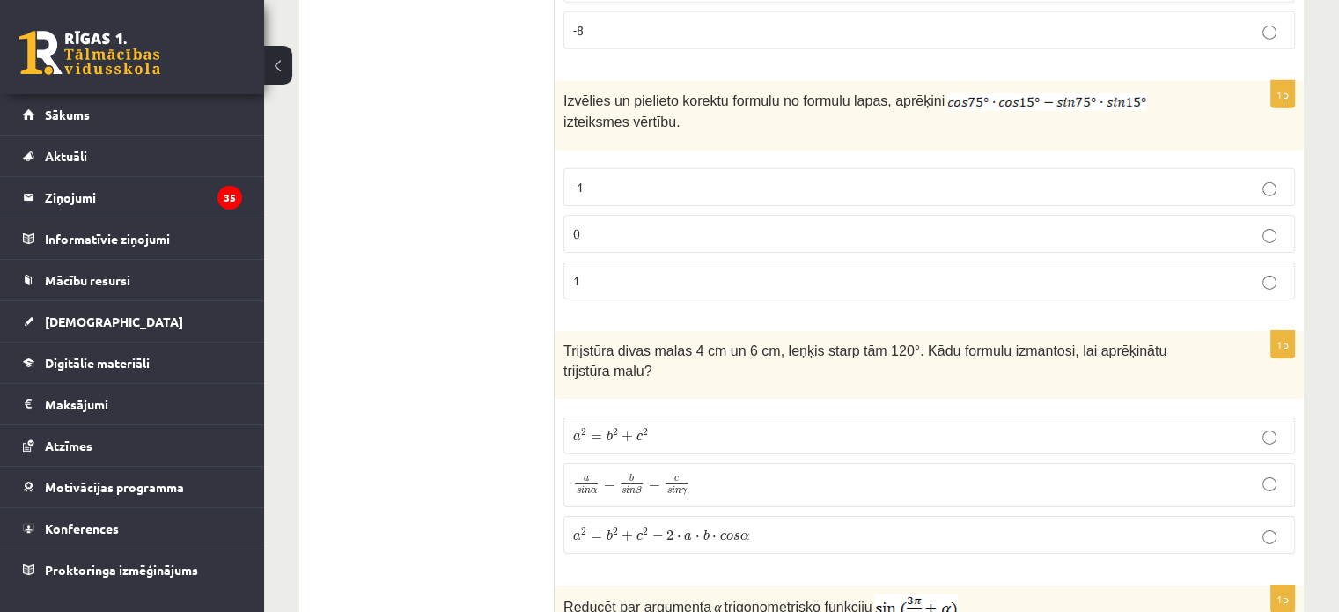
scroll to position [5566, 0]
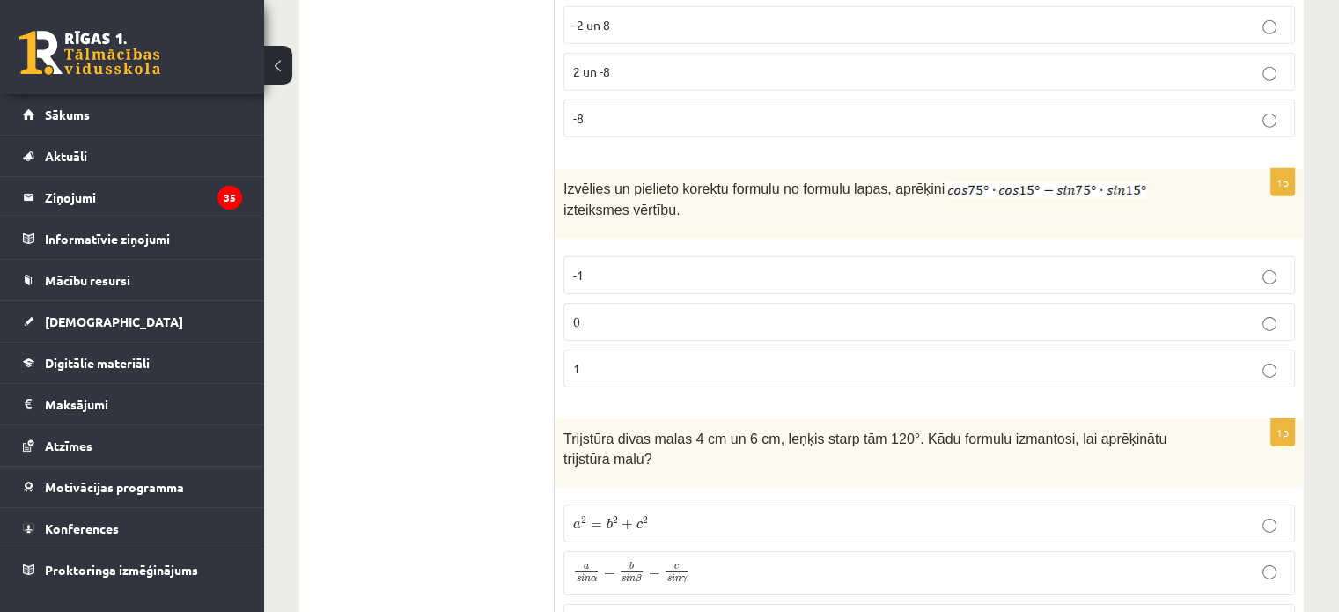
click at [623, 312] on p "0" at bounding box center [929, 321] width 712 height 18
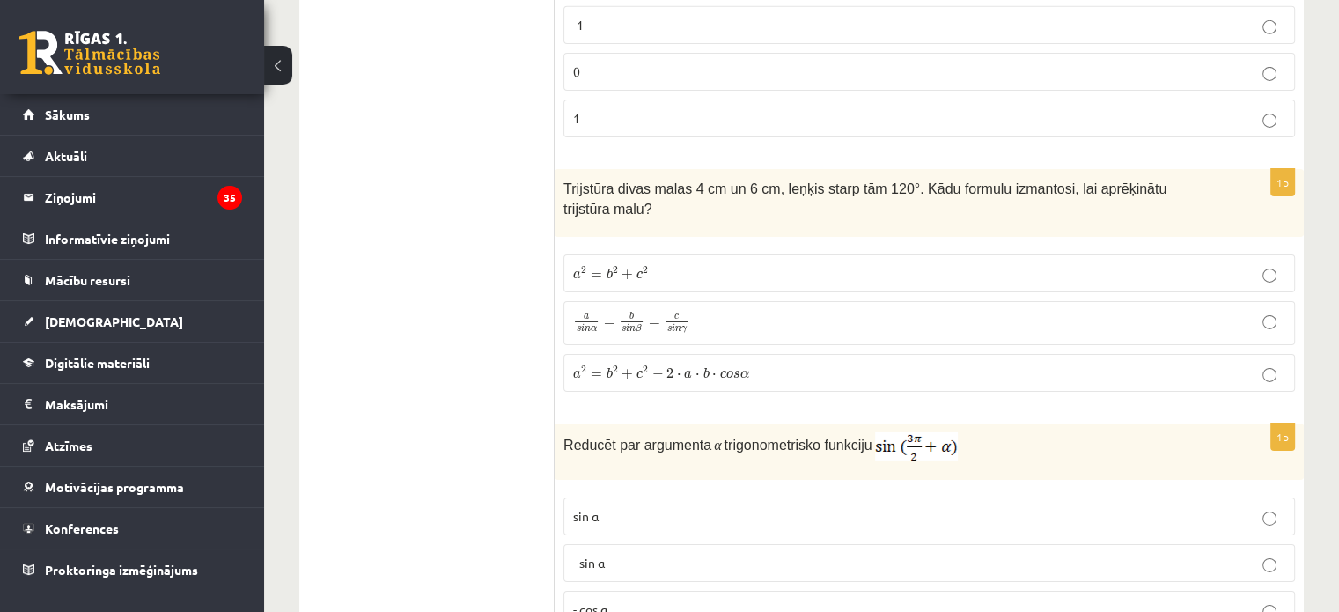
scroll to position [5830, 0]
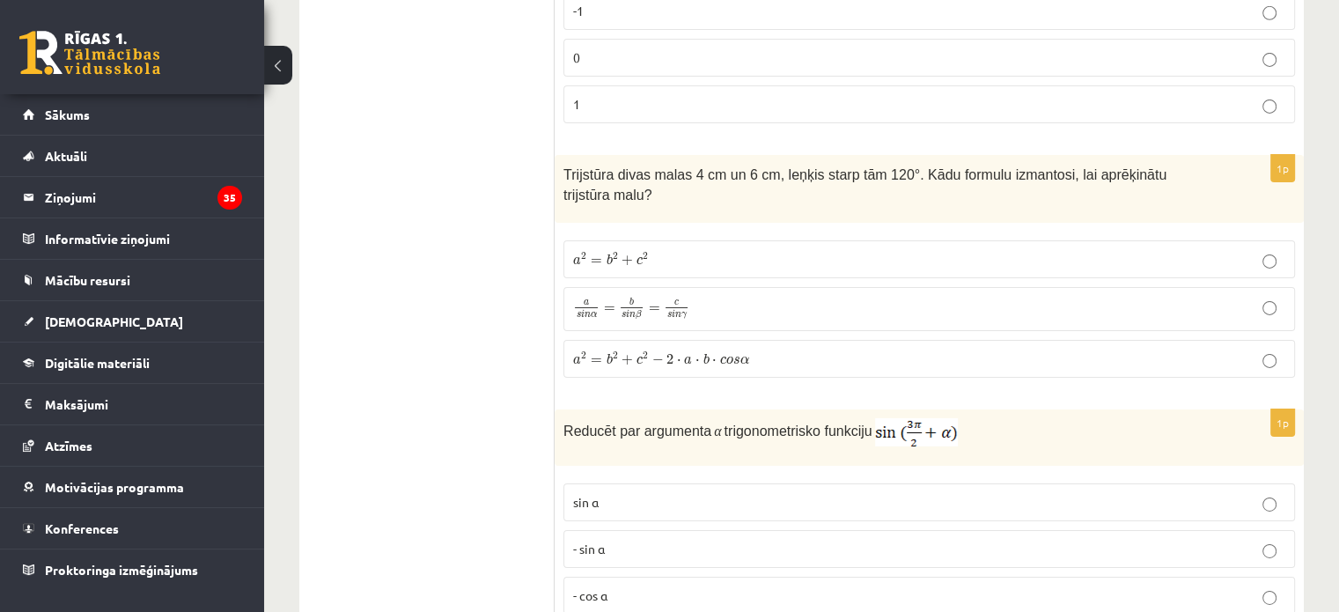
click at [622, 355] on span "+" at bounding box center [626, 360] width 11 height 11
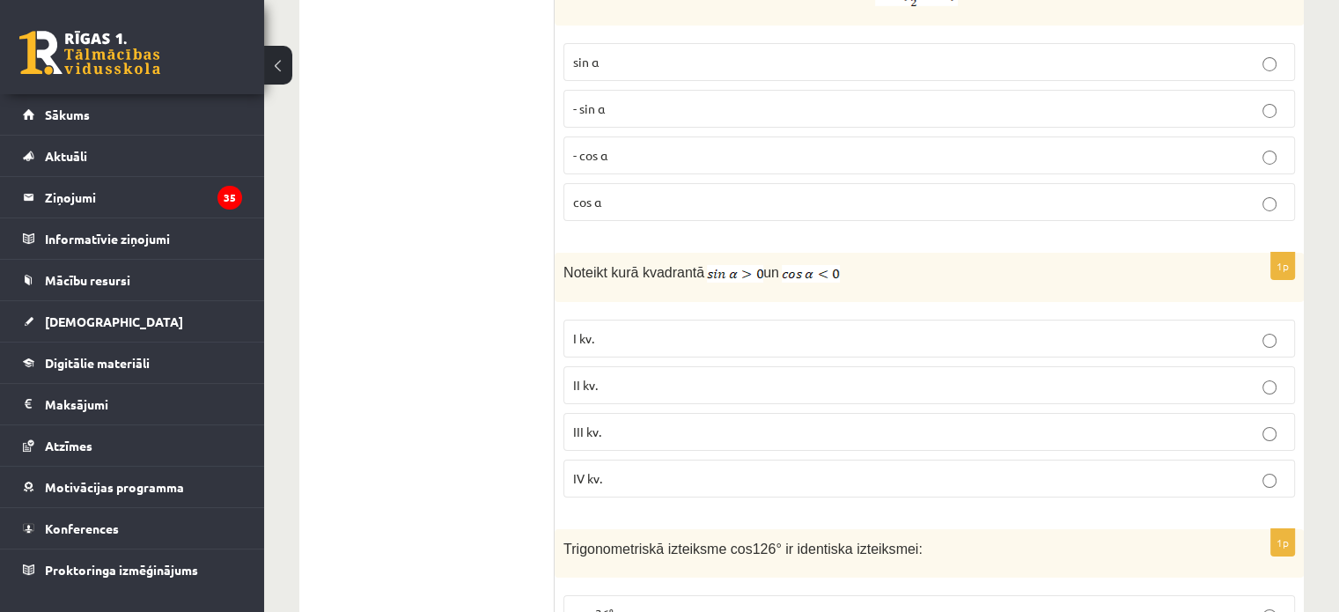
scroll to position [6094, 0]
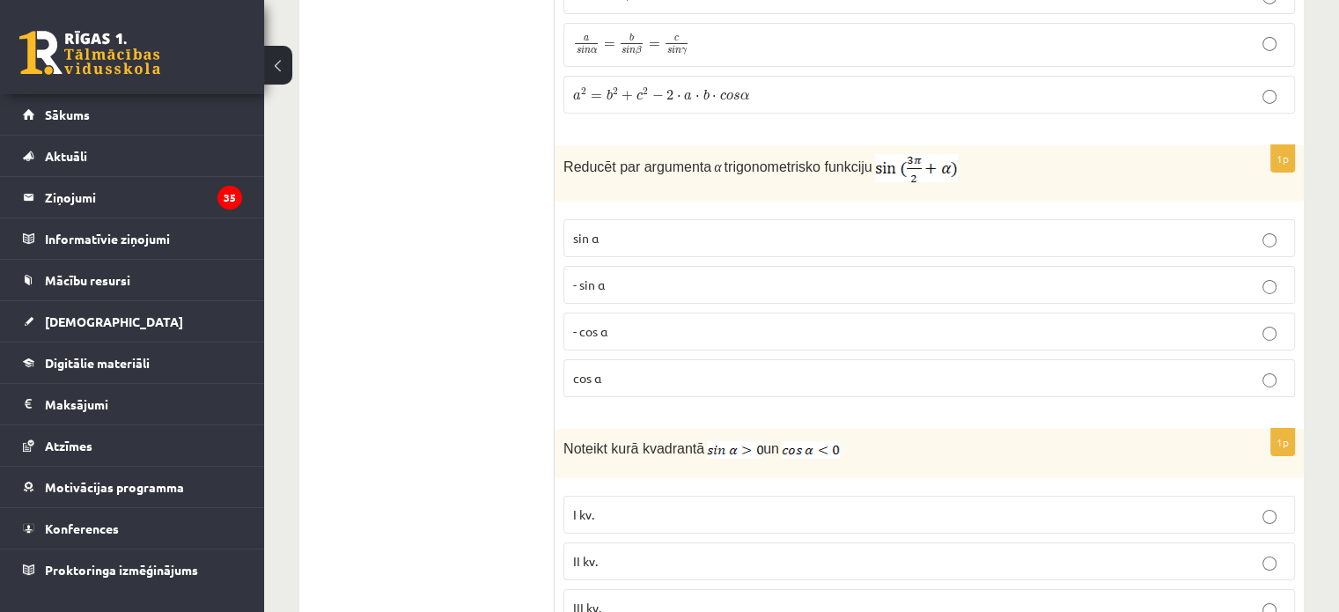
click at [626, 322] on p "- cos ⁡α" at bounding box center [929, 331] width 712 height 18
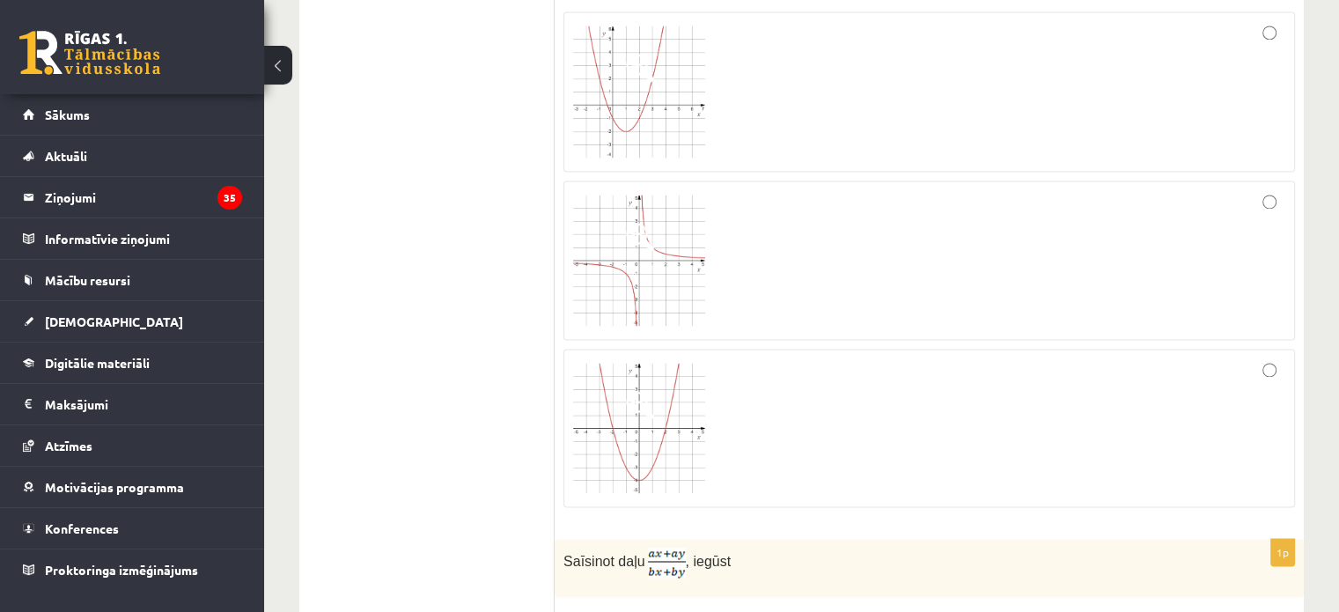
scroll to position [2573, 0]
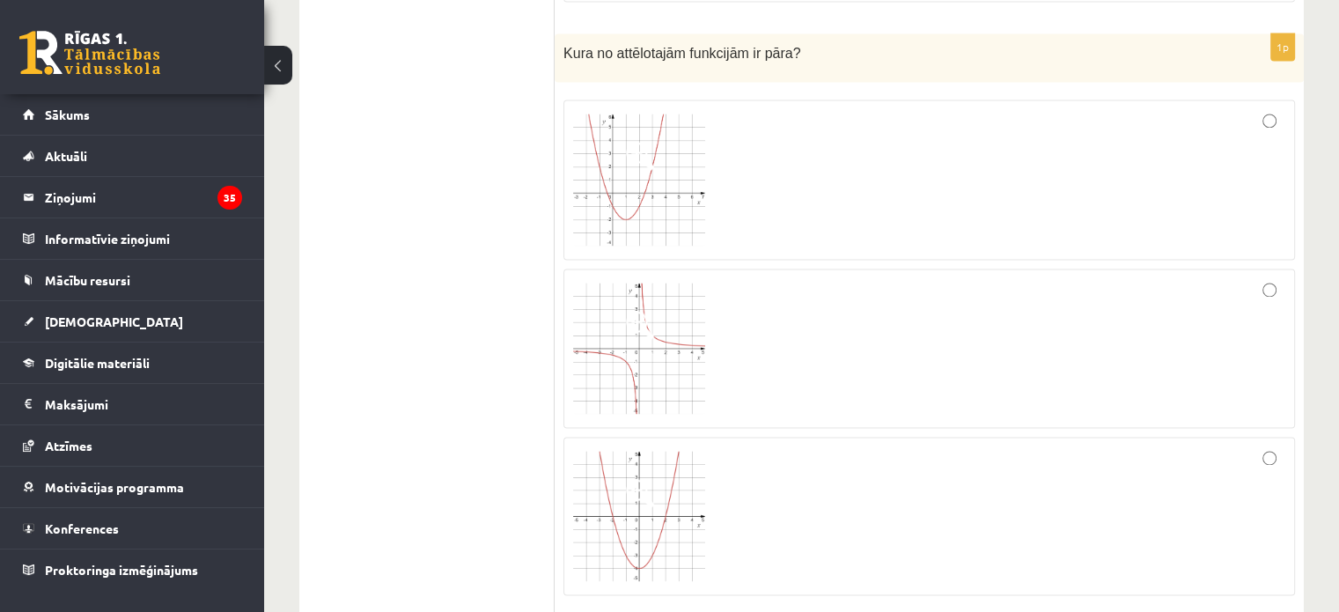
click at [729, 519] on div at bounding box center [929, 515] width 712 height 139
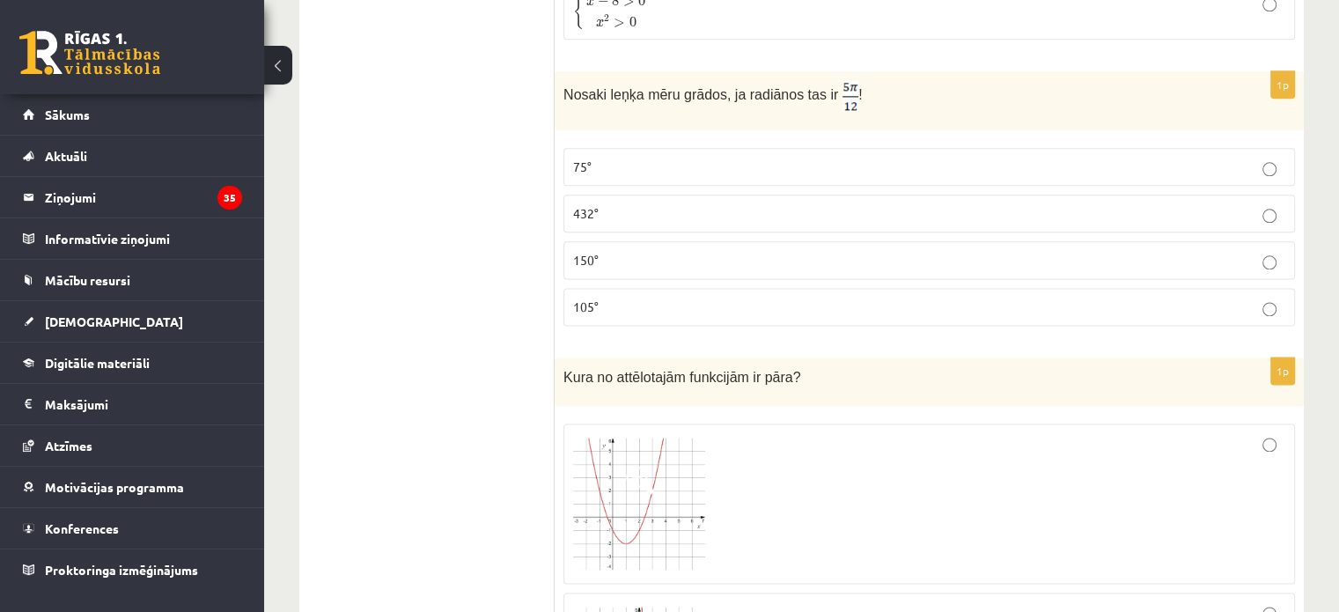
scroll to position [2221, 0]
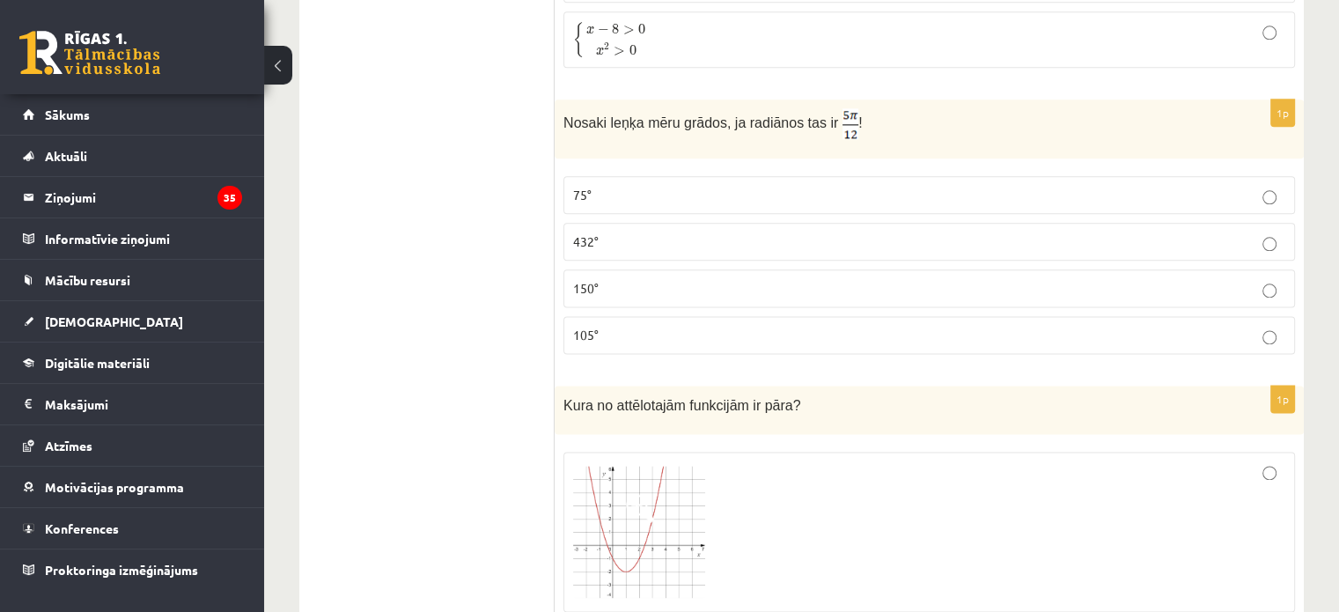
click at [679, 326] on p "105°" at bounding box center [929, 335] width 712 height 18
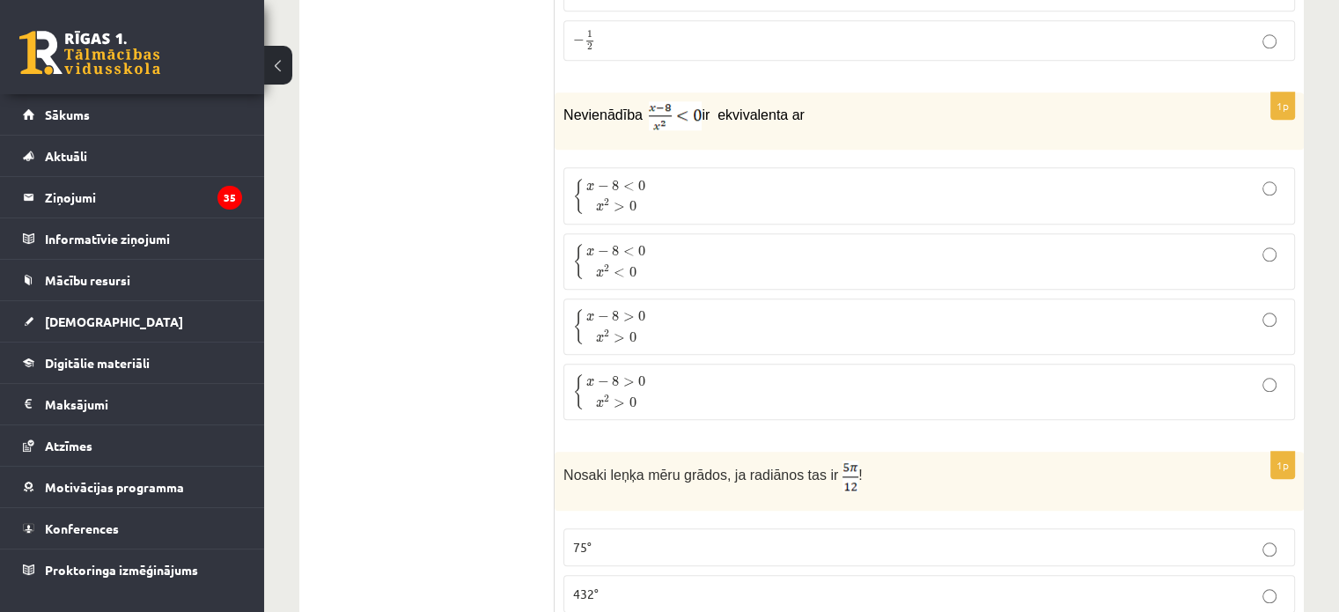
scroll to position [1869, 0]
click at [650, 205] on p "{ x − 8 < 0 x 2 > 0 { x − 8 < 0 x 2 > 0" at bounding box center [929, 195] width 712 height 37
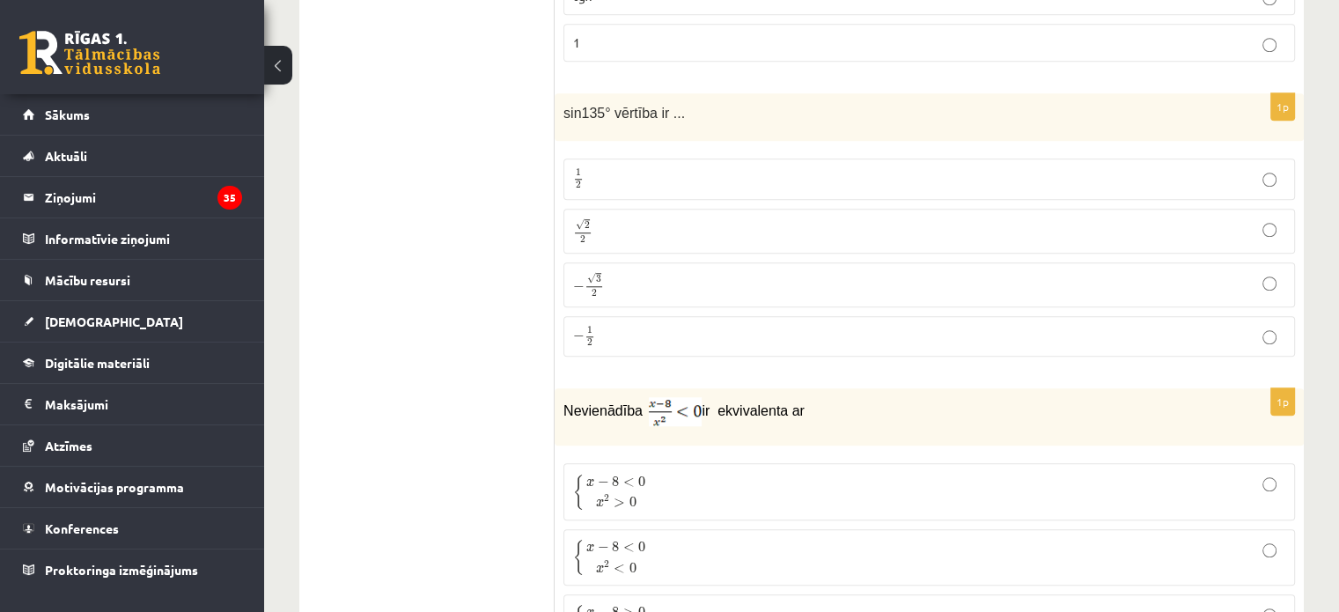
scroll to position [1605, 0]
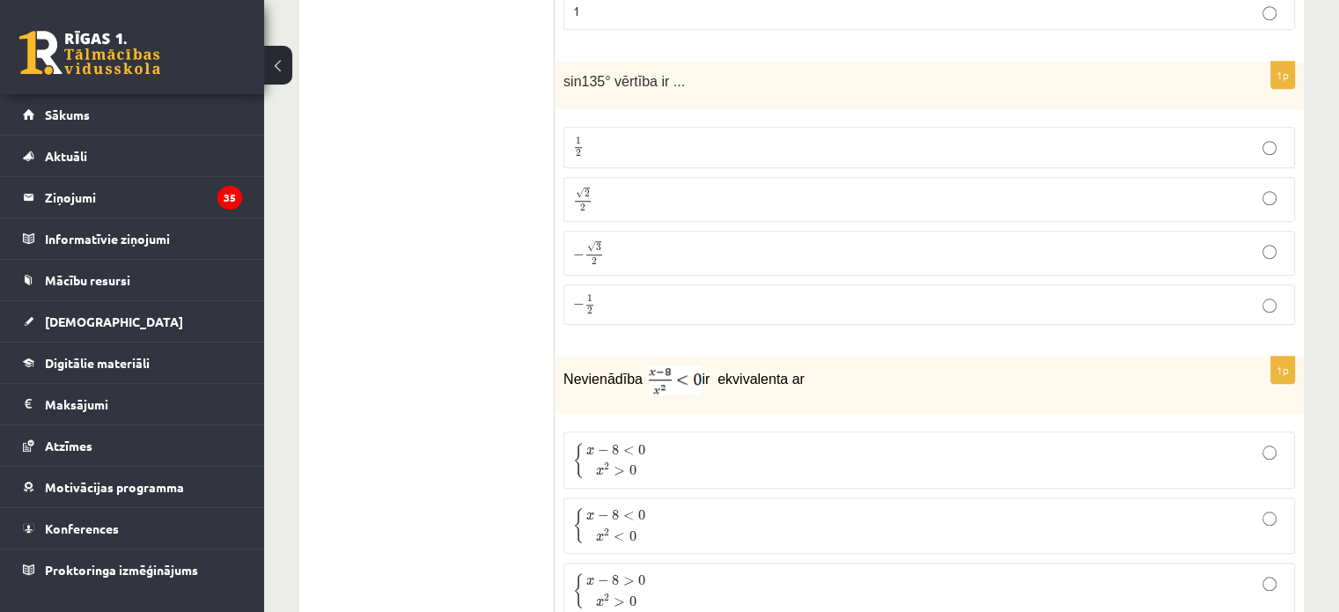
click at [645, 525] on span "x − 8 < 0 x 2 < 0" at bounding box center [616, 525] width 64 height 35
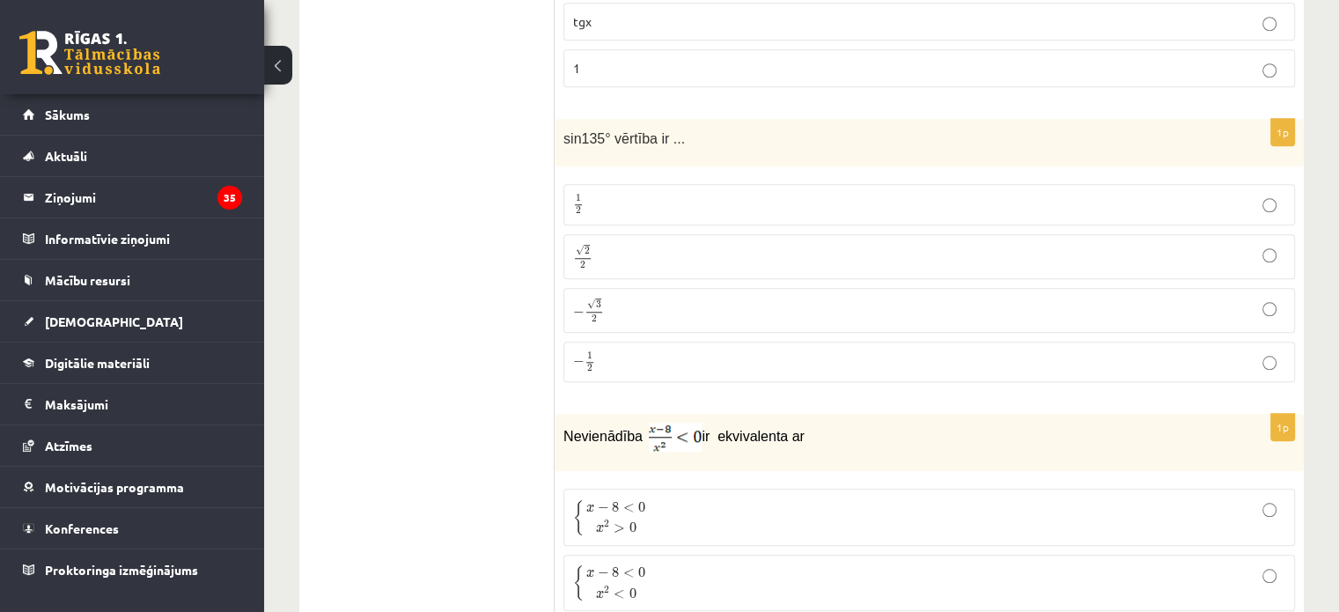
scroll to position [1517, 0]
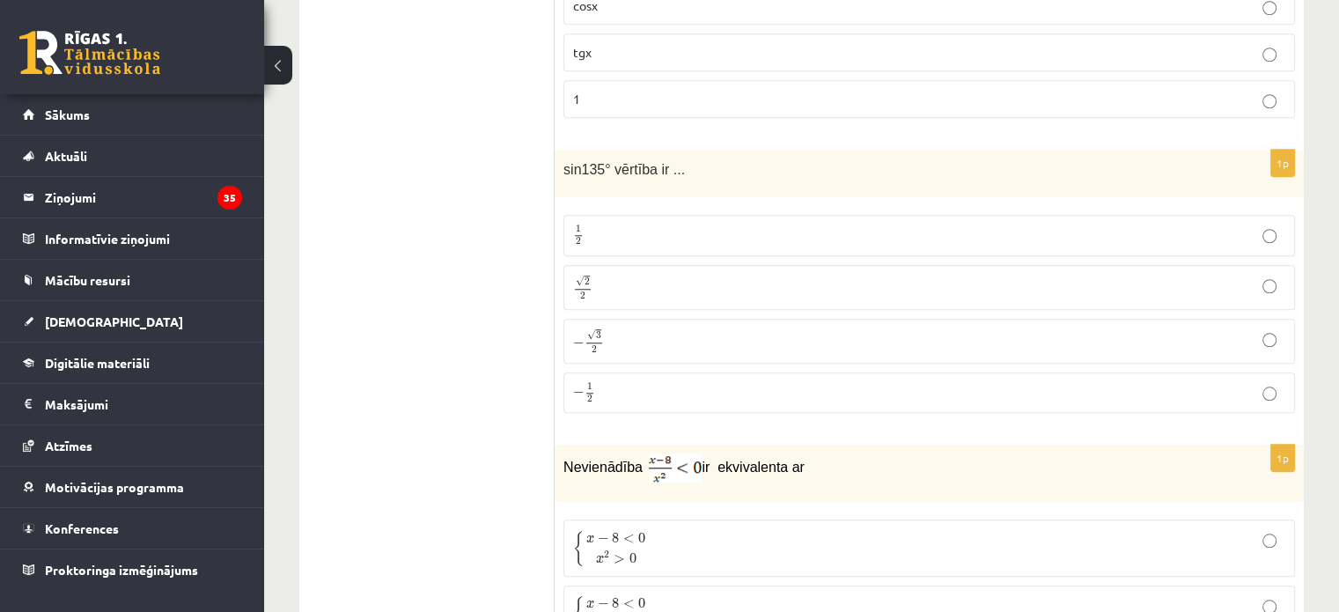
click at [615, 282] on p "√ 2 2 2 2" at bounding box center [929, 288] width 712 height 26
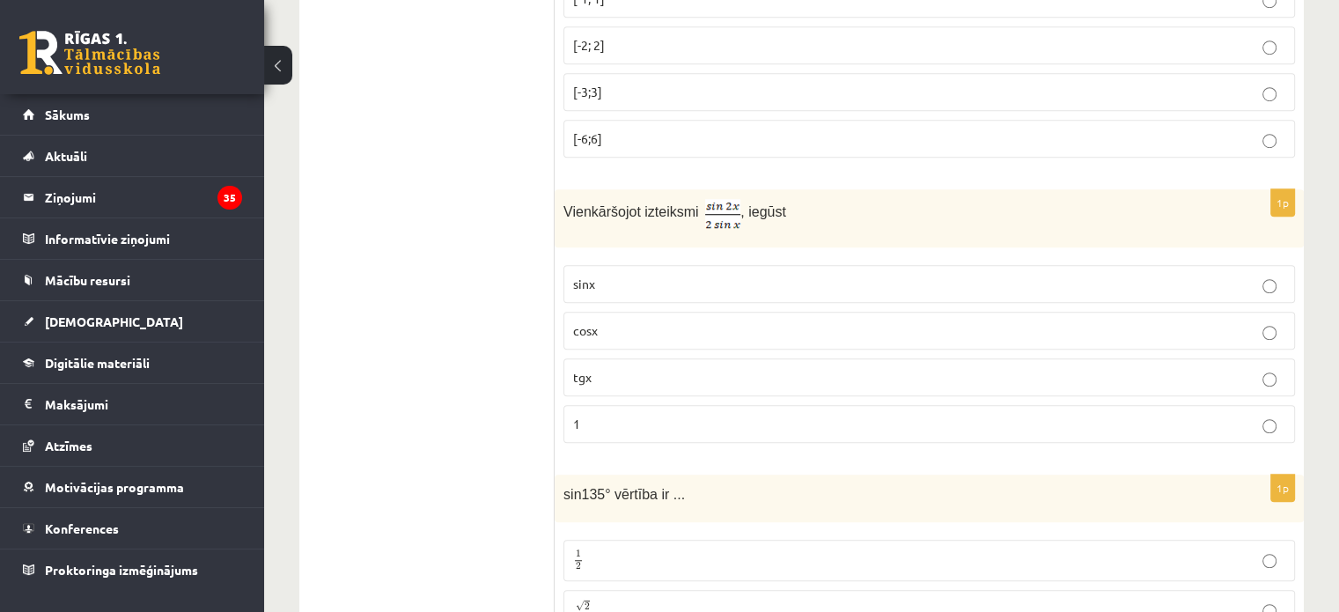
scroll to position [1165, 0]
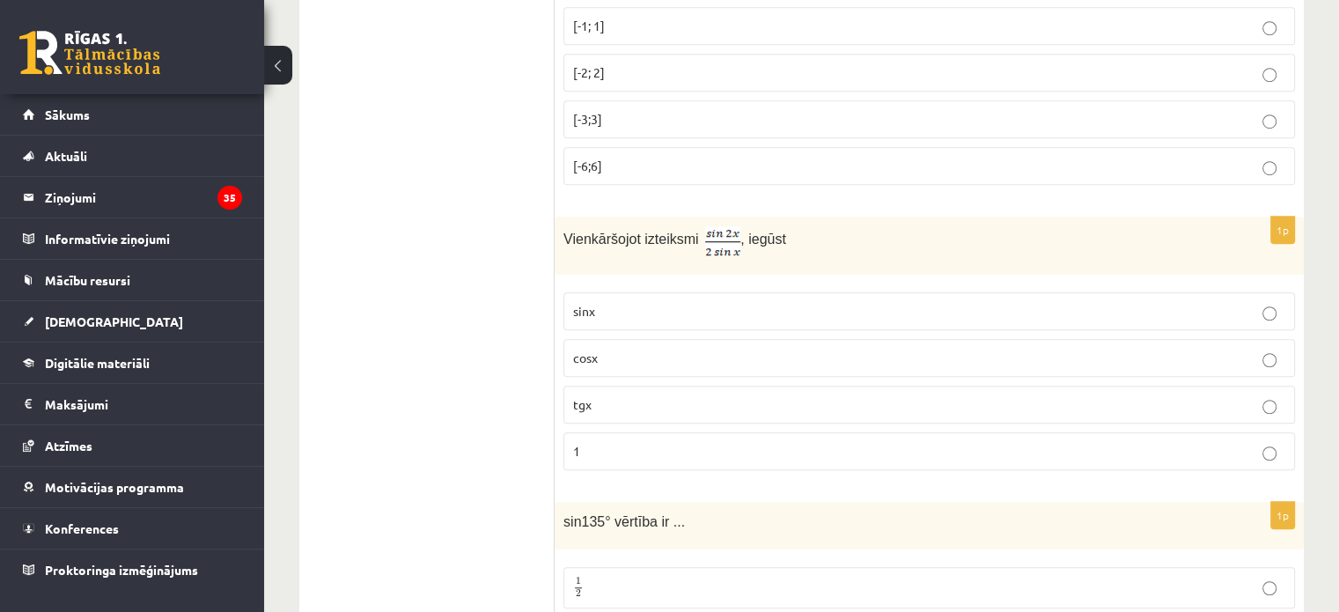
click at [575, 358] on span "cosx" at bounding box center [585, 357] width 25 height 16
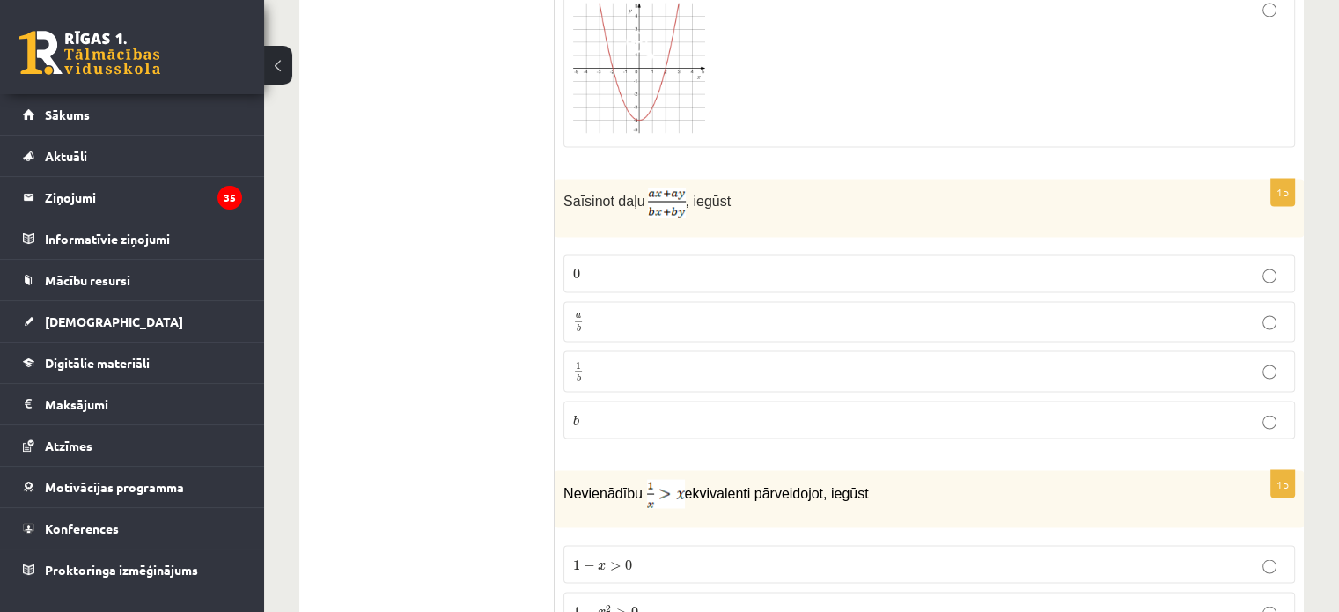
scroll to position [3014, 0]
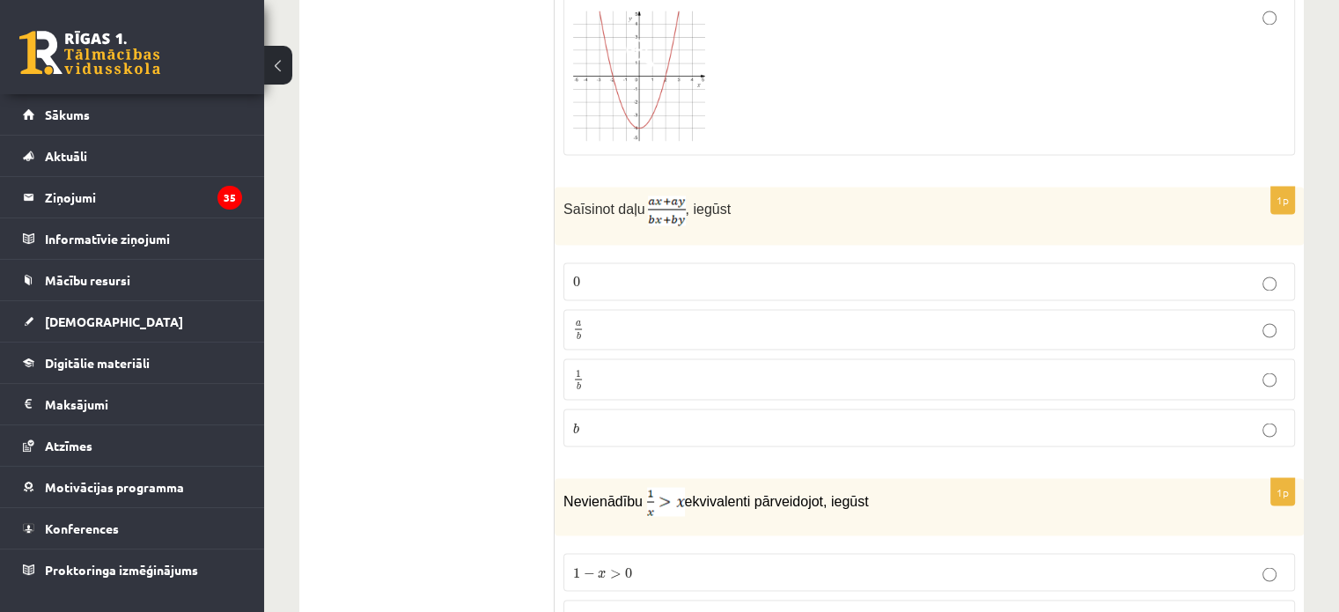
click at [676, 319] on p "a b a b" at bounding box center [929, 330] width 712 height 22
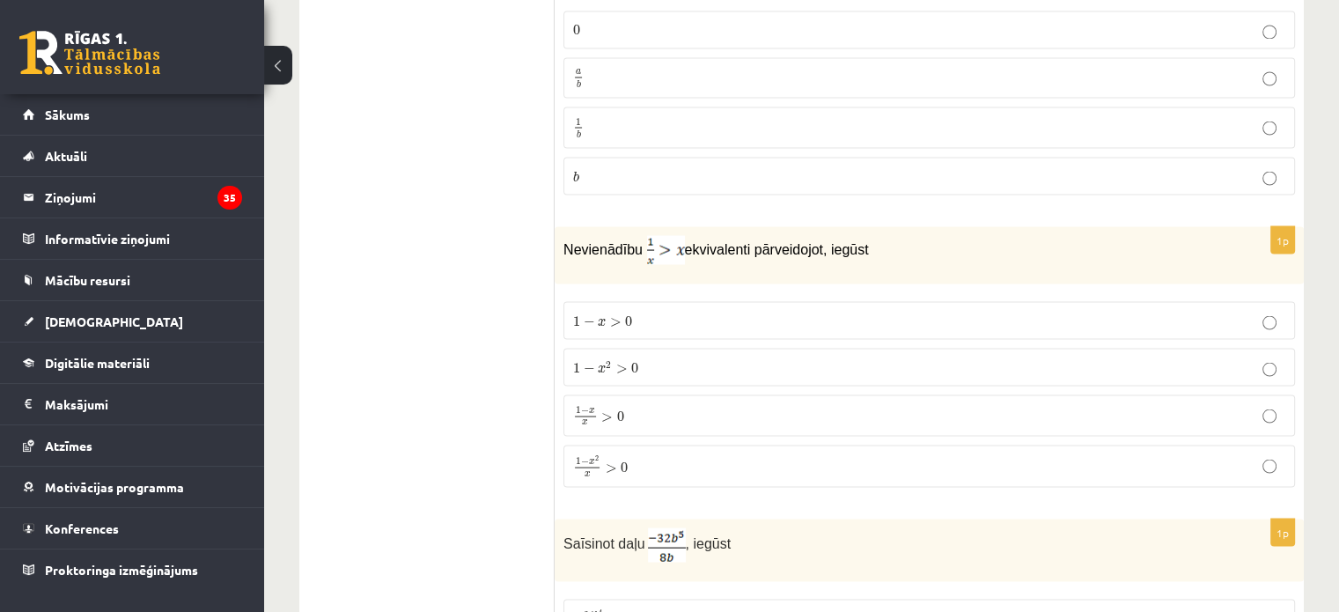
scroll to position [3366, 0]
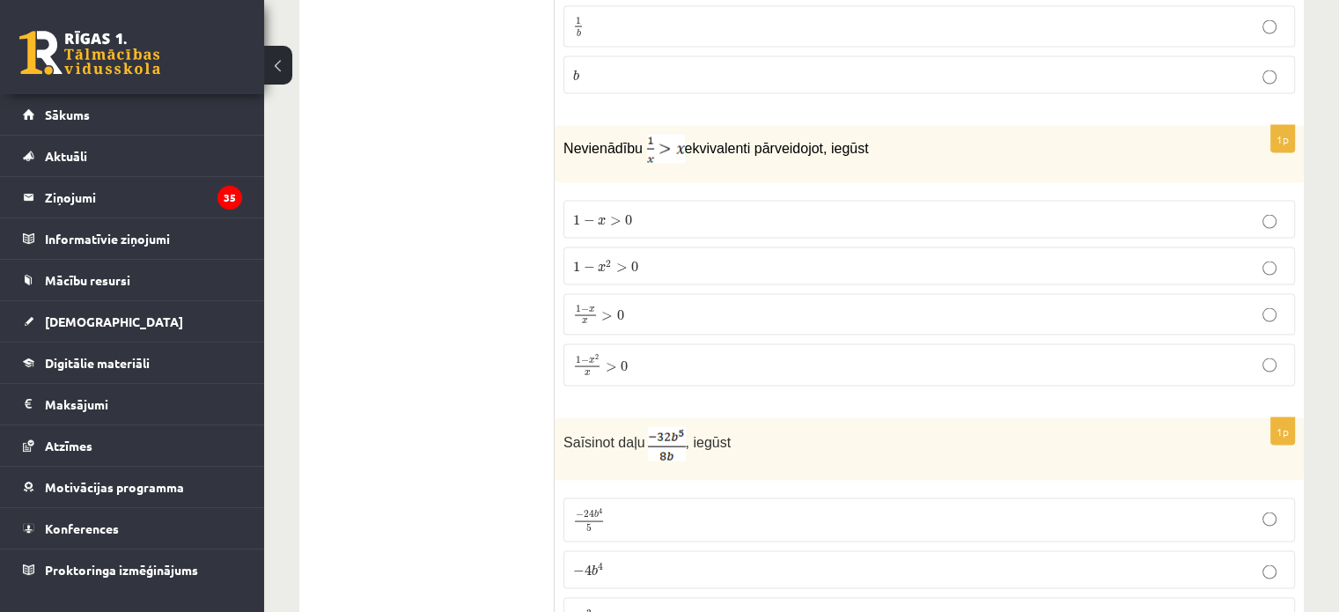
click at [602, 355] on span "1 − x 2 x > 0" at bounding box center [600, 365] width 55 height 21
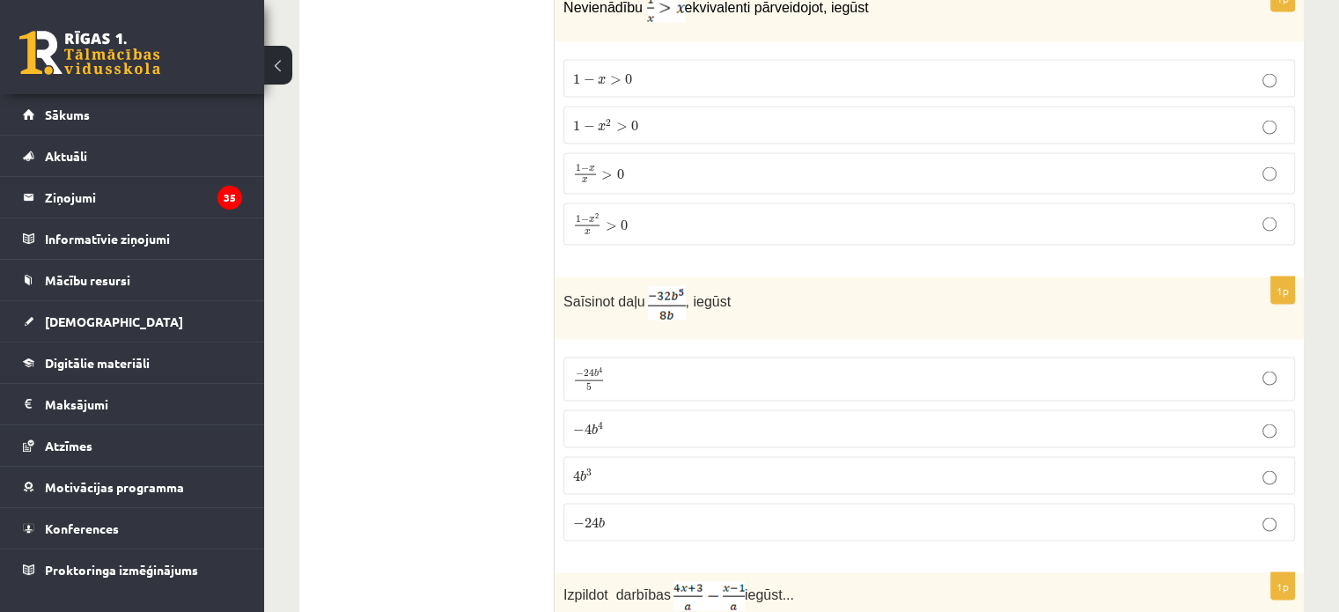
scroll to position [3630, 0]
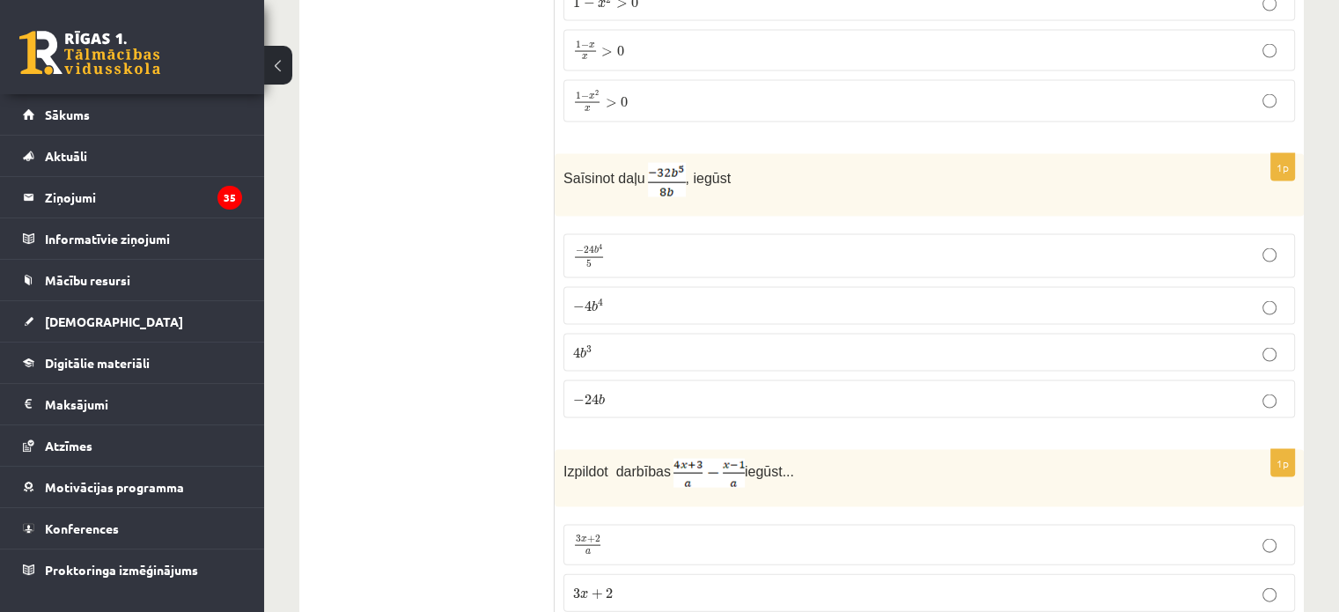
click at [608, 300] on p "− 4 b 4 − 4 b 4" at bounding box center [929, 306] width 712 height 18
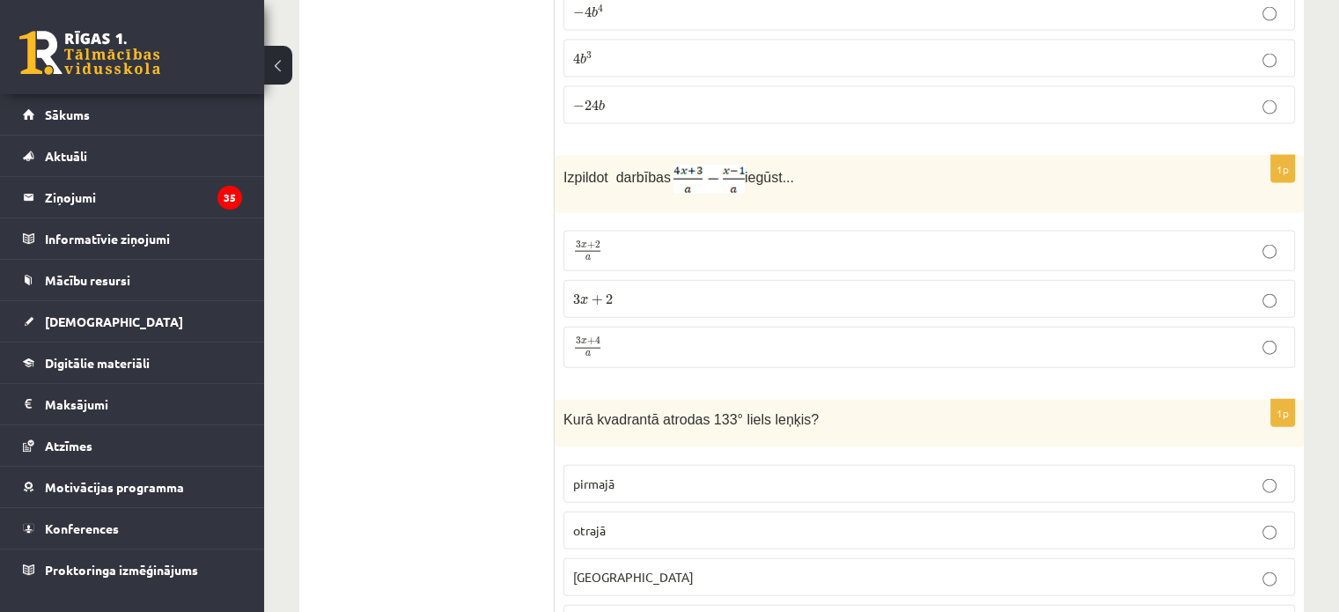
scroll to position [3894, 0]
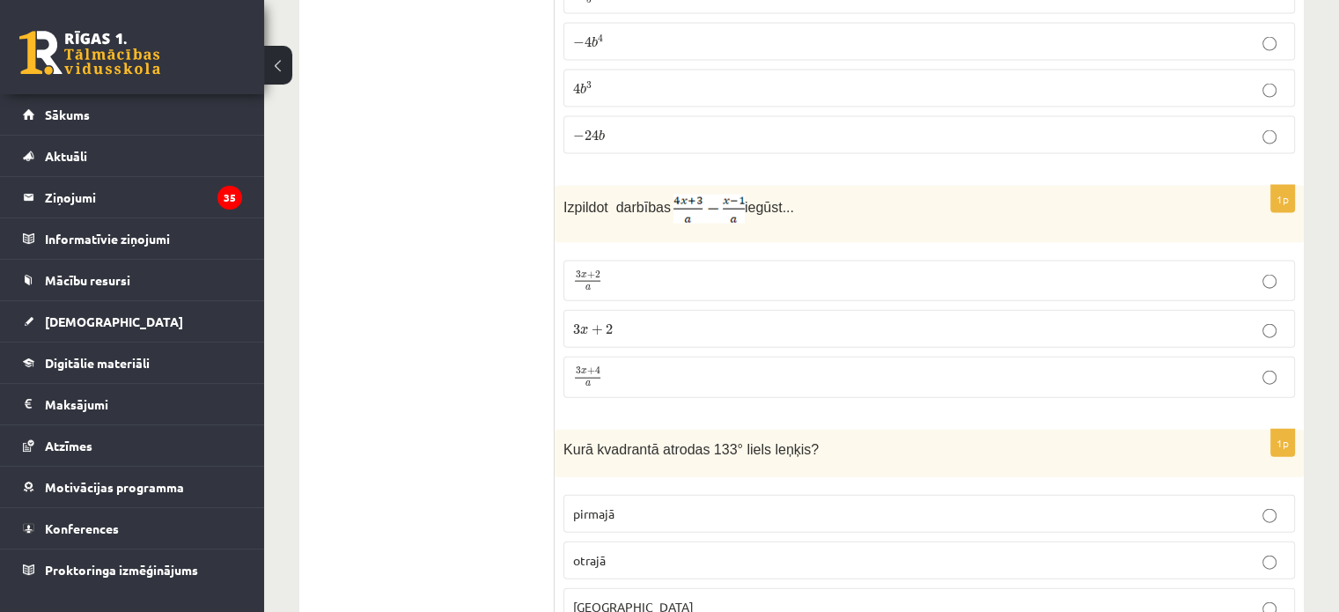
click at [609, 366] on p "3 x + 4 a 3 x + 4 a" at bounding box center [929, 377] width 712 height 22
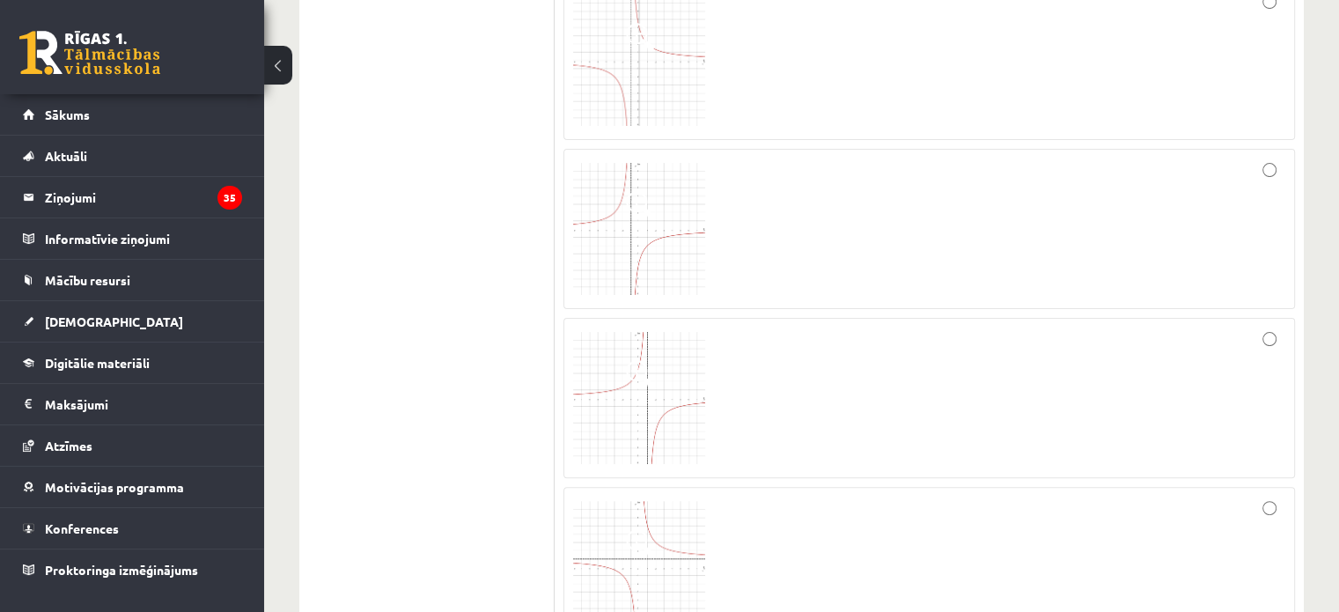
scroll to position [264, 0]
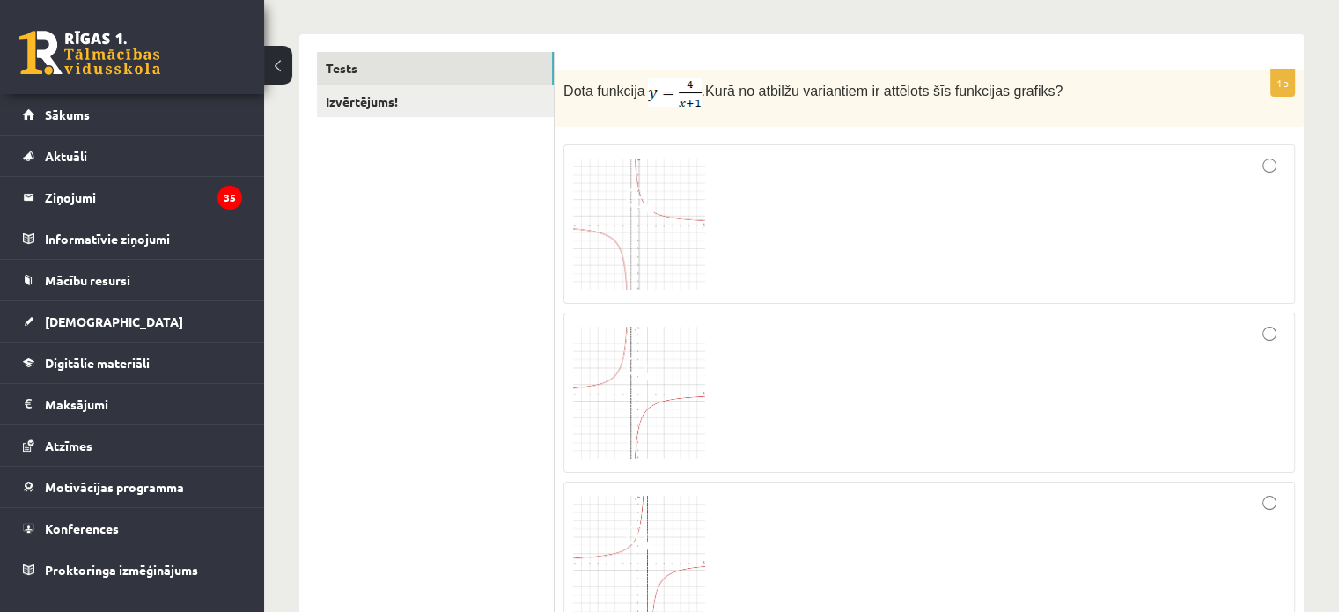
click at [701, 231] on img at bounding box center [639, 224] width 132 height 132
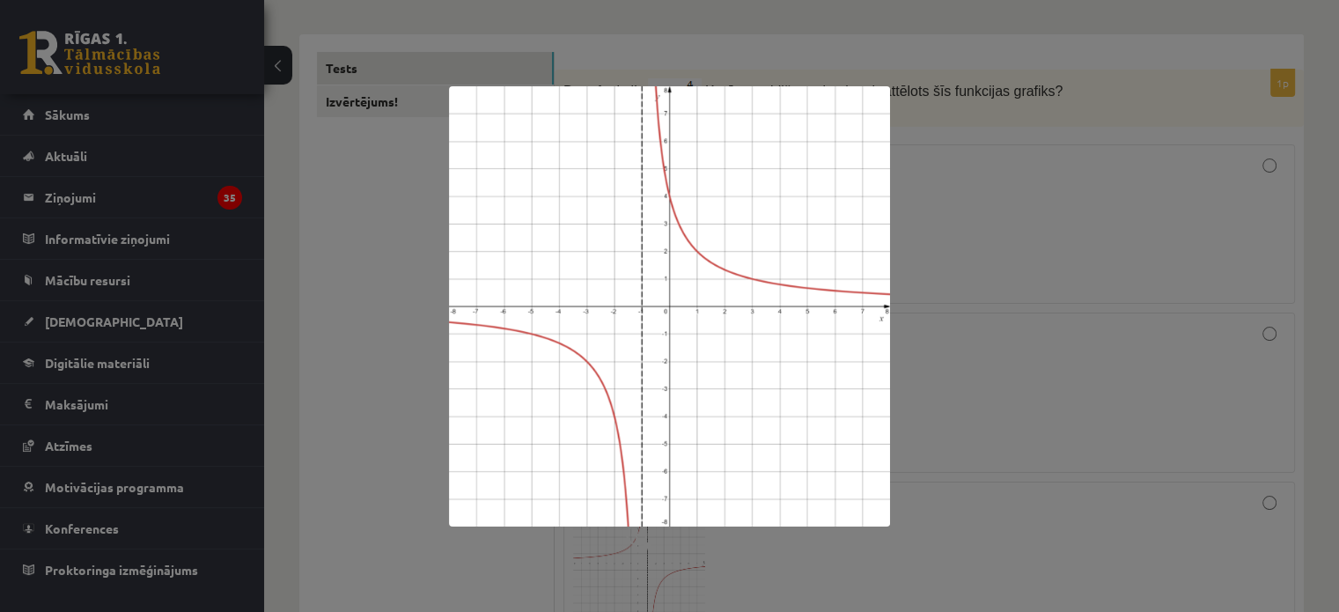
click at [969, 250] on div at bounding box center [669, 306] width 1339 height 612
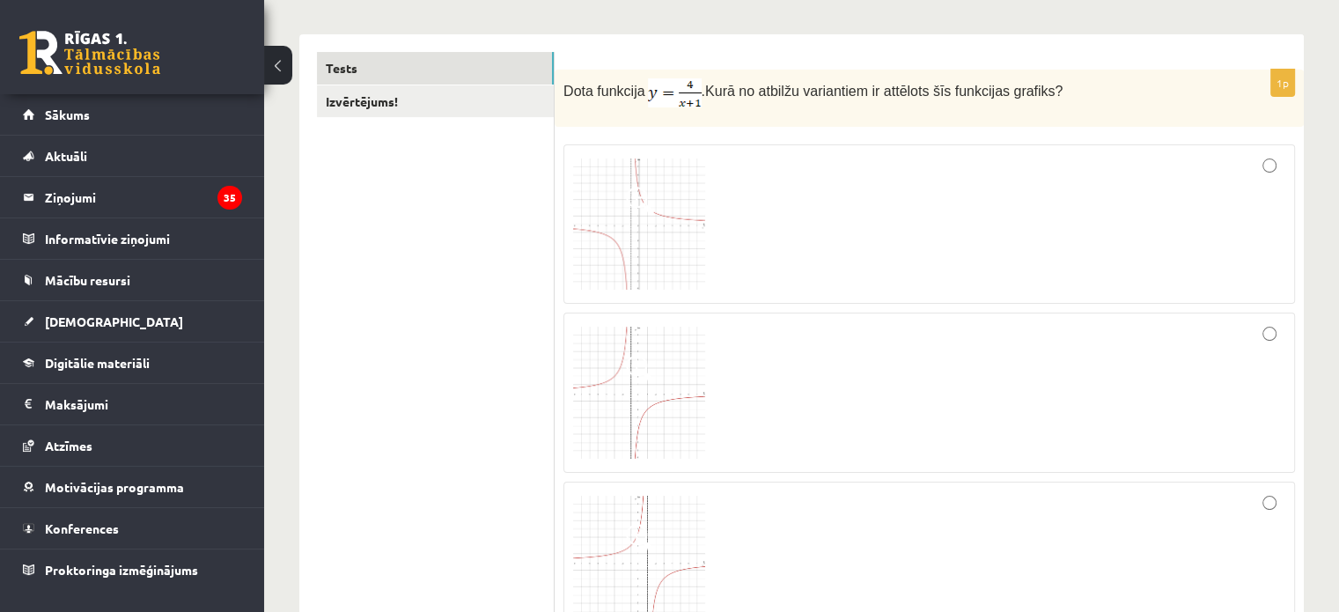
click at [1178, 195] on div at bounding box center [929, 224] width 712 height 141
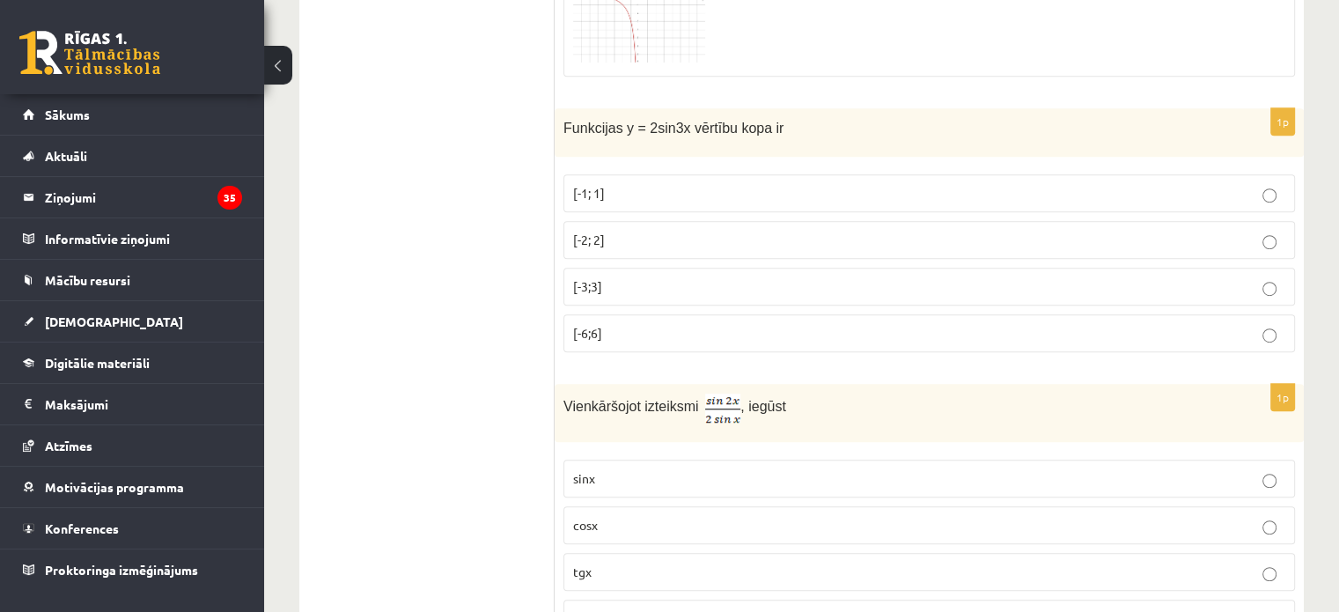
scroll to position [968, 0]
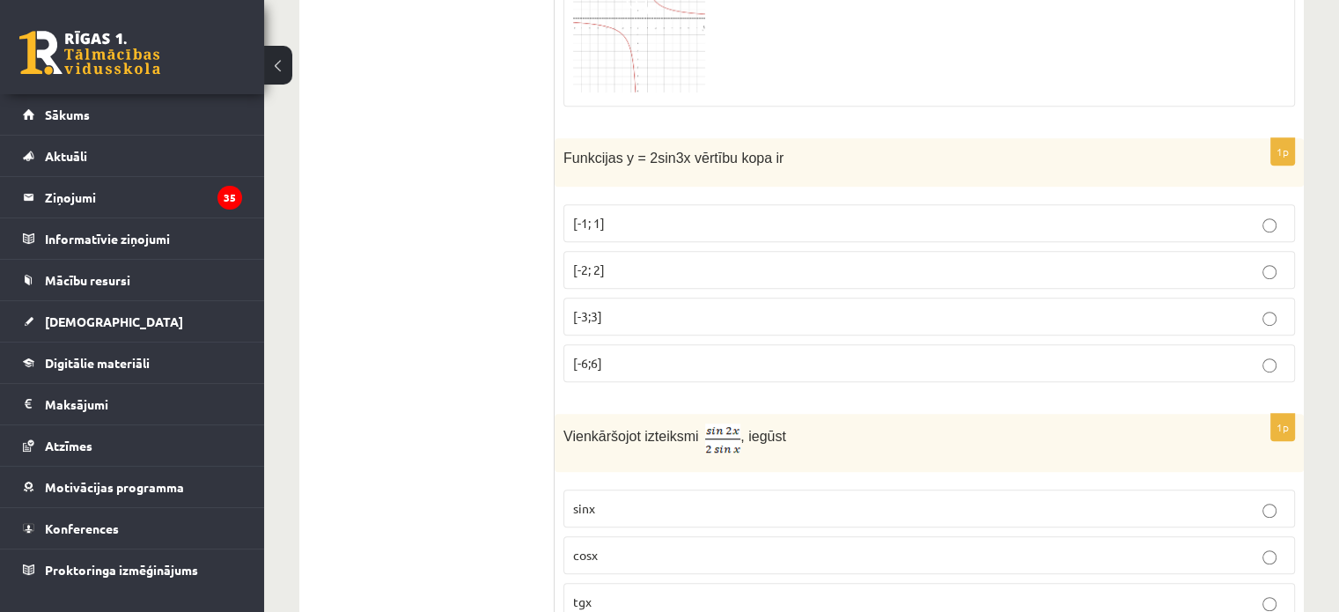
click at [616, 277] on label "[-2; 2]" at bounding box center [928, 270] width 731 height 38
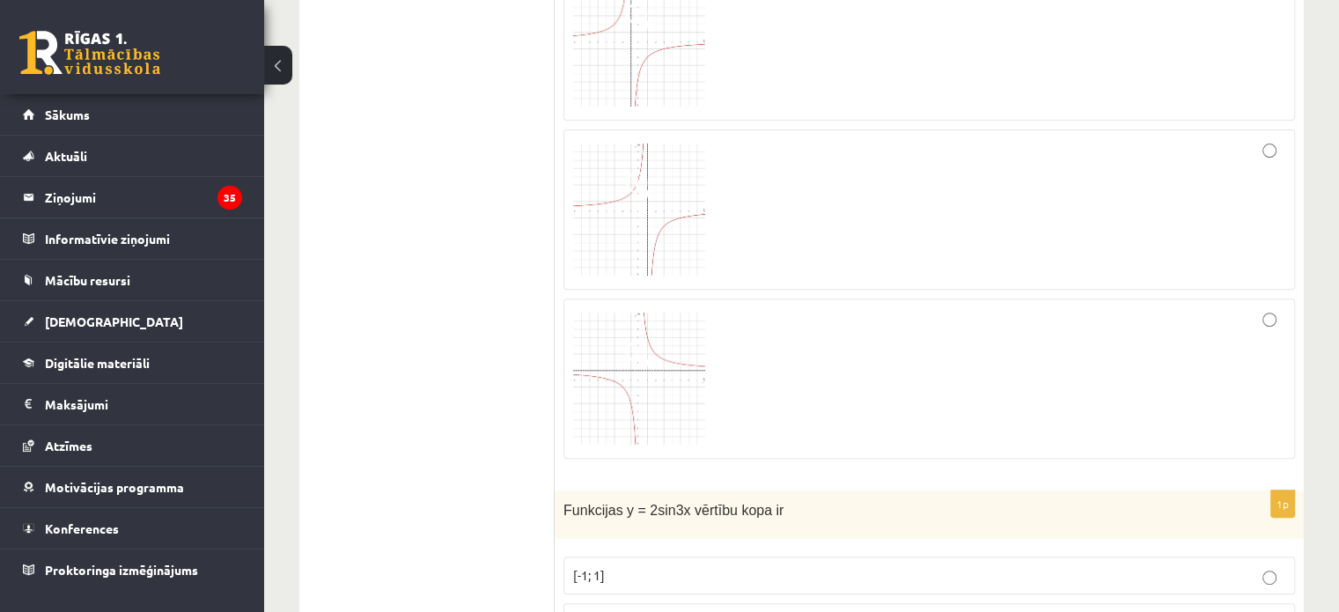
click at [705, 373] on div at bounding box center [929, 378] width 712 height 141
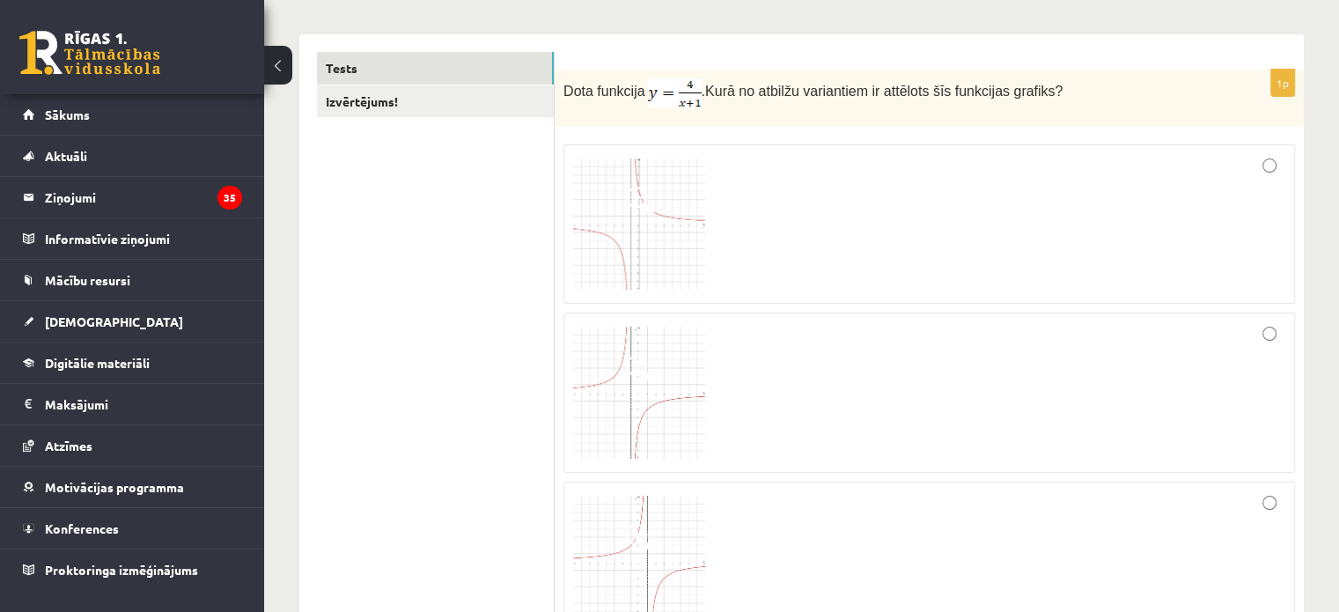
click at [782, 276] on div at bounding box center [929, 224] width 712 height 141
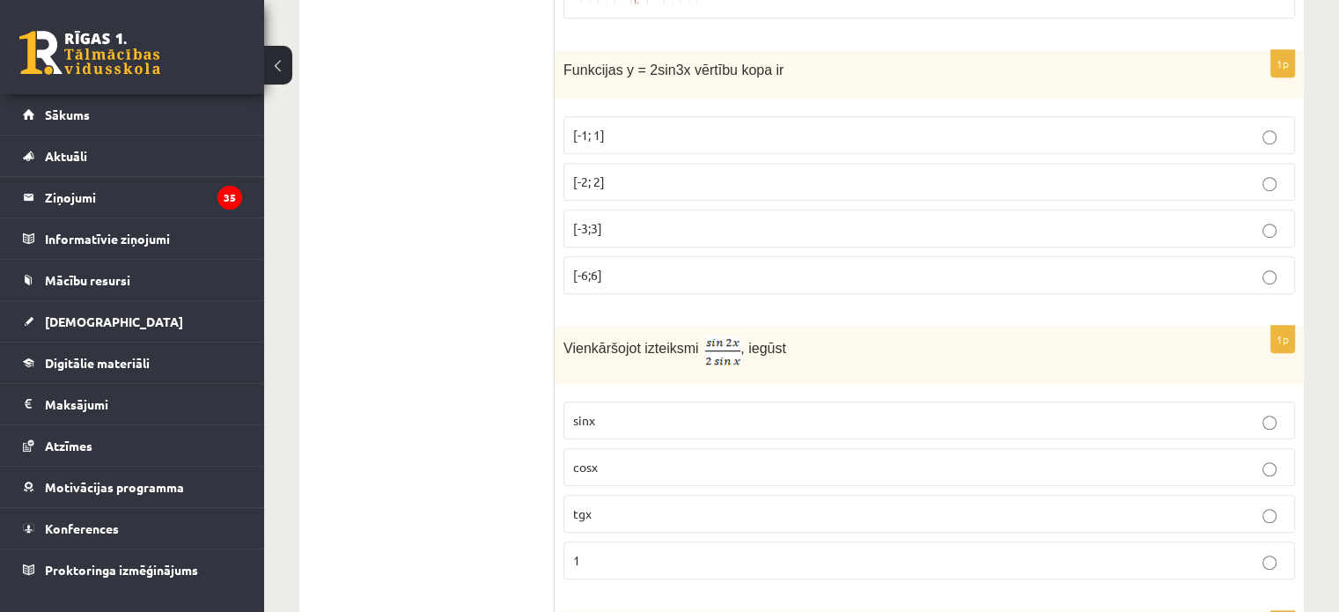
scroll to position [1144, 0]
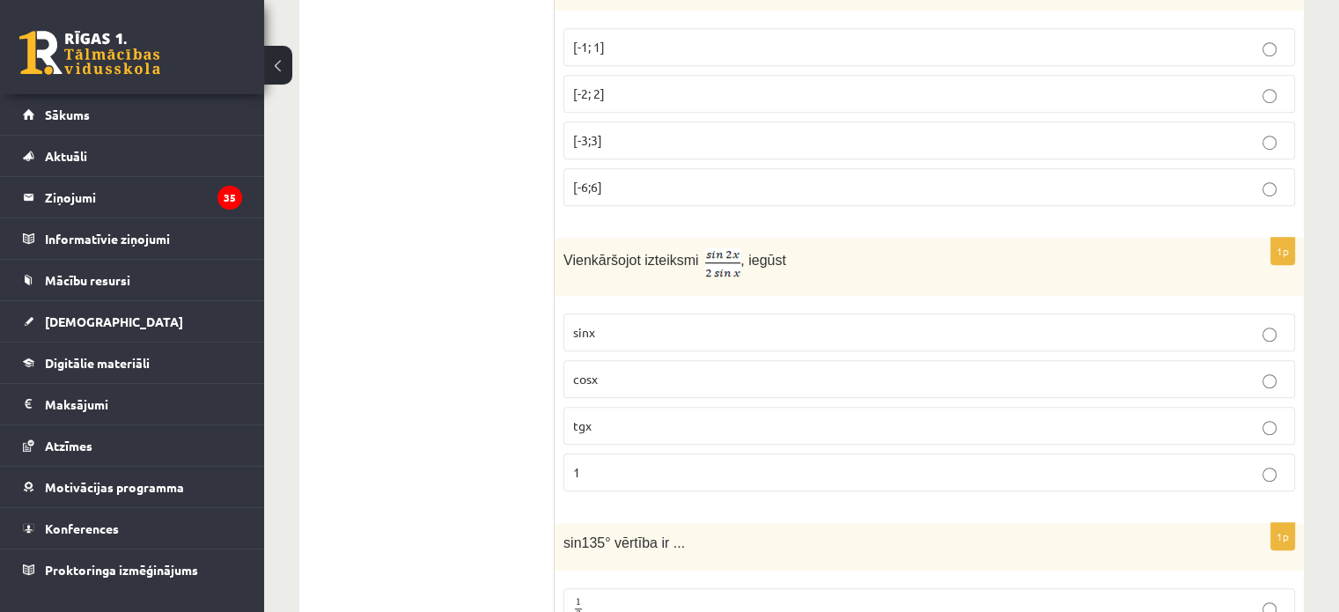
click at [746, 313] on label "sinx" at bounding box center [928, 332] width 731 height 38
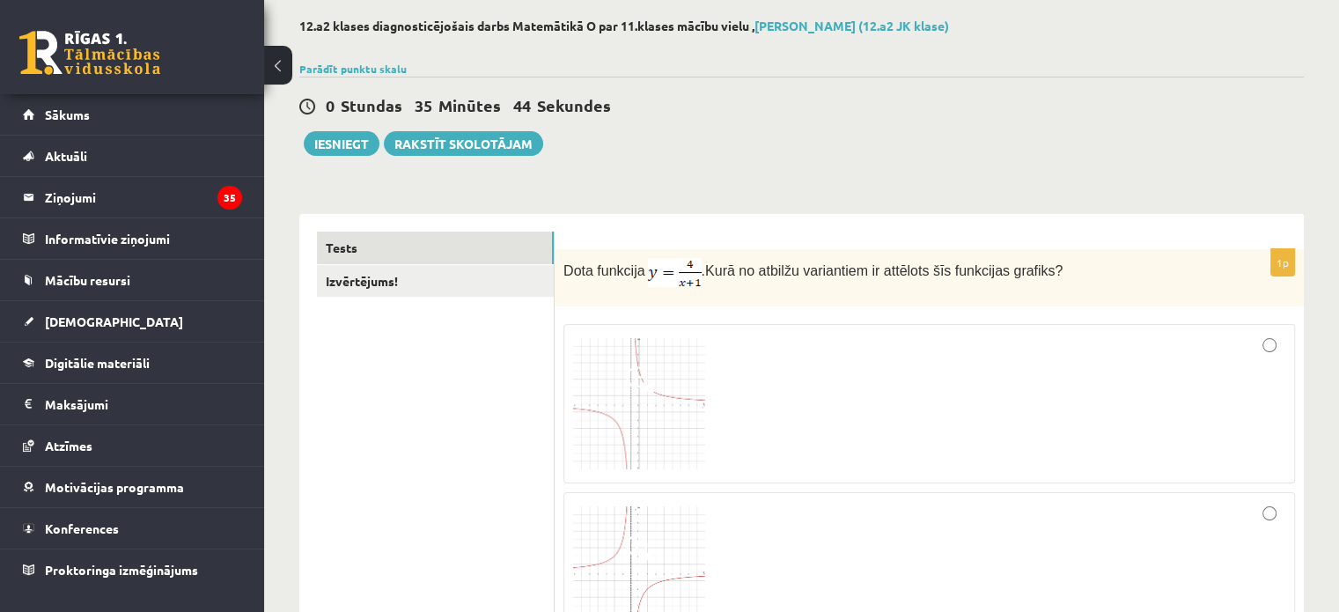
scroll to position [0, 0]
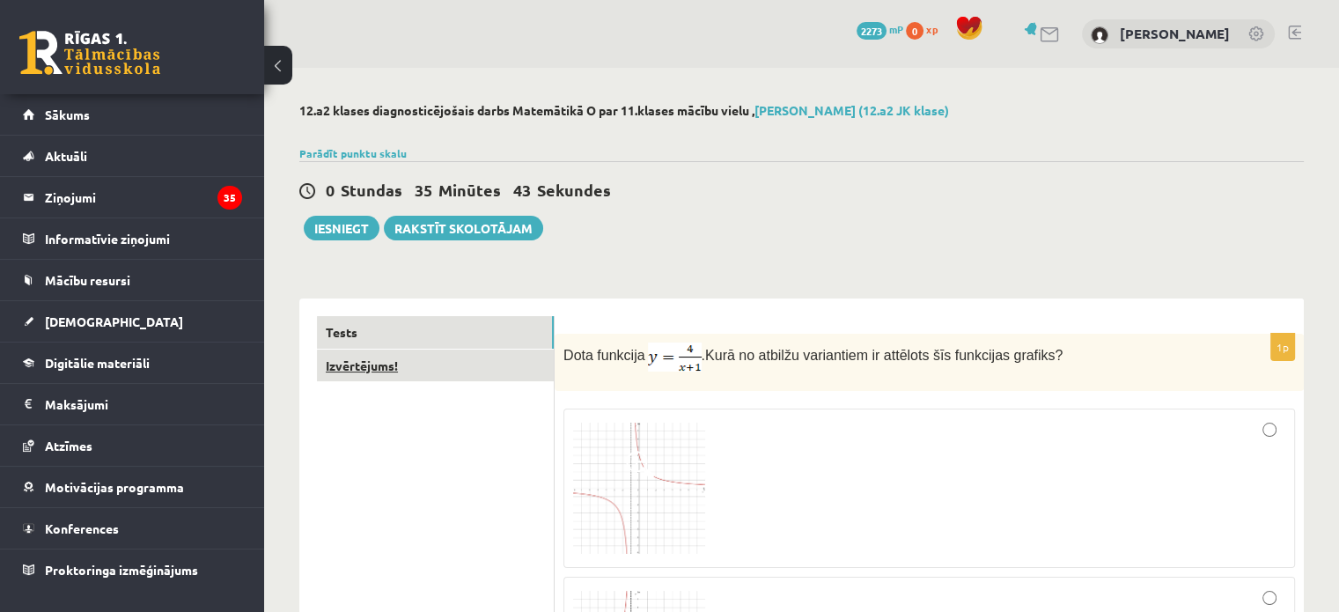
click at [382, 368] on link "Izvērtējums!" at bounding box center [435, 365] width 237 height 33
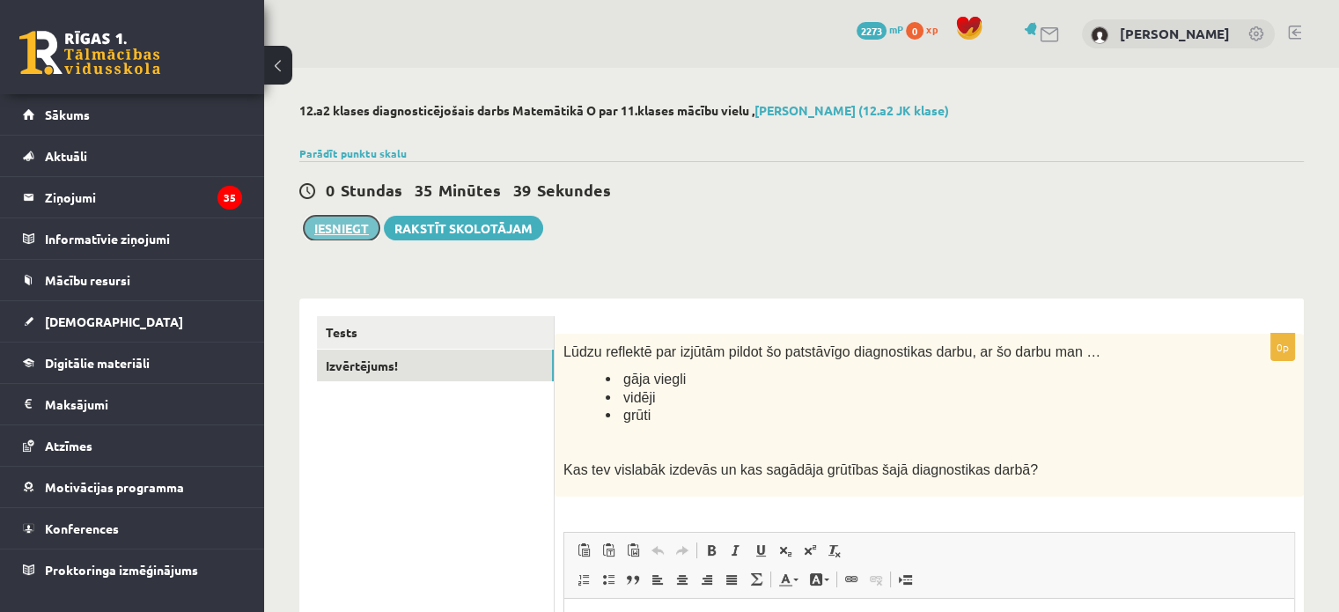
click at [325, 229] on button "Iesniegt" at bounding box center [342, 228] width 76 height 25
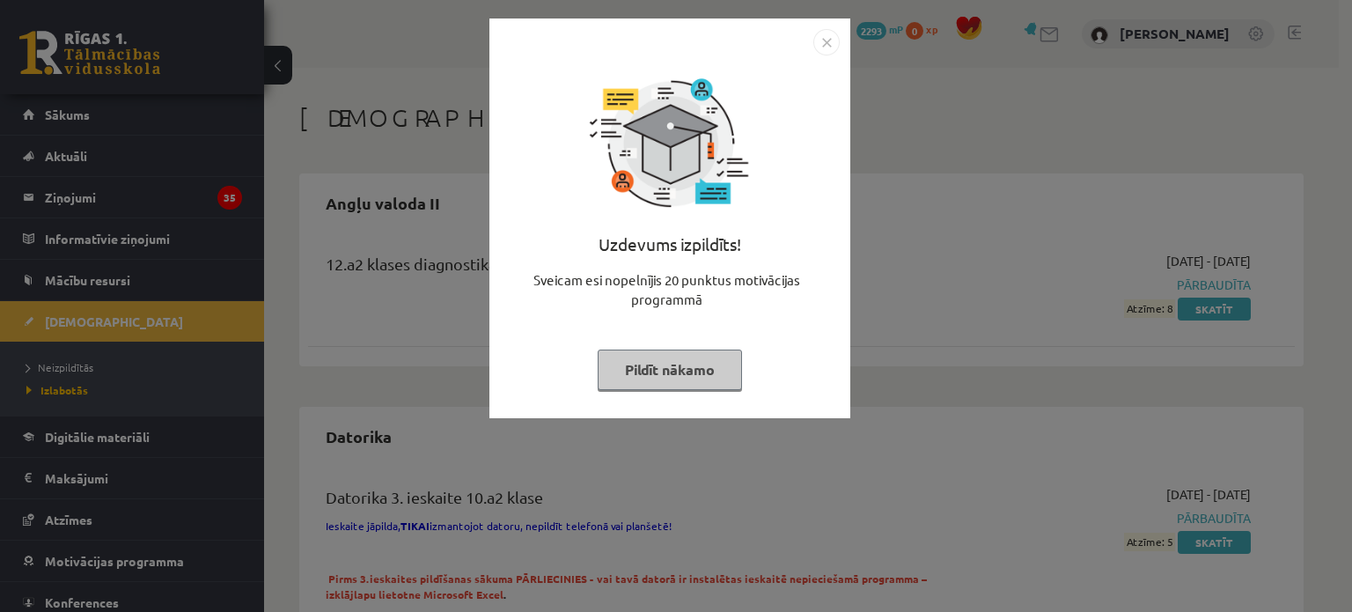
click at [644, 365] on button "Pildīt nākamo" at bounding box center [670, 369] width 144 height 40
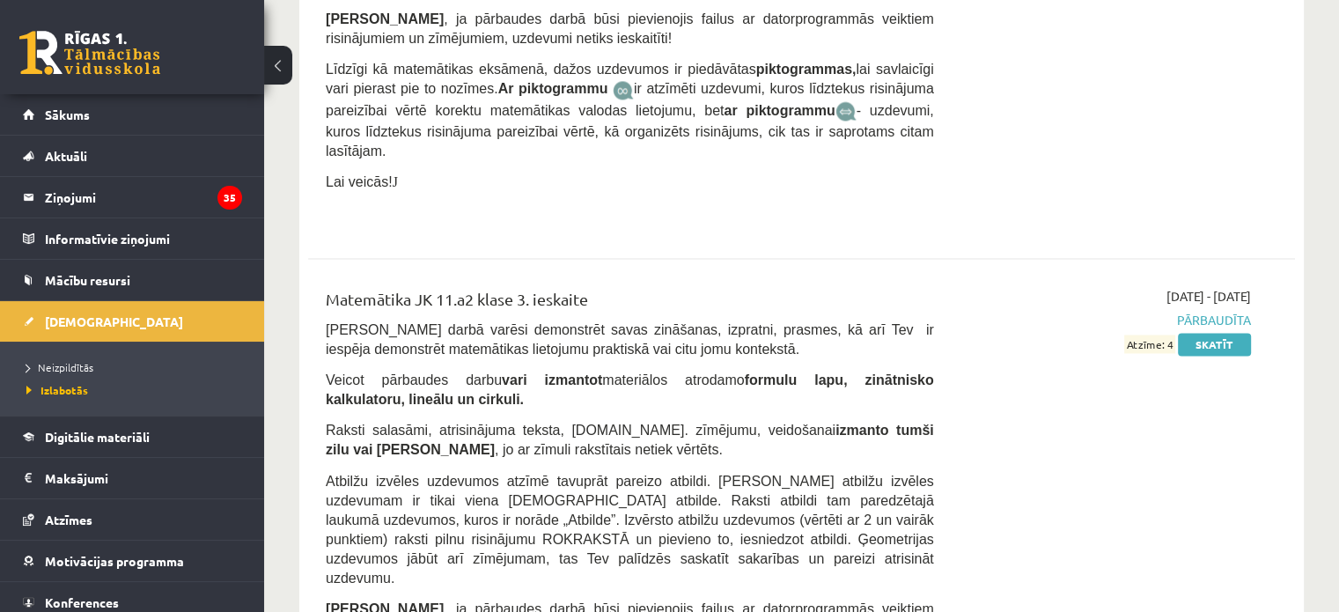
scroll to position [9505, 0]
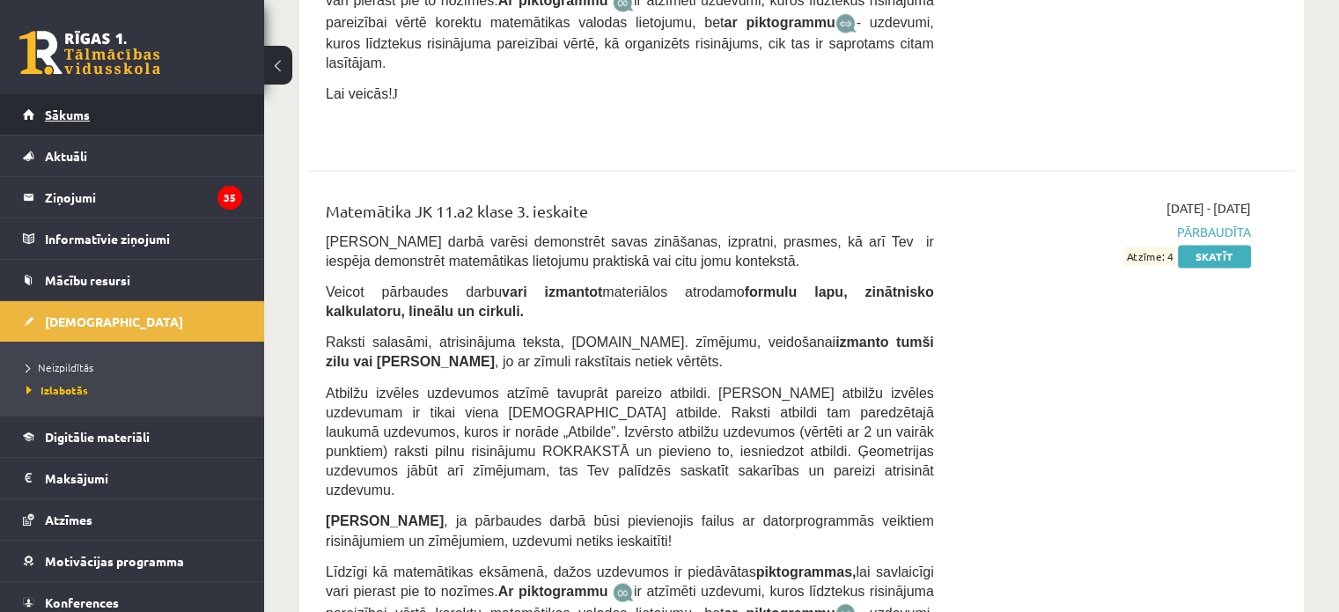
click at [77, 119] on span "Sākums" at bounding box center [67, 114] width 45 height 16
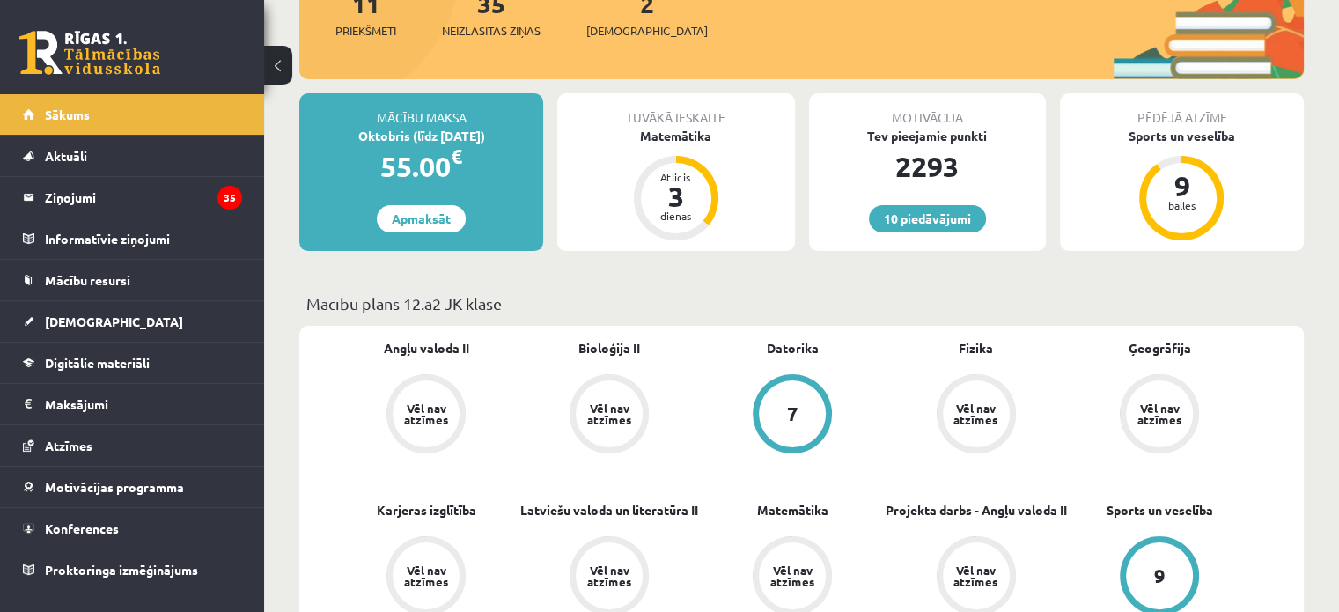
scroll to position [352, 0]
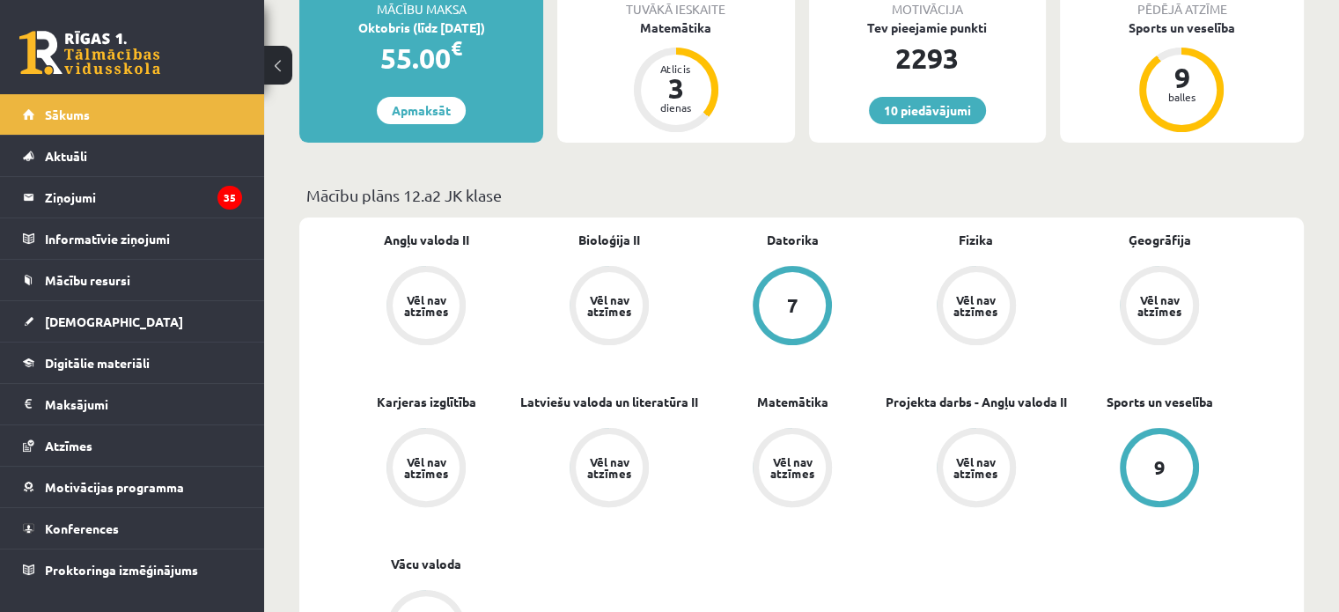
click at [697, 36] on div "Tuvākā ieskaite Matemātika Atlicis 3 dienas" at bounding box center [675, 64] width 237 height 158
click at [696, 26] on div "Matemātika" at bounding box center [675, 27] width 237 height 18
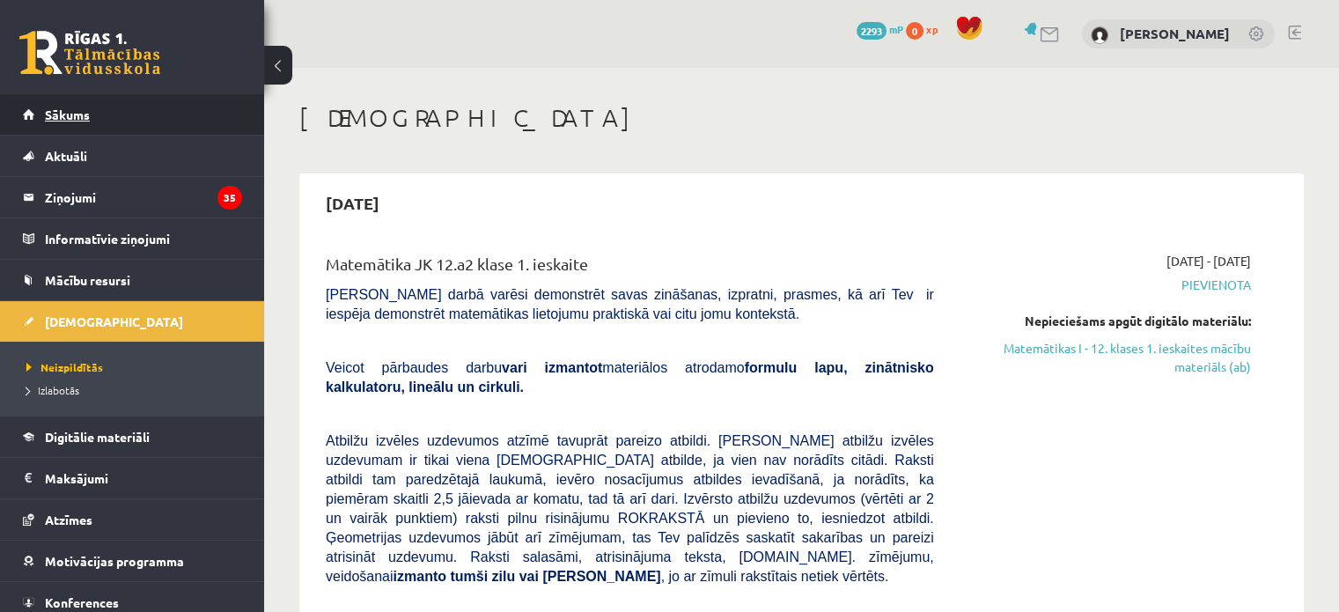
click at [88, 132] on link "Sākums" at bounding box center [132, 114] width 219 height 40
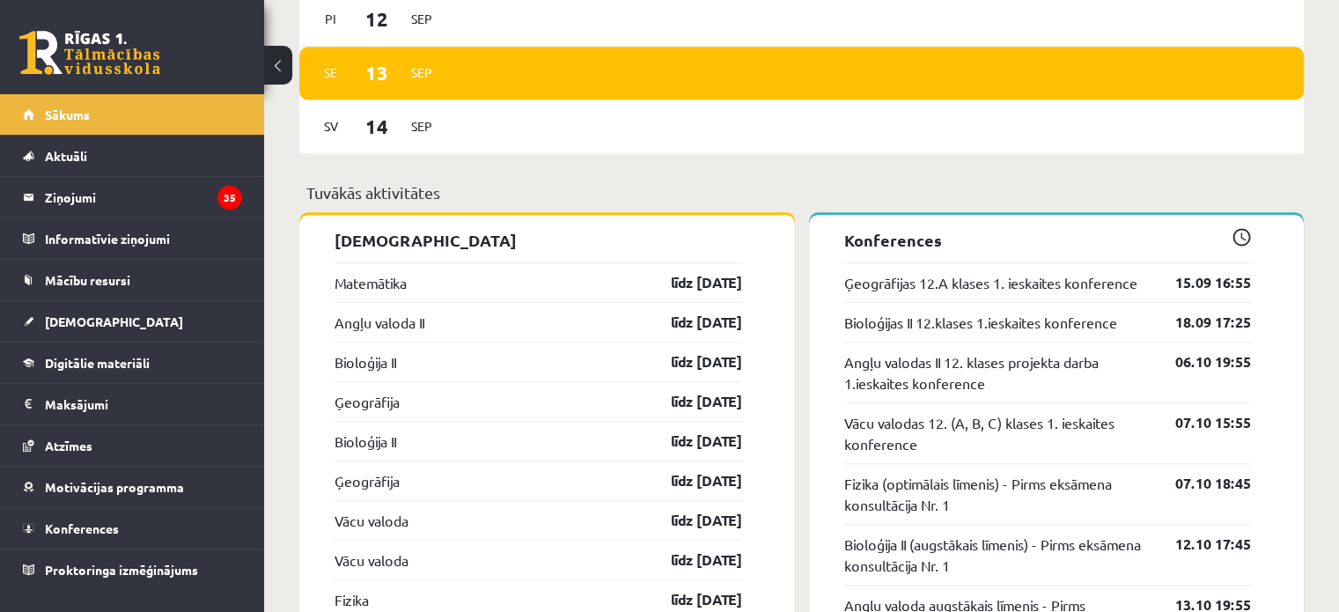
scroll to position [1496, 0]
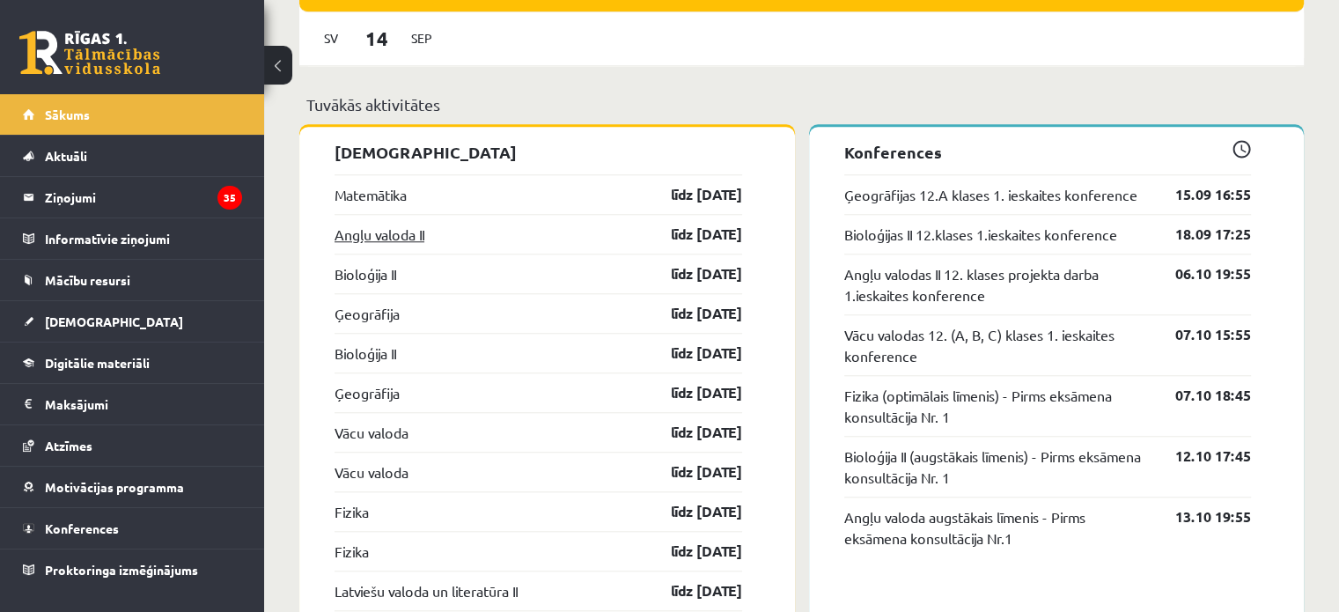
click at [350, 236] on link "Angļu valoda II" at bounding box center [379, 234] width 90 height 21
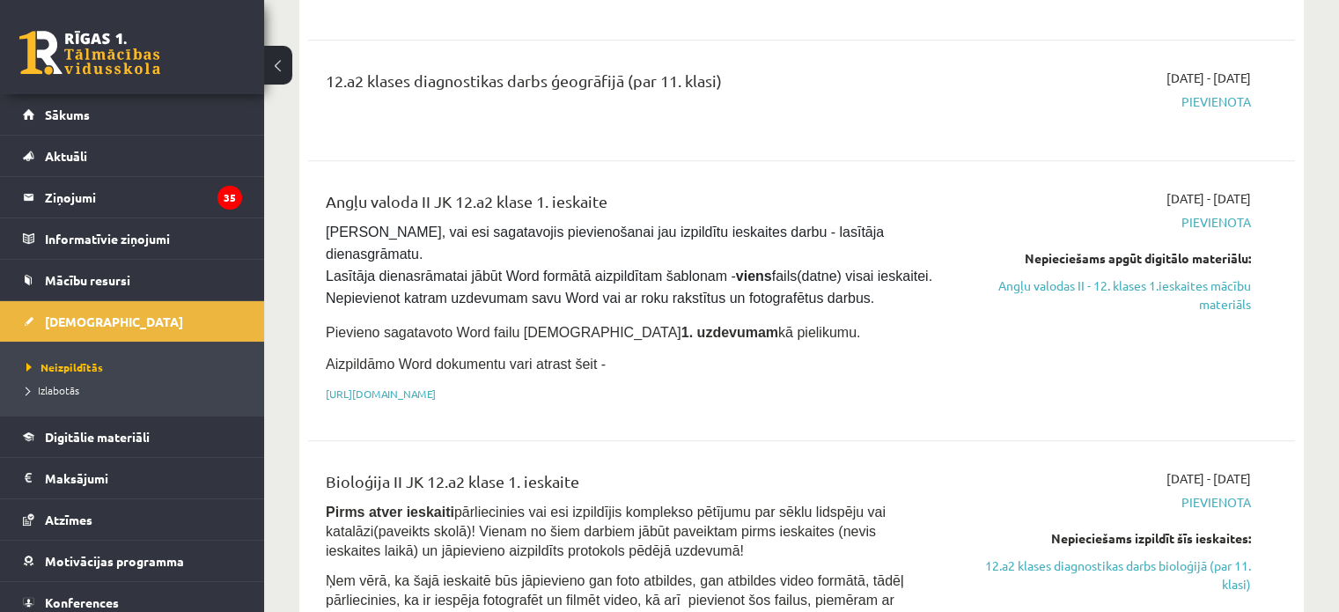
scroll to position [1144, 0]
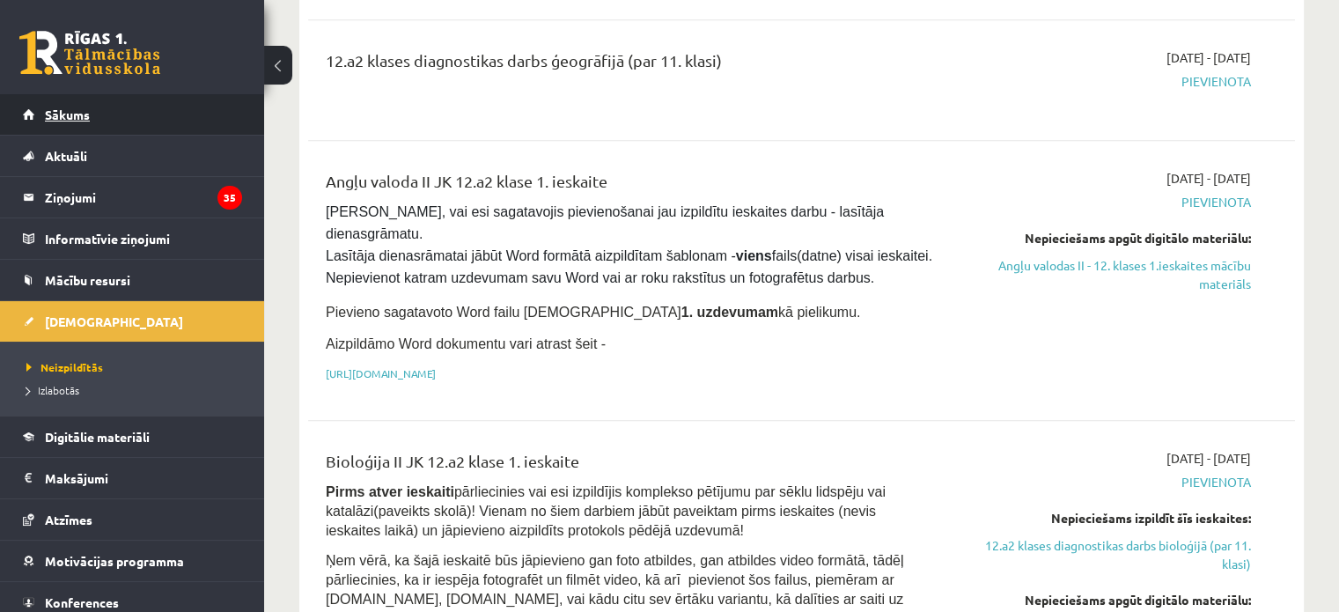
click at [45, 117] on span "Sākums" at bounding box center [67, 114] width 45 height 16
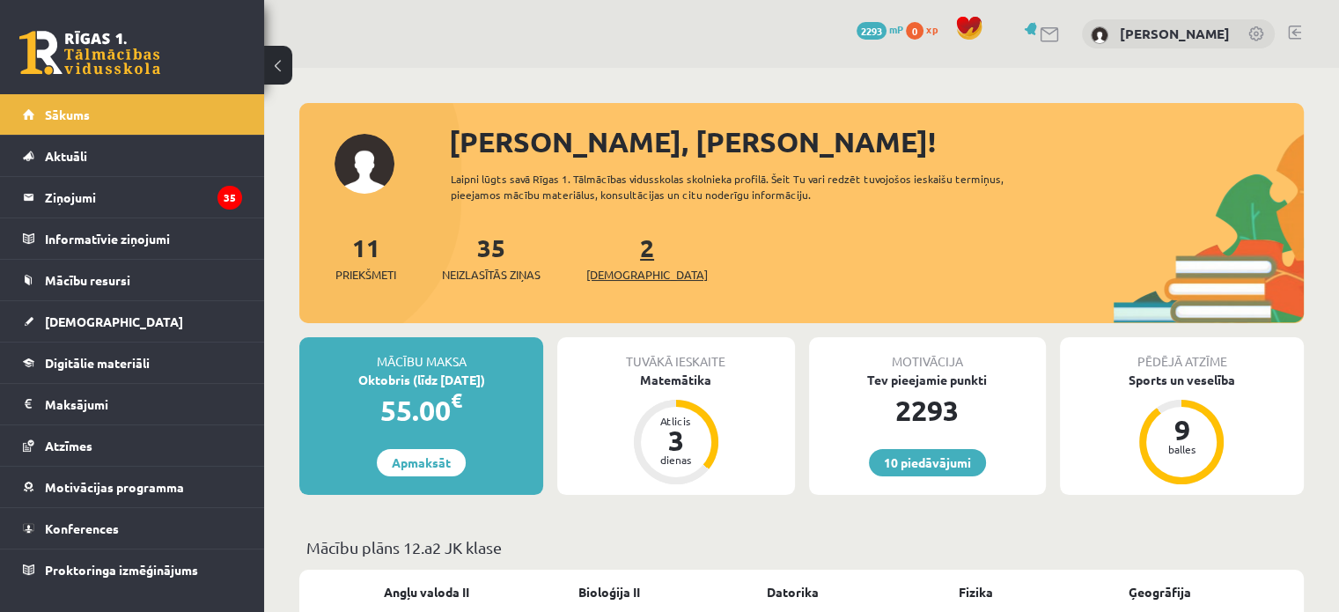
click at [613, 254] on link "2 Ieskaites" at bounding box center [646, 257] width 121 height 52
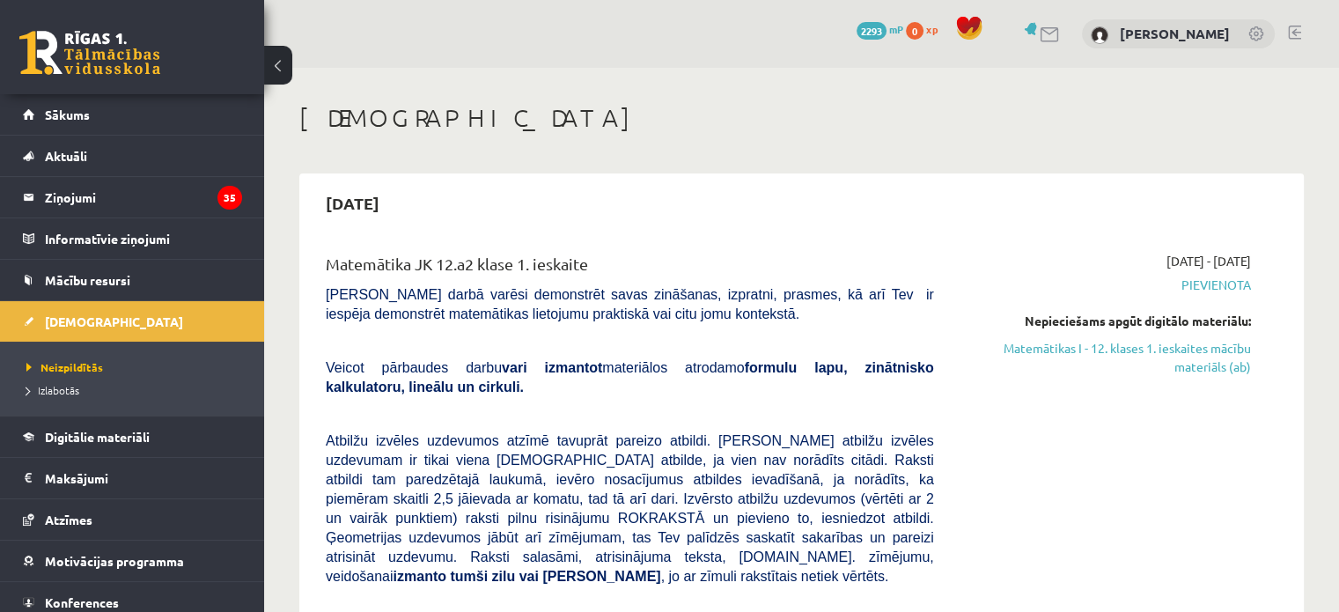
click at [1292, 33] on link at bounding box center [1294, 33] width 13 height 14
